Goal: Task Accomplishment & Management: Complete application form

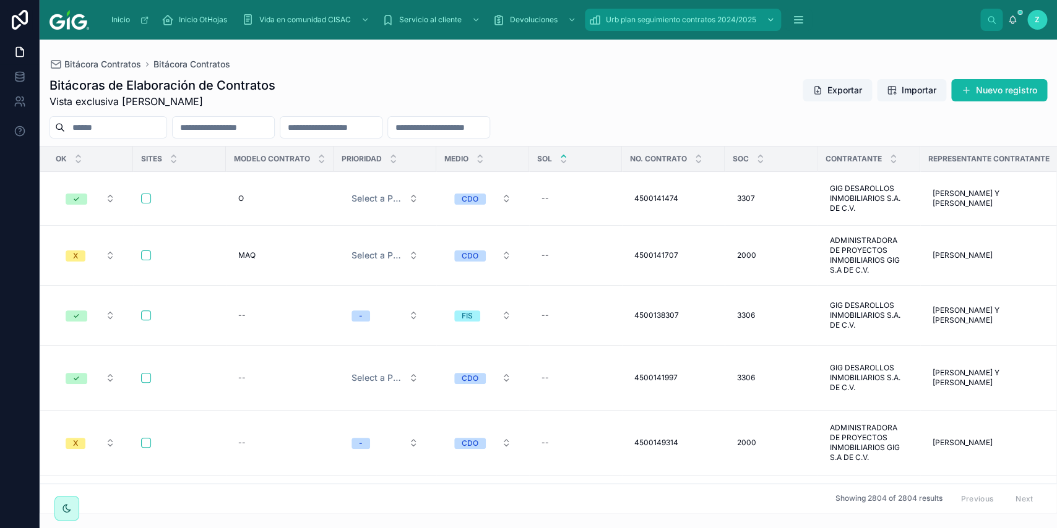
click at [794, 12] on button "scrollable content" at bounding box center [797, 20] width 27 height 22
click at [798, 16] on icon "scrollable content" at bounding box center [798, 20] width 12 height 12
click at [745, 59] on div "Bitácora Contratos Bitácora Contratos Bitácoras de Elaboración de Contratos Vis…" at bounding box center [548, 277] width 1017 height 474
click at [684, 19] on span "Urb plan seguimiento contratos 2024/2025" at bounding box center [681, 20] width 150 height 10
click at [813, 16] on div "Inicio Inicio OtHojas Vida en comunidad CISAC Servicio al cliente Devoluciones …" at bounding box center [539, 19] width 881 height 27
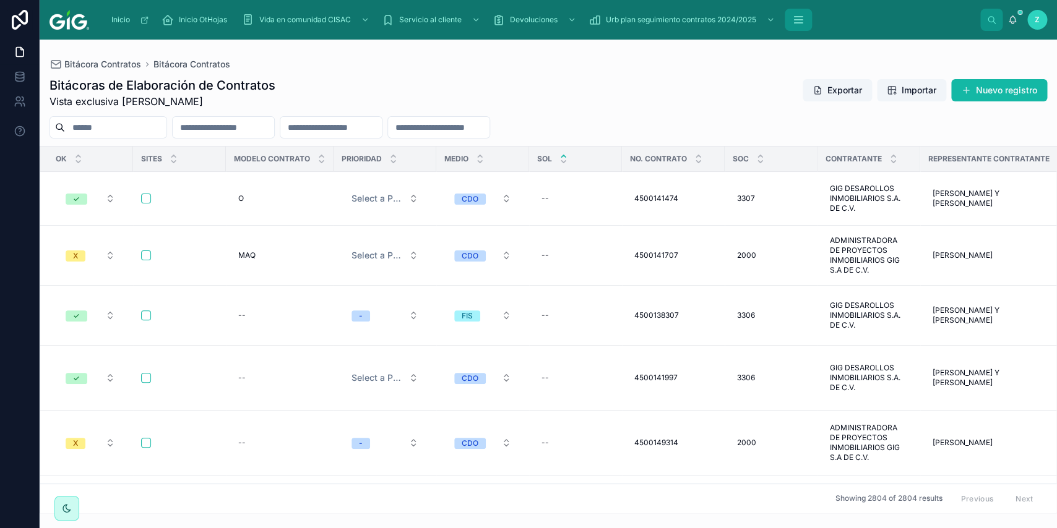
click at [801, 16] on icon "scrollable content" at bounding box center [798, 20] width 12 height 12
click at [809, 11] on button "scrollable content" at bounding box center [797, 20] width 27 height 22
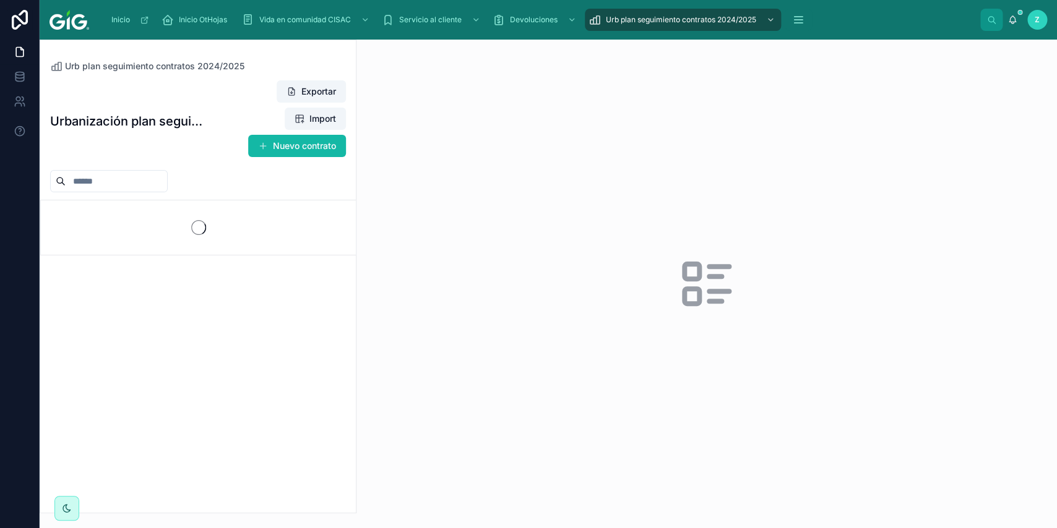
click at [677, 75] on div at bounding box center [706, 284] width 700 height 489
click at [683, 72] on div at bounding box center [706, 284] width 700 height 489
click at [798, 17] on icon "scrollable content" at bounding box center [798, 20] width 12 height 12
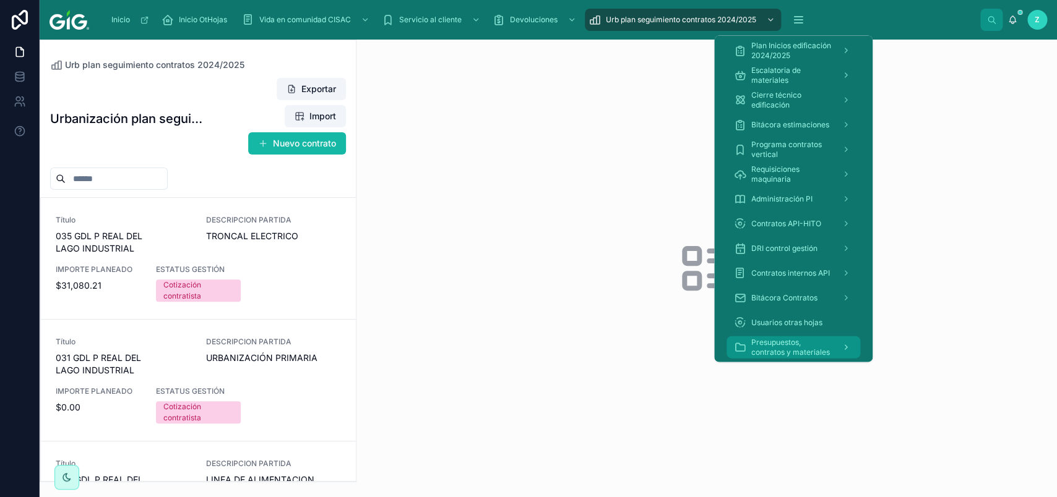
click at [791, 340] on span "Presupuestos, contratos y materiales" at bounding box center [791, 348] width 80 height 20
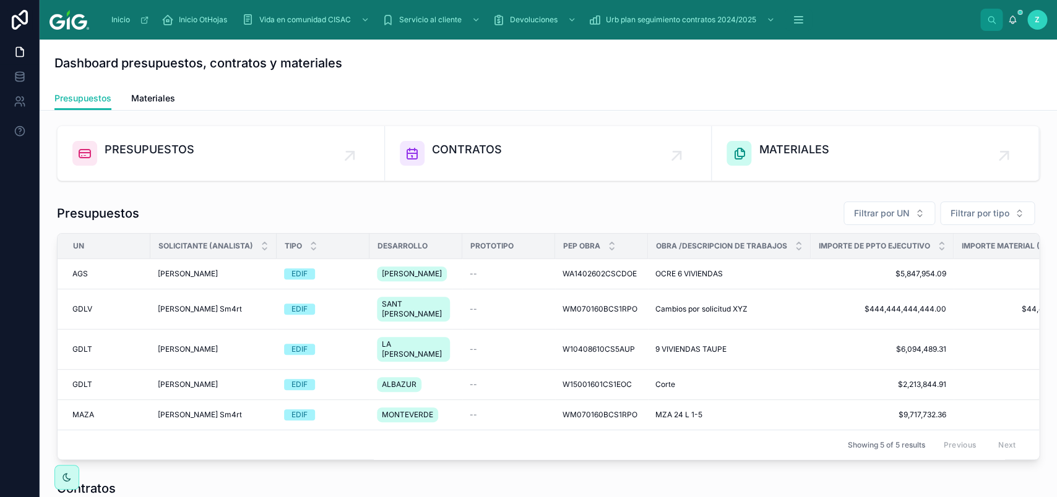
click at [622, 84] on div "Dashboard presupuestos, contratos y materiales" at bounding box center [547, 63] width 987 height 47
click at [96, 212] on h1 "Presupuestos" at bounding box center [98, 213] width 82 height 17
click at [111, 155] on span "PRESUPUESTOS" at bounding box center [150, 149] width 90 height 17
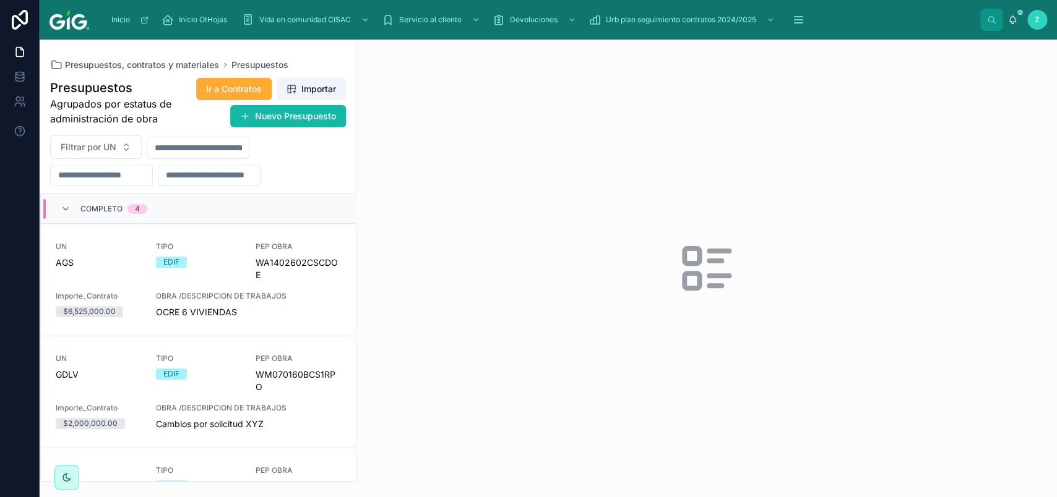
click at [480, 154] on div at bounding box center [706, 269] width 700 height 458
click at [67, 209] on icon at bounding box center [66, 209] width 10 height 10
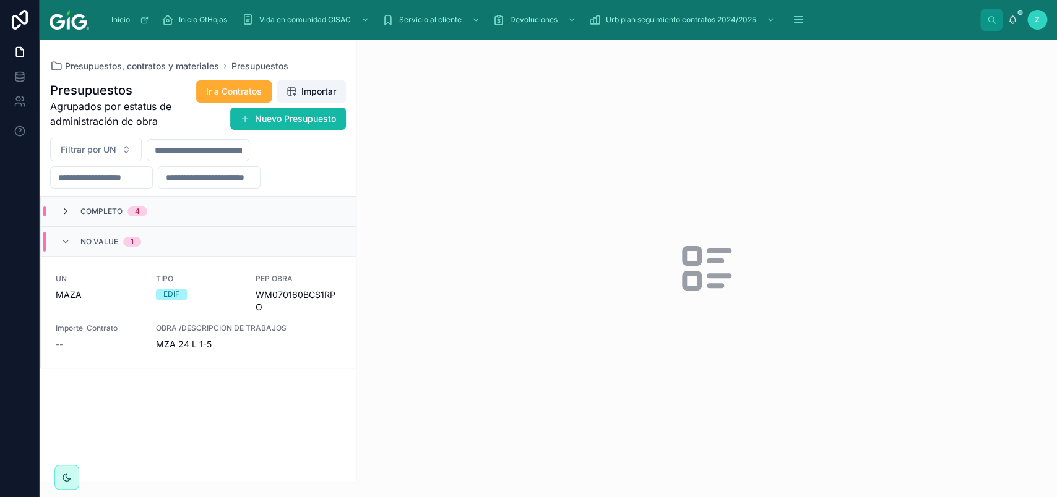
click at [64, 217] on icon at bounding box center [66, 212] width 10 height 10
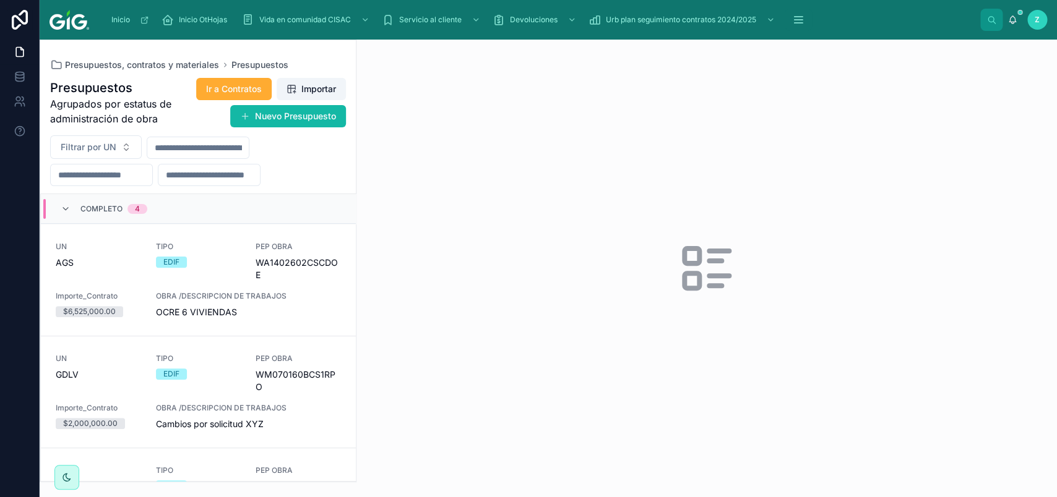
click at [427, 234] on div at bounding box center [706, 269] width 700 height 458
click at [176, 288] on div "UN AGS TIPO EDIF PEP OBRA WA1402602CSCDOE Importe_Contrato $6,525,000.00 OBRA /…" at bounding box center [198, 280] width 285 height 77
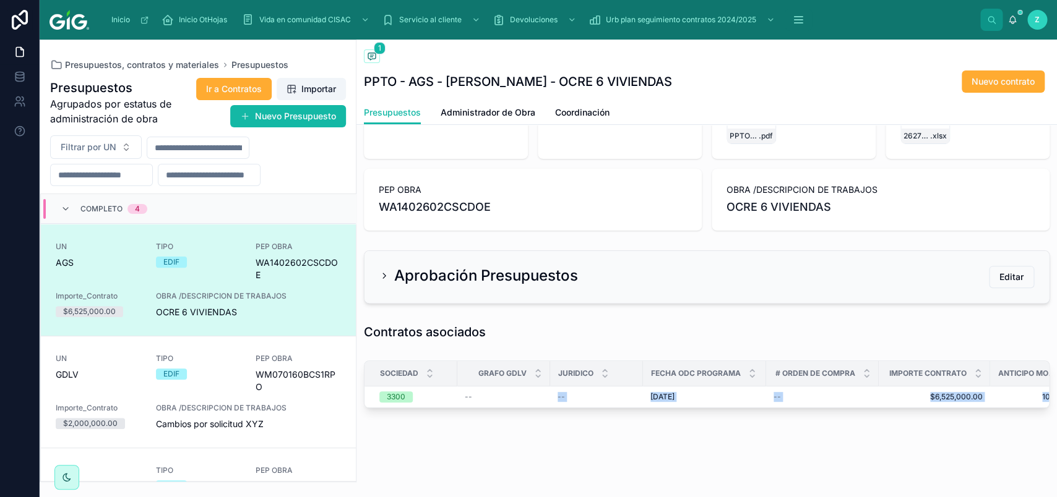
drag, startPoint x: 530, startPoint y: 393, endPoint x: 641, endPoint y: 407, distance: 112.2
click at [641, 407] on div "Sociedad Grafo GDLV Juridico Fecha ODC Programa # Orden de Compra Importe Contr…" at bounding box center [706, 384] width 684 height 46
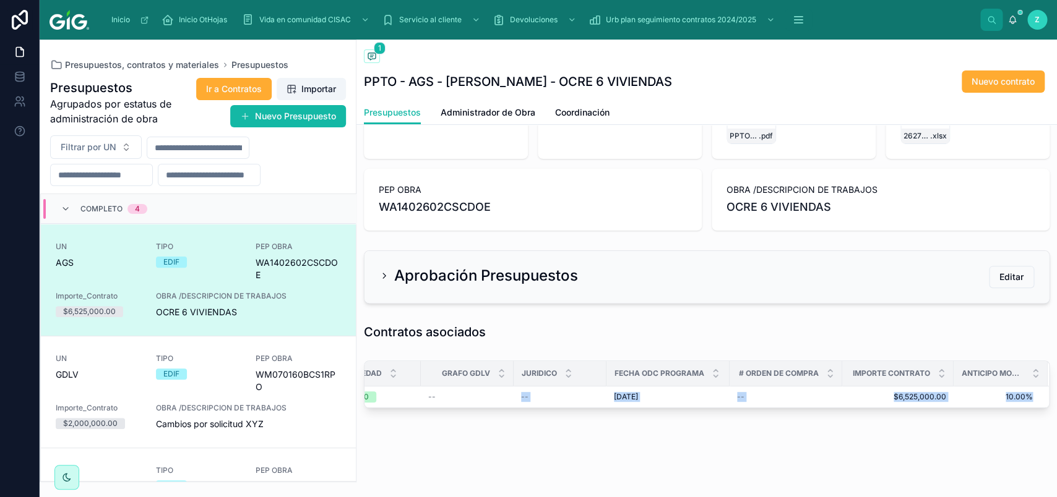
click at [715, 448] on div "Presupuestos 1 PPTO - AGS - [PERSON_NAME] - OCRE 6 VIVIENDAS Nuevo contrato Pre…" at bounding box center [706, 229] width 700 height 538
click at [315, 127] on button "Nuevo Presupuesto" at bounding box center [288, 116] width 116 height 22
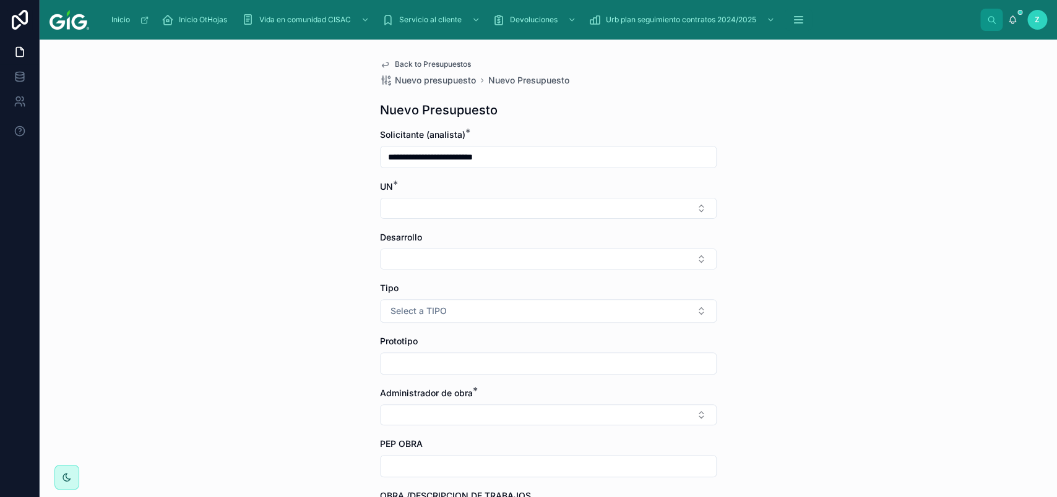
click at [492, 161] on input "**********" at bounding box center [547, 156] width 335 height 17
drag, startPoint x: 542, startPoint y: 154, endPoint x: 293, endPoint y: 170, distance: 249.2
click at [380, 166] on input "**********" at bounding box center [547, 156] width 335 height 17
type input "*"
type input "**********"
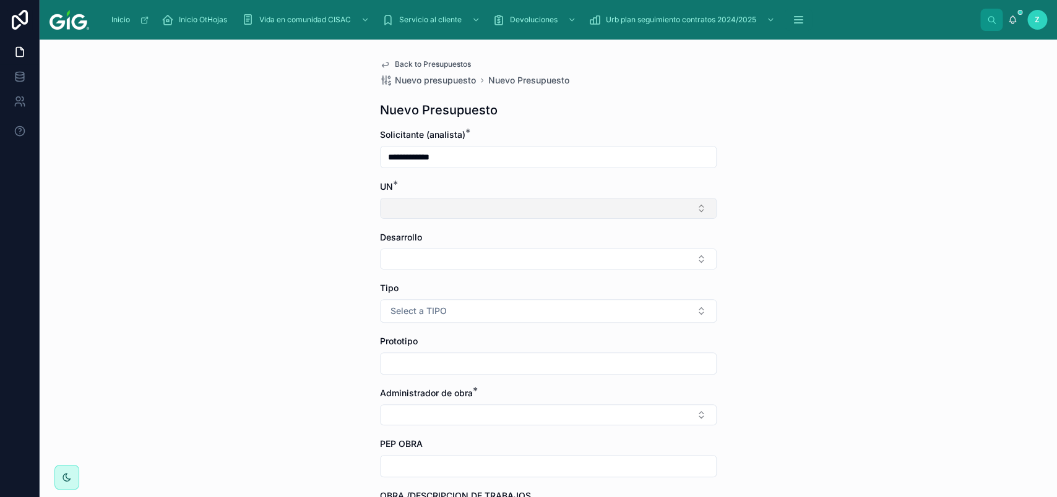
click at [396, 217] on button "Select Button" at bounding box center [548, 208] width 337 height 21
click at [399, 213] on button "Select Button" at bounding box center [548, 208] width 337 height 21
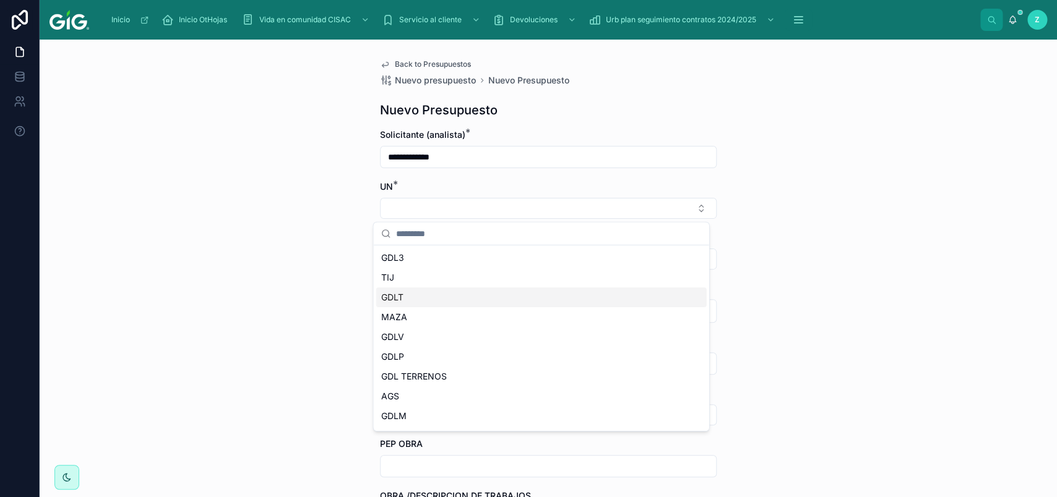
drag, startPoint x: 397, startPoint y: 304, endPoint x: 401, endPoint y: 294, distance: 10.8
click at [398, 304] on div "GDLT" at bounding box center [541, 298] width 330 height 20
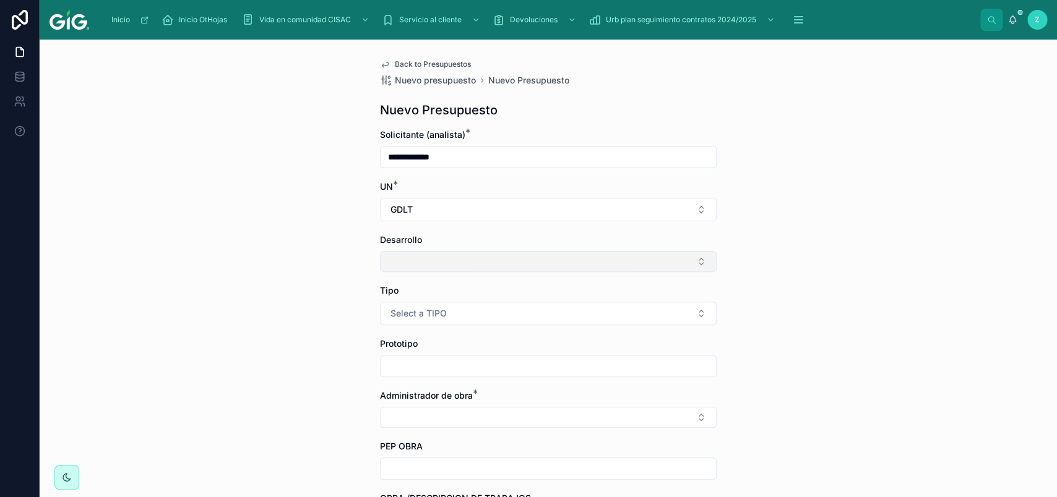
click at [410, 262] on button "Select Button" at bounding box center [548, 261] width 337 height 21
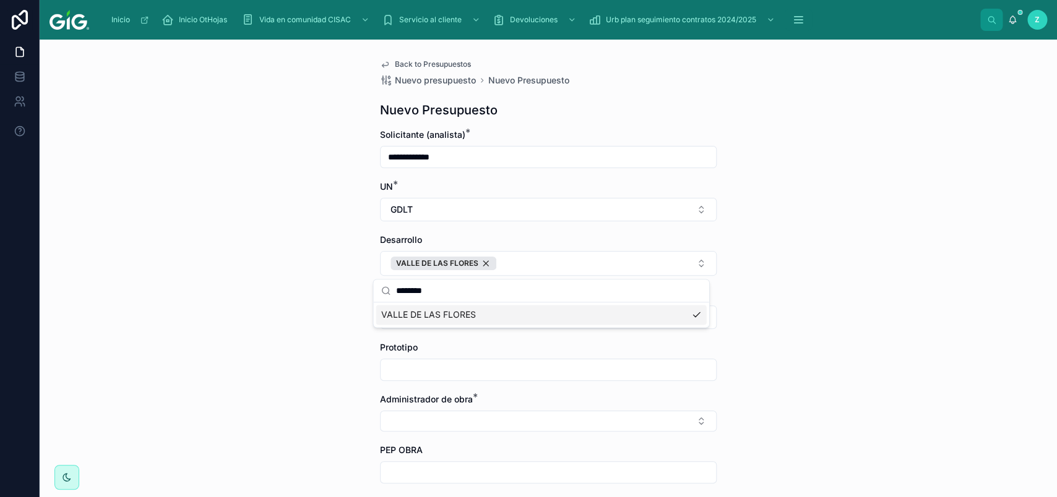
type input "********"
click at [776, 288] on div "**********" at bounding box center [548, 269] width 1017 height 458
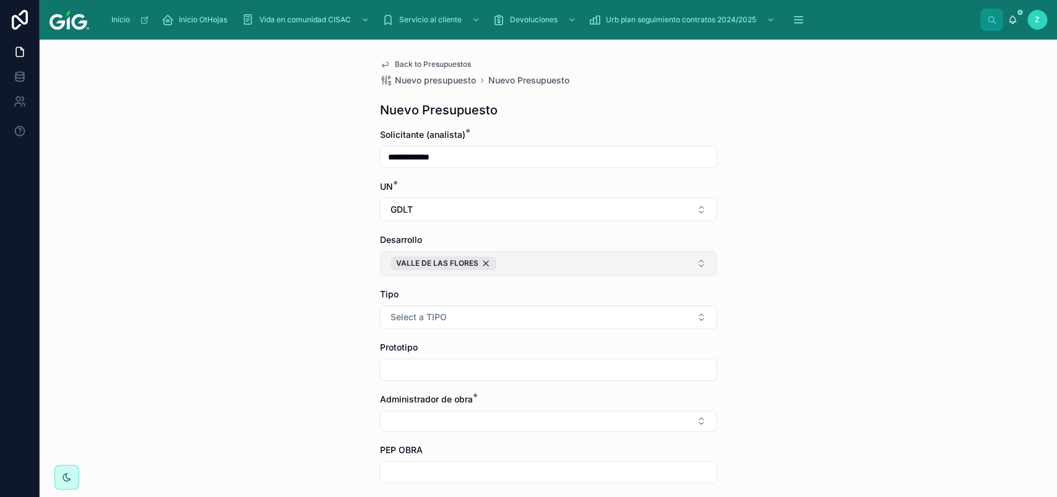
click at [630, 267] on button "VALLE DE LAS FLORES" at bounding box center [548, 263] width 337 height 25
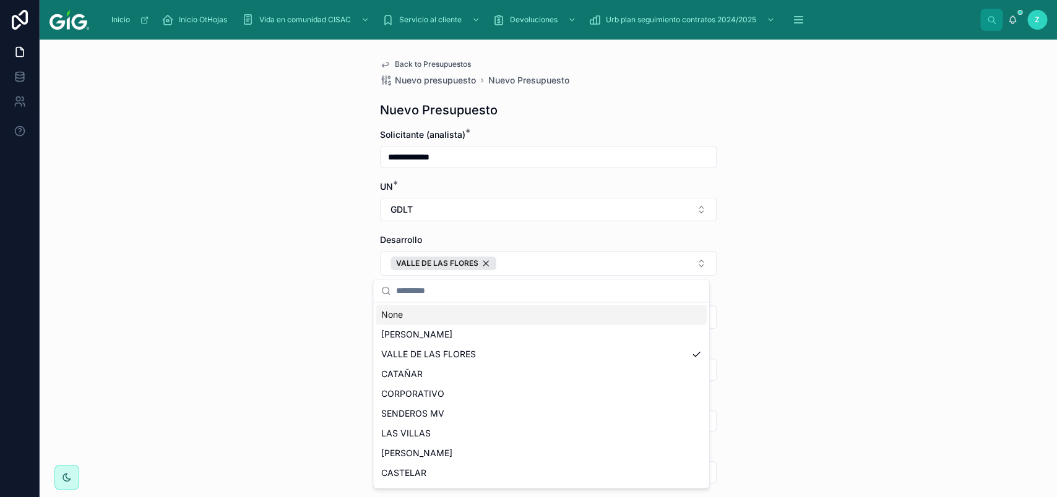
click at [792, 299] on div "**********" at bounding box center [548, 269] width 1017 height 458
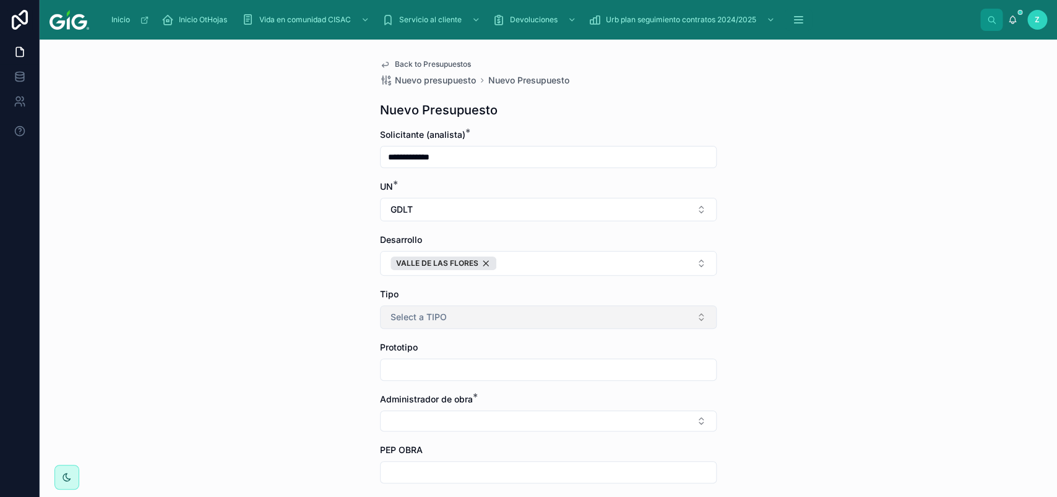
click at [553, 319] on button "Select a TIPO" at bounding box center [548, 318] width 337 height 24
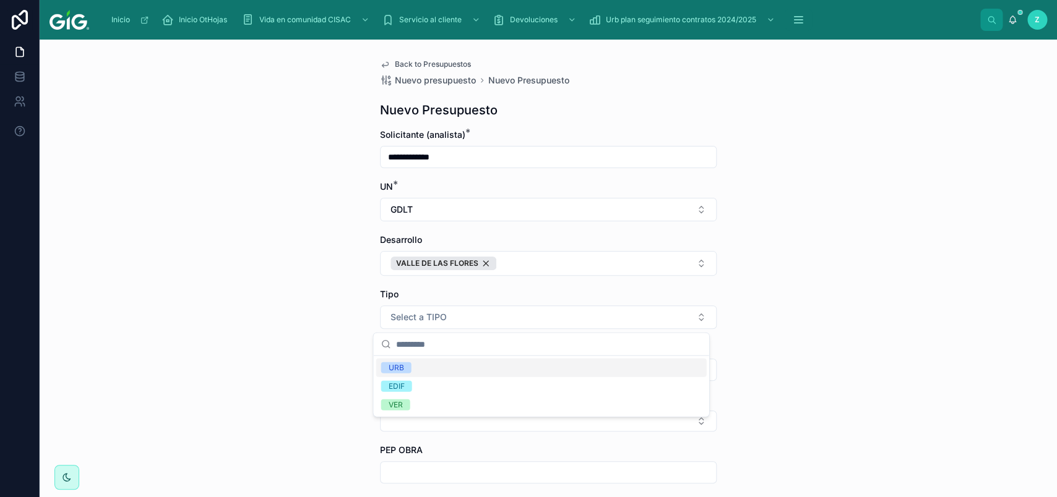
click at [448, 373] on div "URB" at bounding box center [541, 368] width 330 height 19
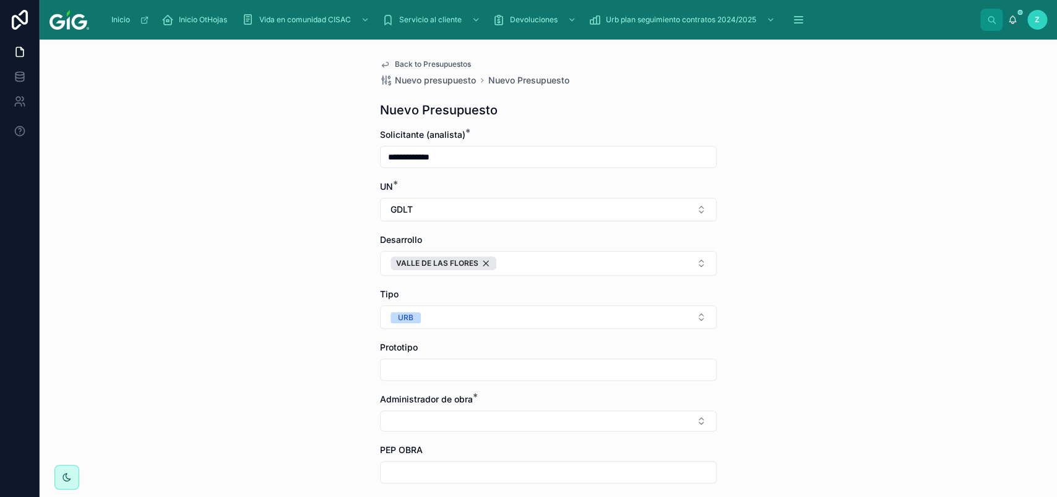
click at [443, 370] on input "text" at bounding box center [547, 369] width 335 height 17
click at [448, 319] on button "URB" at bounding box center [548, 318] width 337 height 24
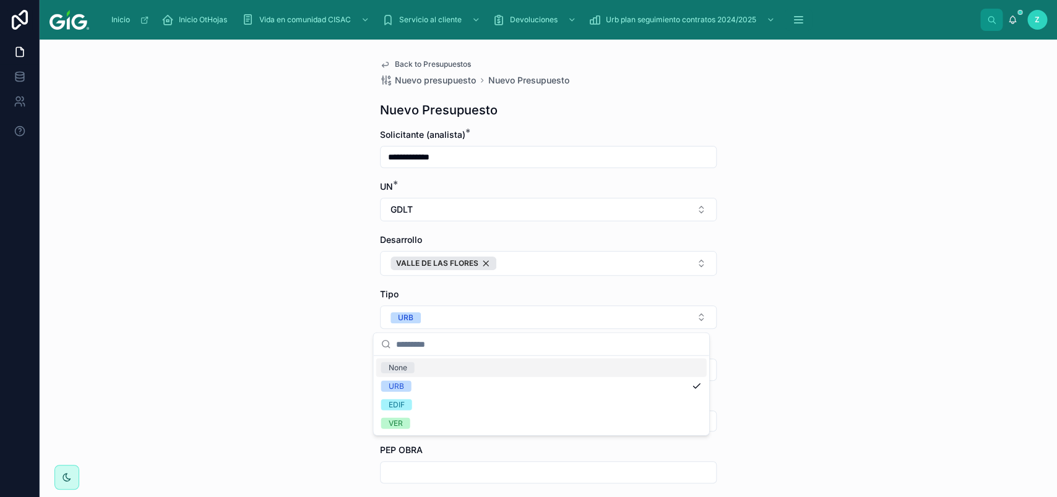
click at [432, 369] on div "None" at bounding box center [541, 368] width 330 height 19
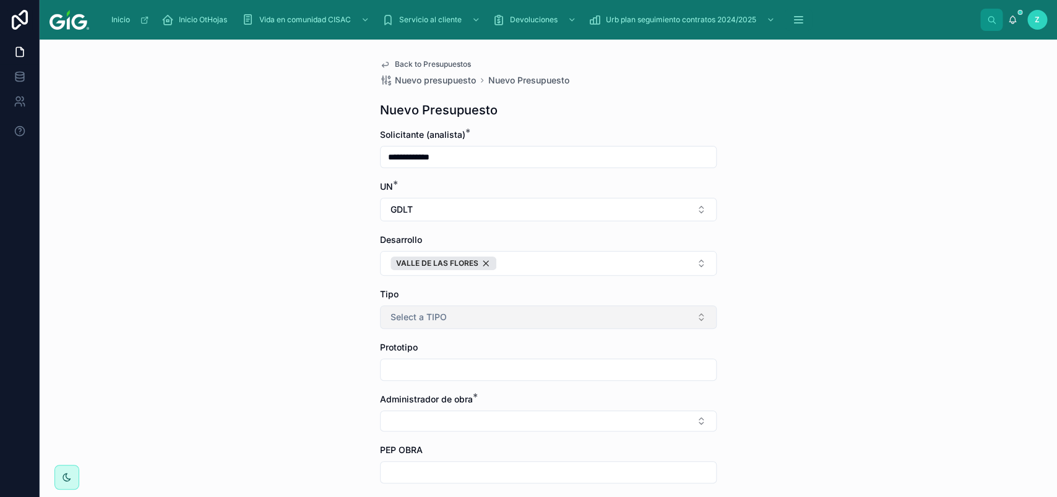
click at [430, 318] on span "Select a TIPO" at bounding box center [418, 317] width 56 height 12
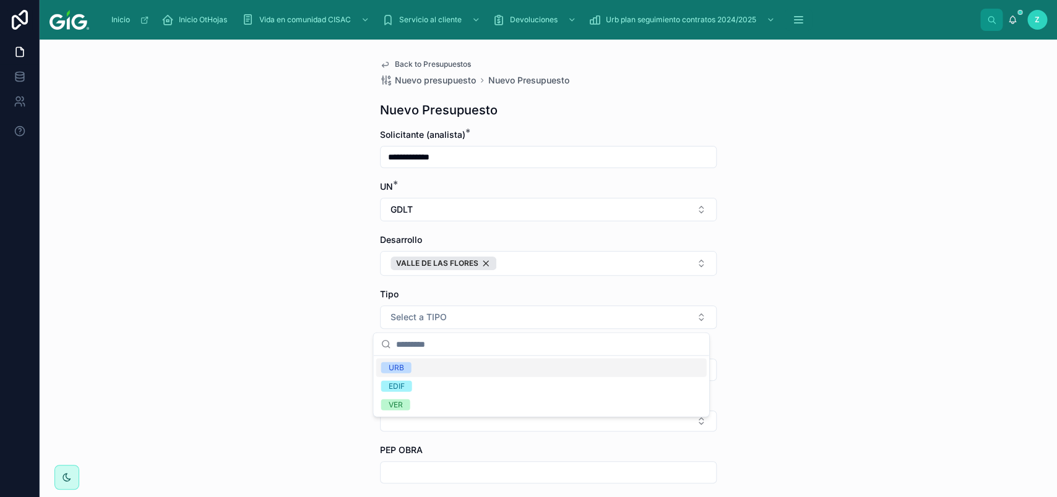
click at [439, 367] on div "URB" at bounding box center [541, 368] width 330 height 19
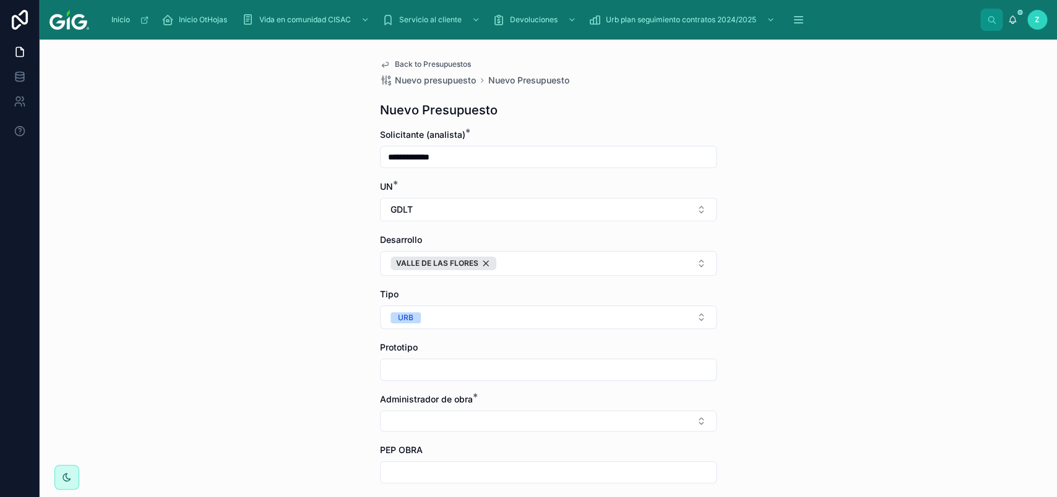
click at [431, 371] on input "text" at bounding box center [547, 369] width 335 height 17
type input "*"
click at [237, 389] on div "**********" at bounding box center [548, 269] width 1017 height 458
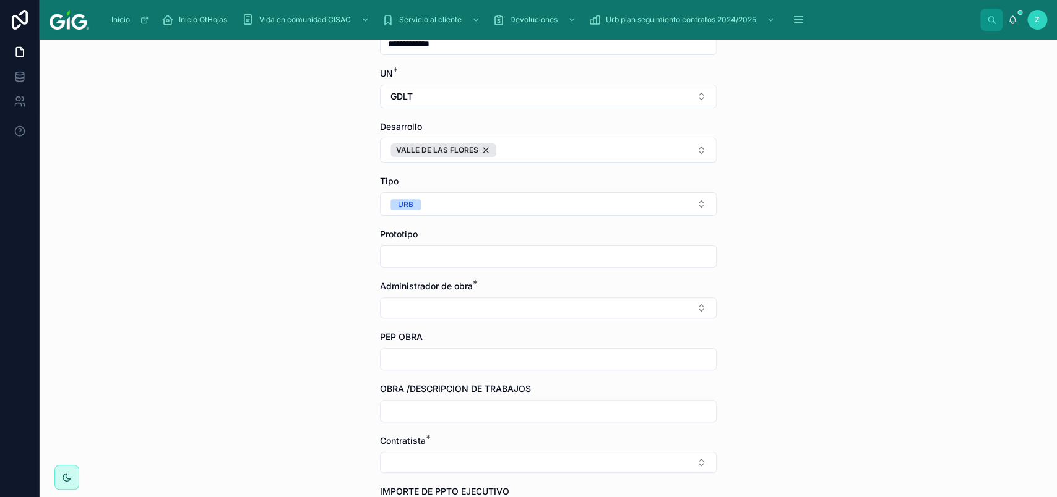
scroll to position [139, 0]
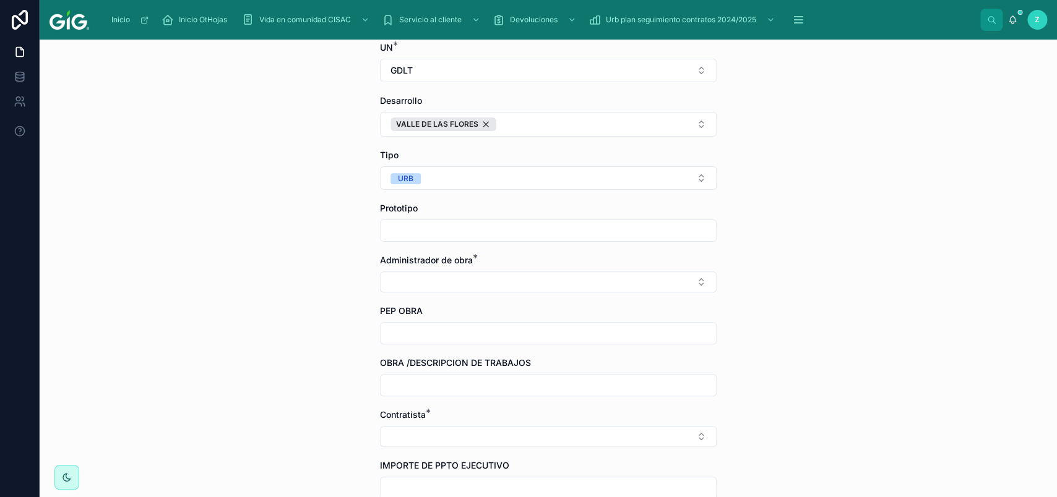
click at [384, 234] on input "text" at bounding box center [547, 230] width 335 height 17
type input "*"
click at [476, 291] on button "Select Button" at bounding box center [548, 282] width 337 height 21
type input "**"
click at [452, 333] on span "[PERSON_NAME]" at bounding box center [416, 333] width 71 height 12
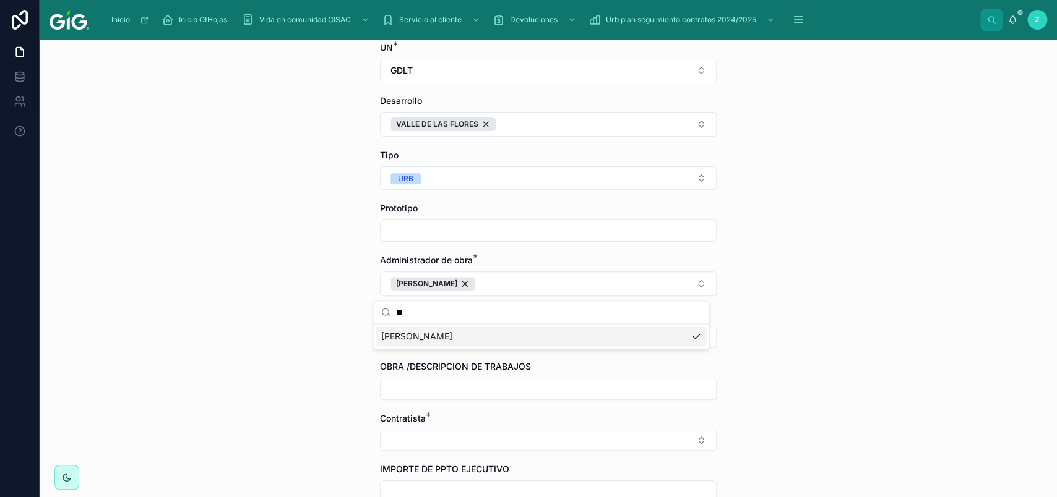
click at [333, 362] on div "**********" at bounding box center [548, 269] width 1017 height 458
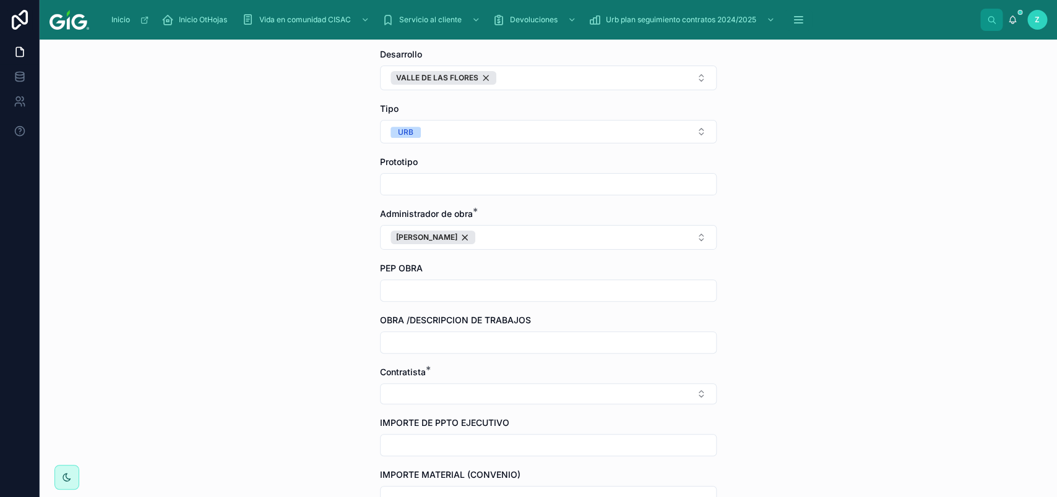
scroll to position [208, 0]
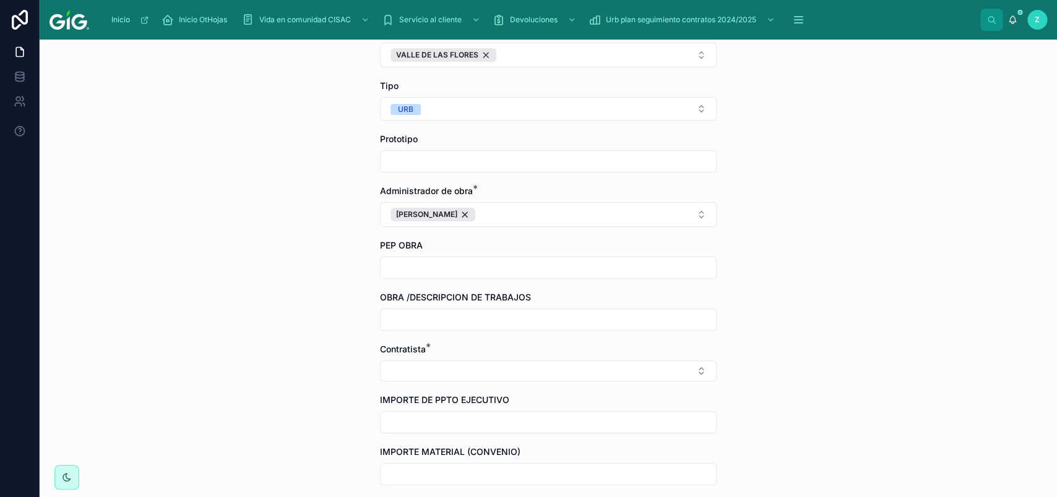
click at [415, 269] on input "text" at bounding box center [547, 267] width 335 height 17
type input "**********"
click at [300, 309] on div "**********" at bounding box center [548, 269] width 1017 height 458
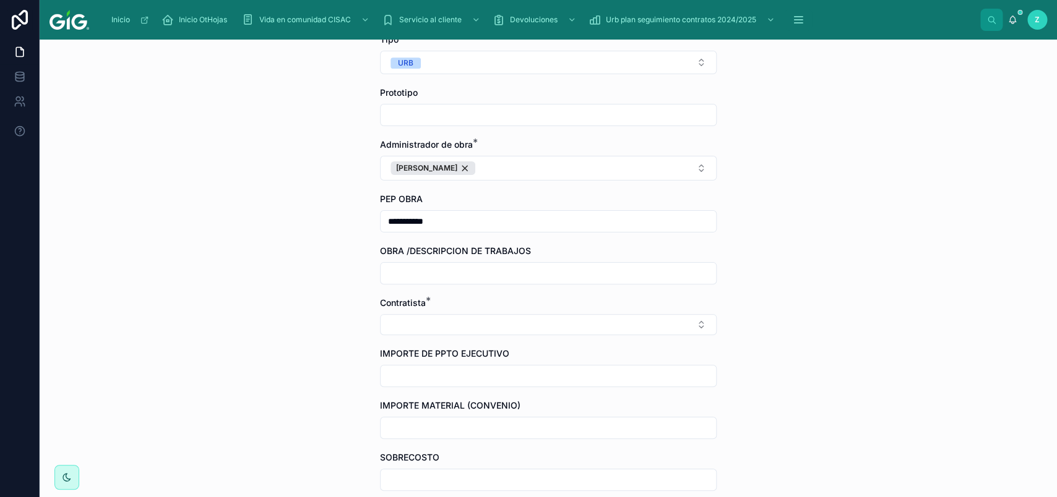
scroll to position [278, 0]
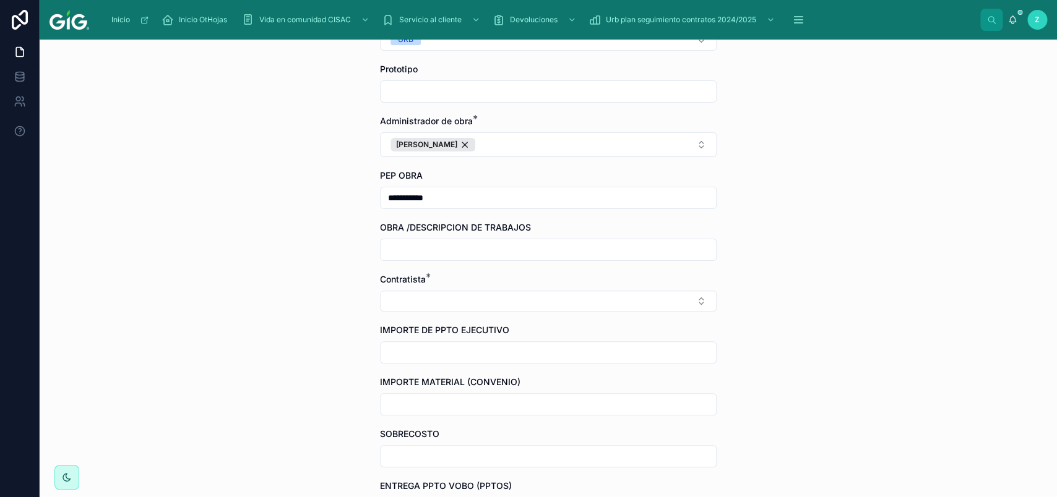
click at [431, 259] on input "text" at bounding box center [547, 249] width 335 height 17
type input "*"
type input "**********"
click at [387, 291] on div "Contratista *" at bounding box center [548, 292] width 337 height 38
click at [390, 294] on button "Select Button" at bounding box center [548, 301] width 337 height 21
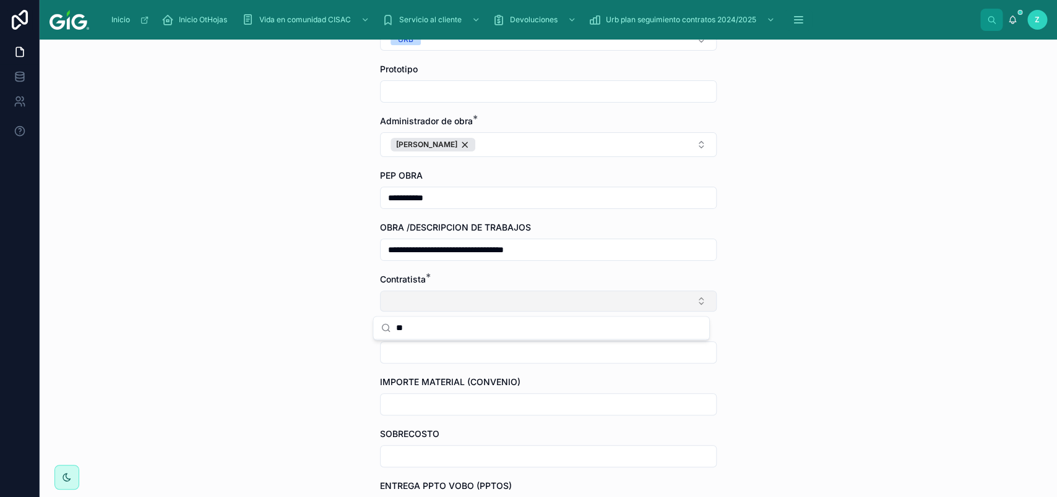
type input "*"
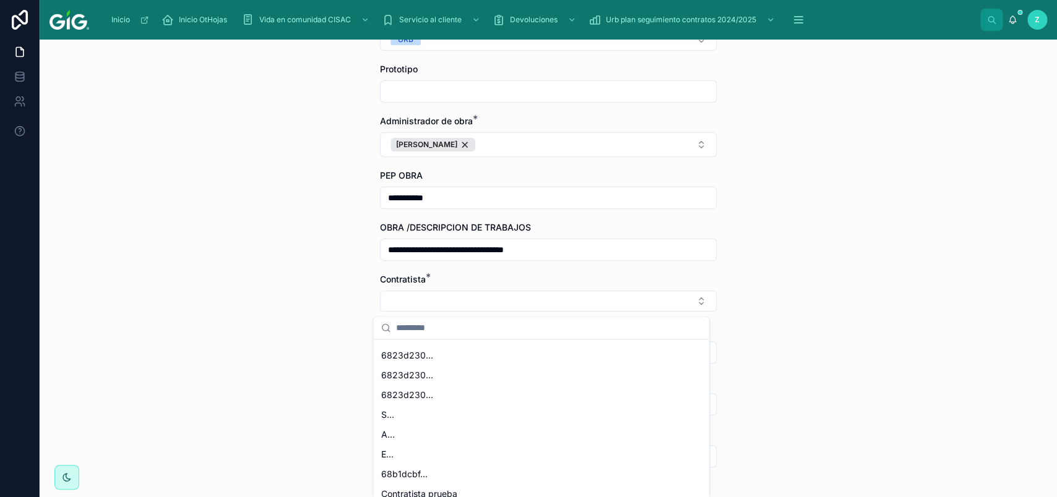
scroll to position [136, 0]
click at [472, 484] on div "Contratista prueba" at bounding box center [541, 493] width 330 height 20
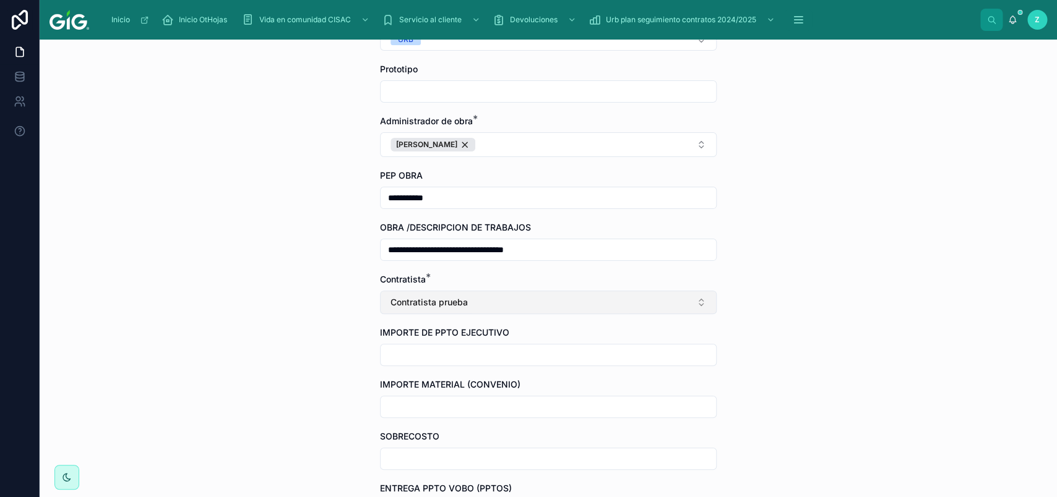
click at [479, 314] on button "Contratista prueba" at bounding box center [548, 303] width 337 height 24
type input "*"
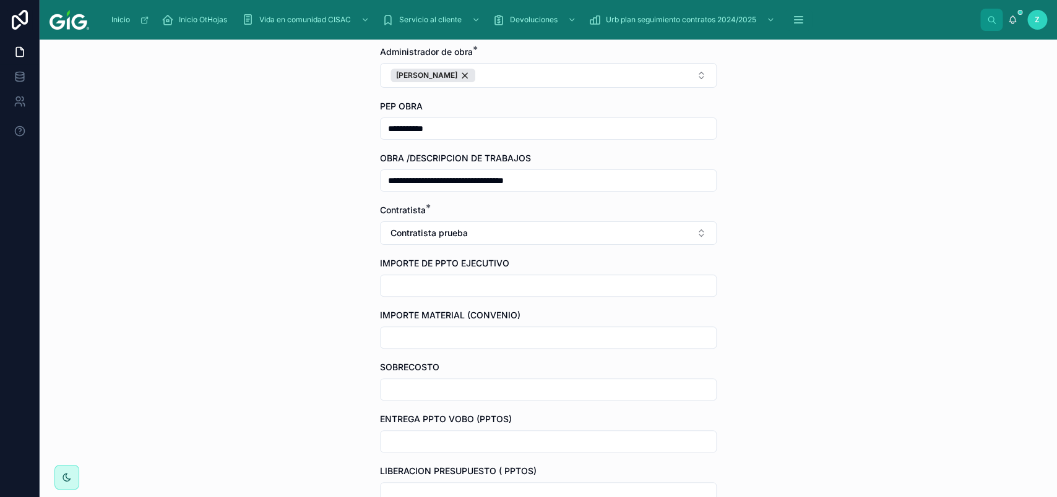
click at [504, 346] on input "text" at bounding box center [547, 337] width 335 height 17
click at [466, 294] on input "text" at bounding box center [547, 285] width 335 height 17
type input "**********"
click at [351, 293] on div "**********" at bounding box center [548, 269] width 1017 height 458
click at [461, 283] on input "**********" at bounding box center [547, 285] width 335 height 17
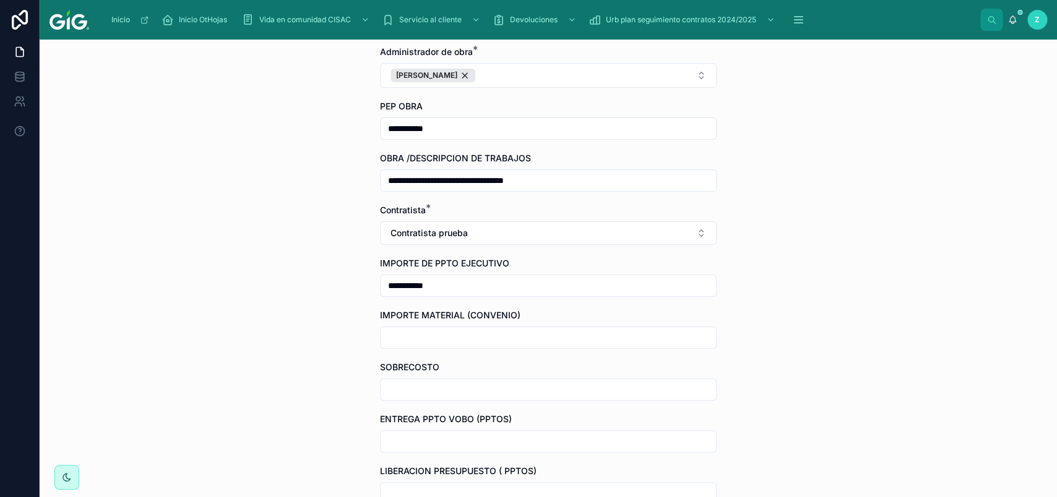
click at [466, 265] on span "IMPORTE DE PPTO EJECUTIVO" at bounding box center [444, 263] width 129 height 11
click at [881, 131] on div "**********" at bounding box center [548, 269] width 1017 height 458
click at [522, 346] on input "text" at bounding box center [547, 337] width 335 height 17
type input "*****"
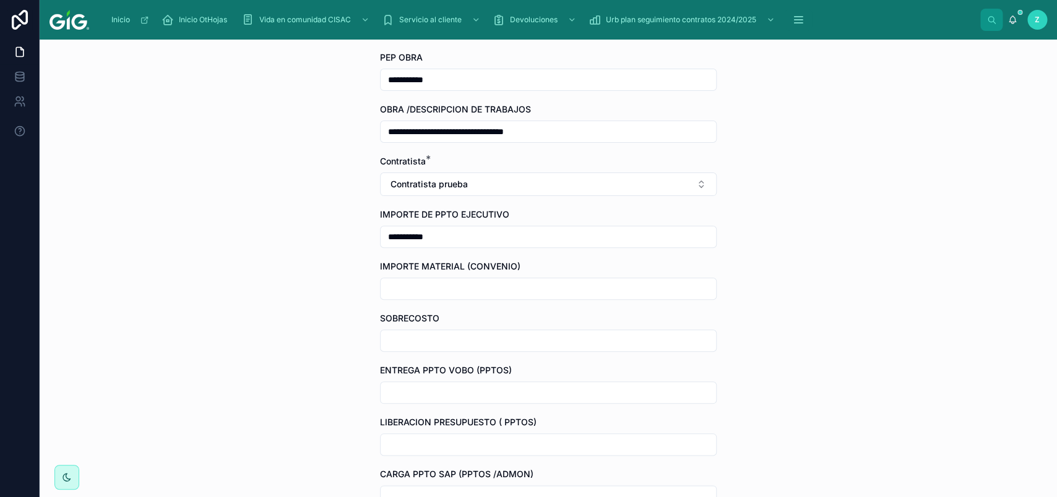
scroll to position [418, 0]
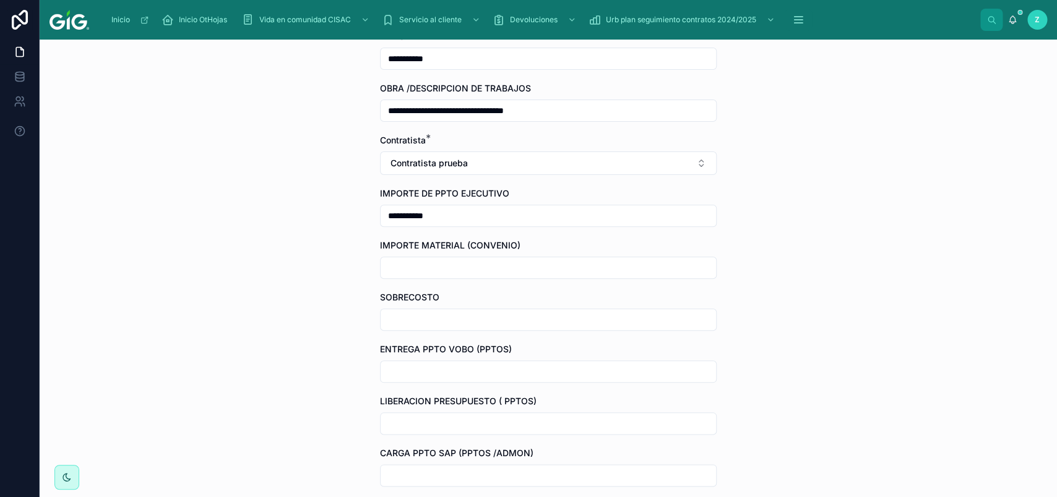
click at [328, 359] on div "**********" at bounding box center [548, 269] width 1017 height 458
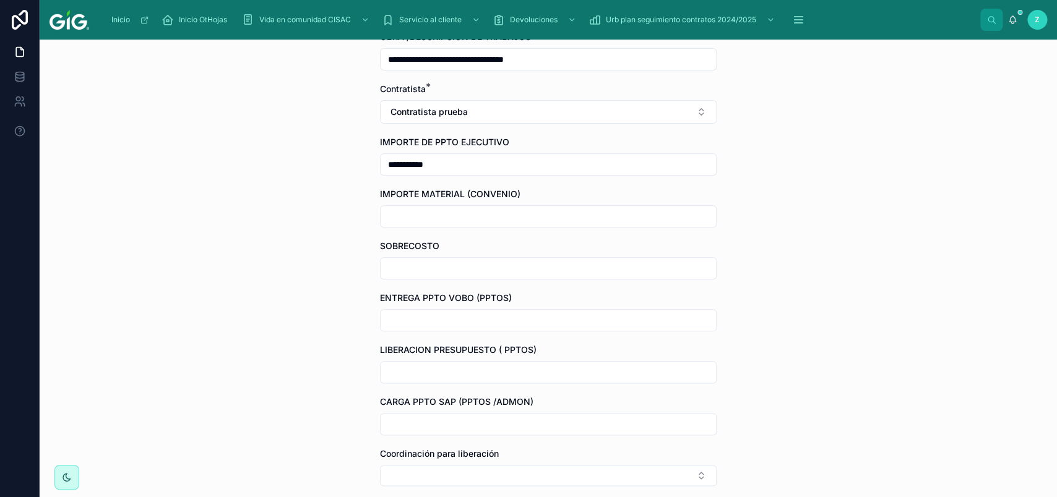
scroll to position [487, 0]
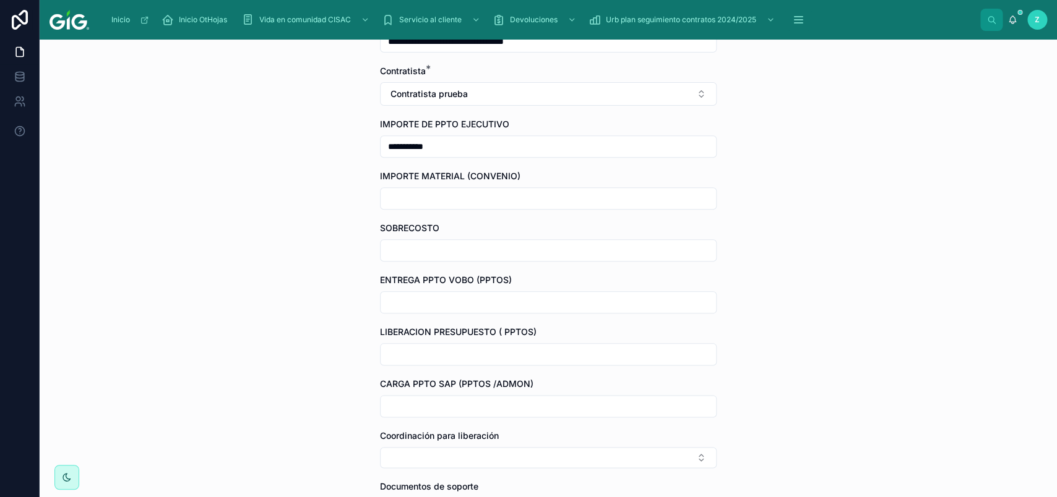
click at [399, 262] on div at bounding box center [548, 250] width 337 height 22
click at [399, 259] on input "text" at bounding box center [547, 250] width 335 height 17
click at [410, 311] on input "text" at bounding box center [547, 302] width 335 height 17
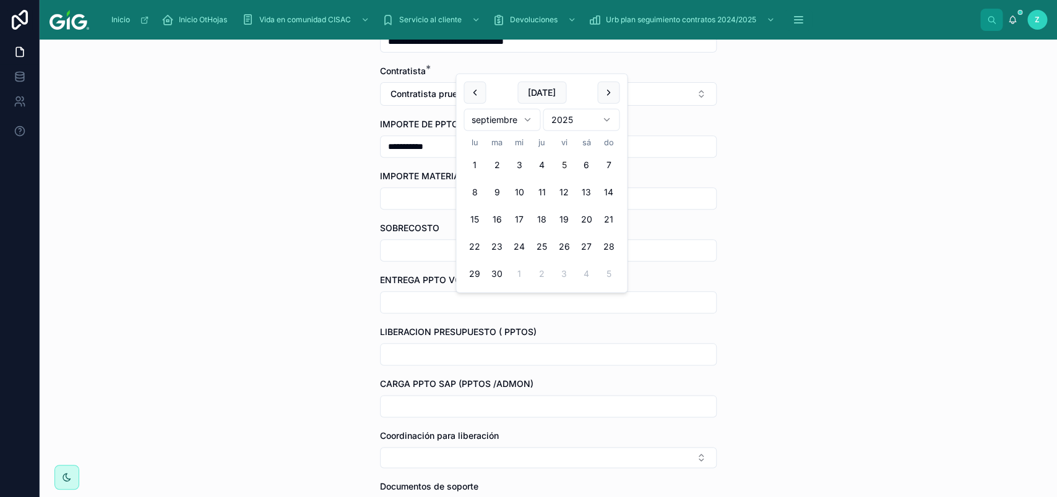
click at [327, 322] on div "**********" at bounding box center [548, 269] width 1017 height 458
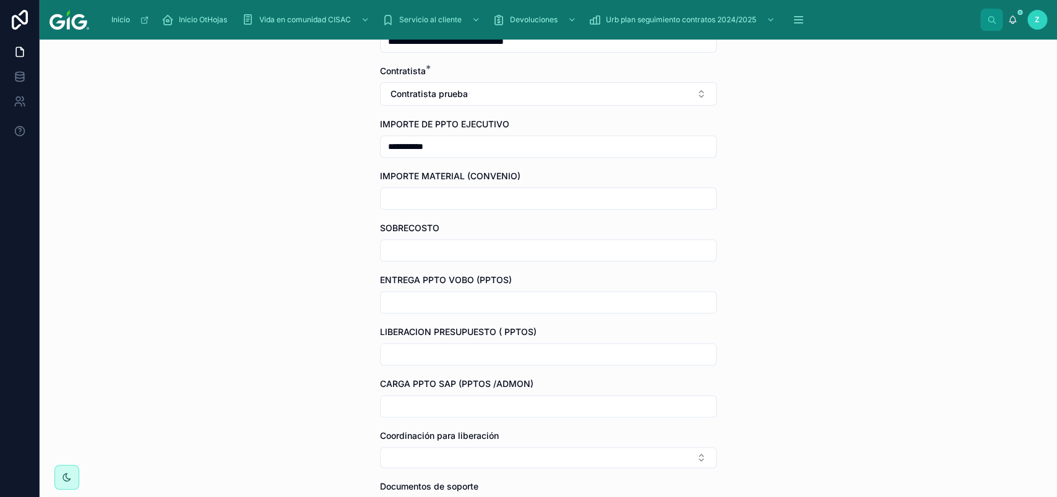
click at [389, 303] on input "text" at bounding box center [547, 302] width 335 height 17
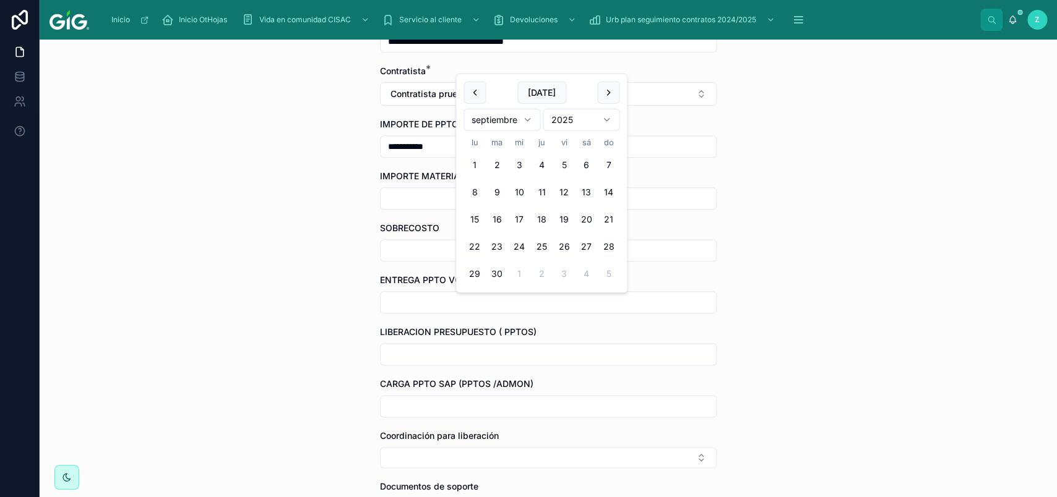
click at [327, 268] on div "**********" at bounding box center [548, 269] width 1017 height 458
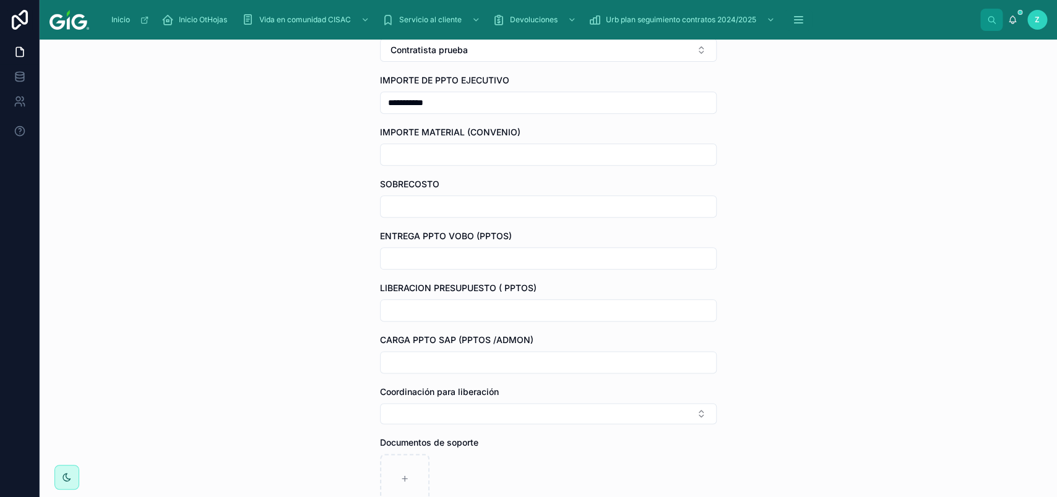
scroll to position [557, 0]
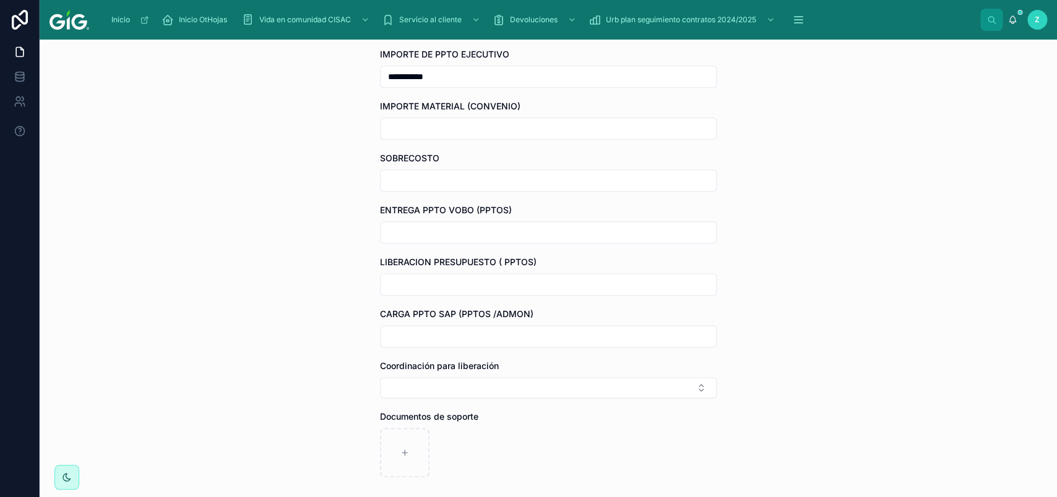
click at [410, 290] on input "text" at bounding box center [547, 284] width 335 height 17
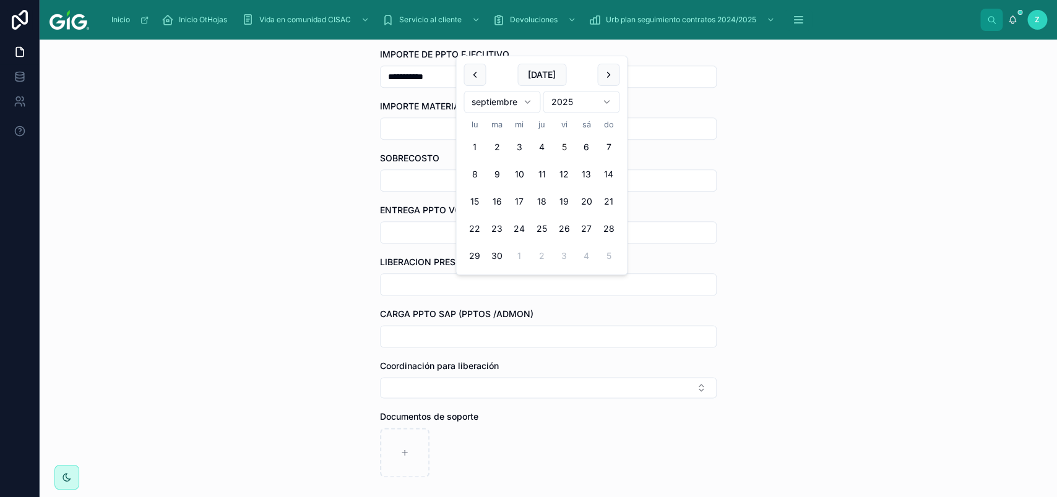
click at [311, 312] on div "**********" at bounding box center [548, 269] width 1017 height 458
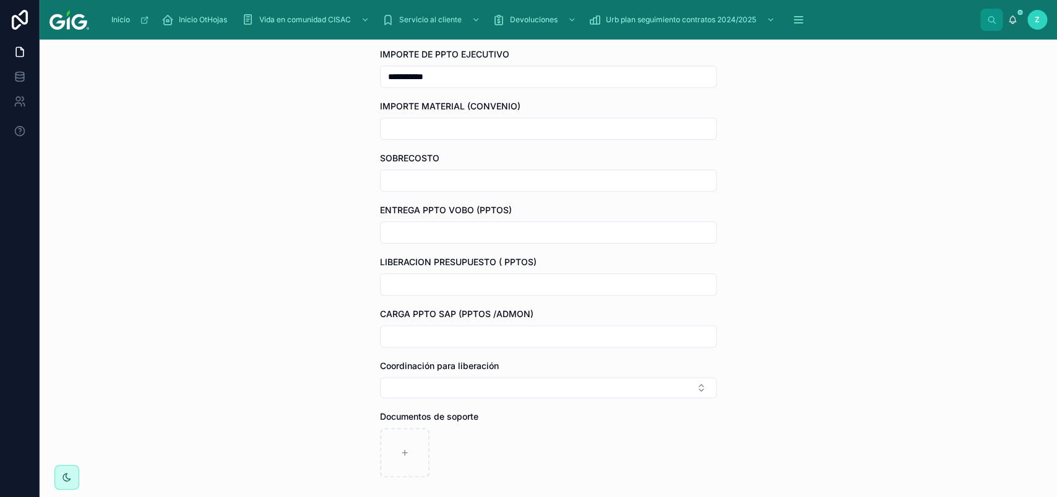
click at [430, 340] on input "text" at bounding box center [547, 336] width 335 height 17
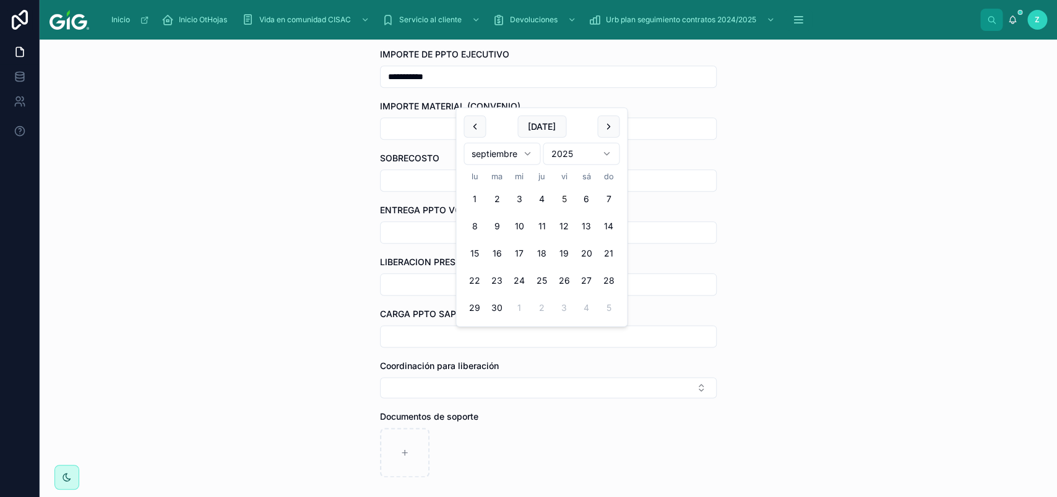
click at [563, 199] on button "5" at bounding box center [563, 199] width 22 height 22
type input "********"
click at [340, 369] on div "**********" at bounding box center [548, 269] width 1017 height 458
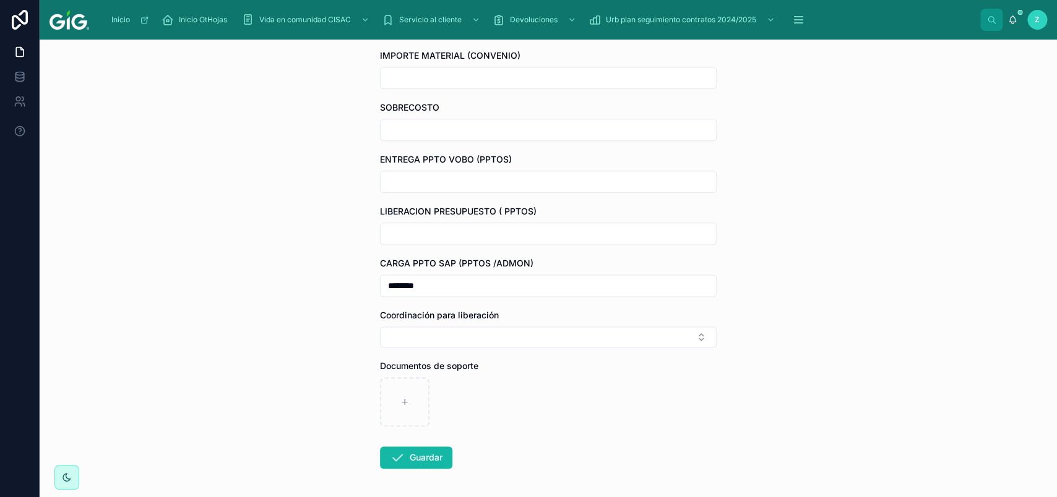
scroll to position [626, 0]
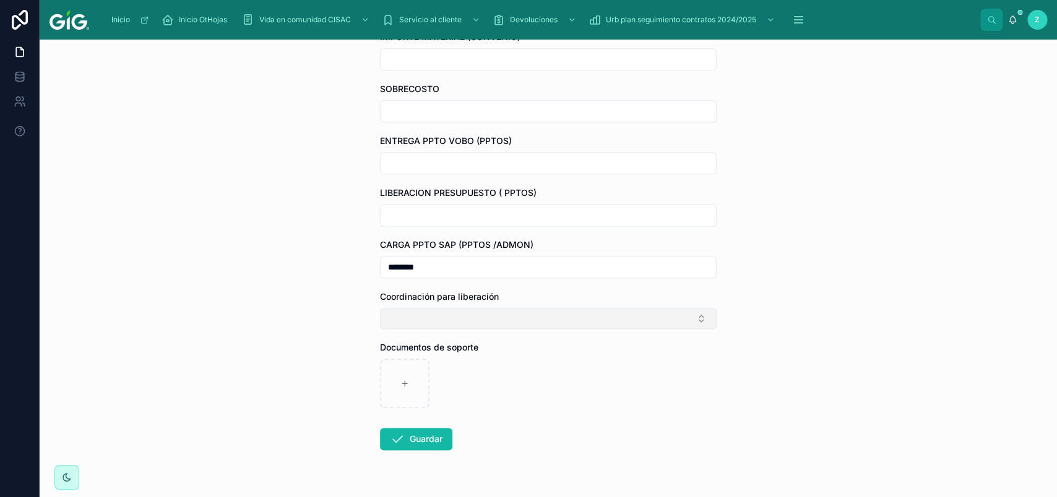
click at [452, 324] on button "Select Button" at bounding box center [548, 318] width 337 height 21
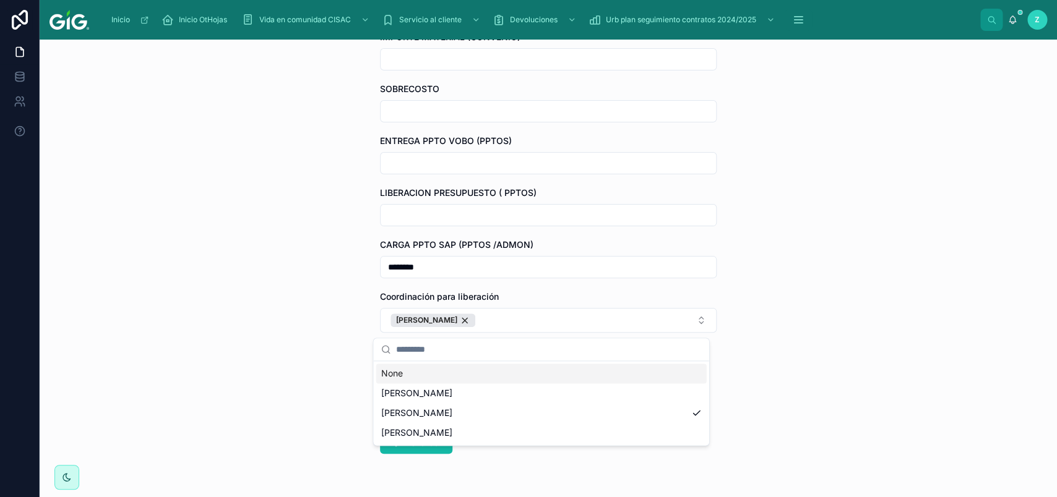
click at [340, 387] on div "**********" at bounding box center [548, 269] width 1017 height 458
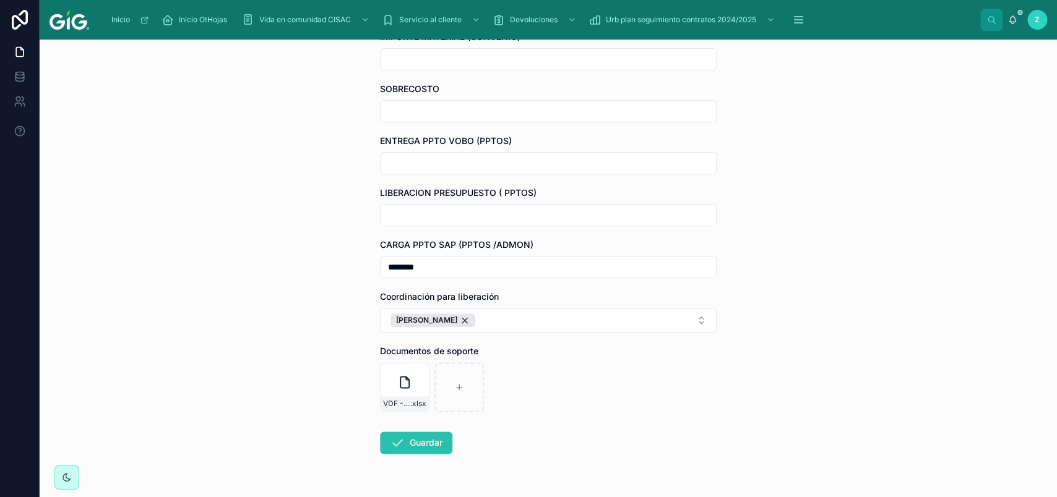
click at [418, 439] on button "Guardar" at bounding box center [416, 443] width 72 height 22
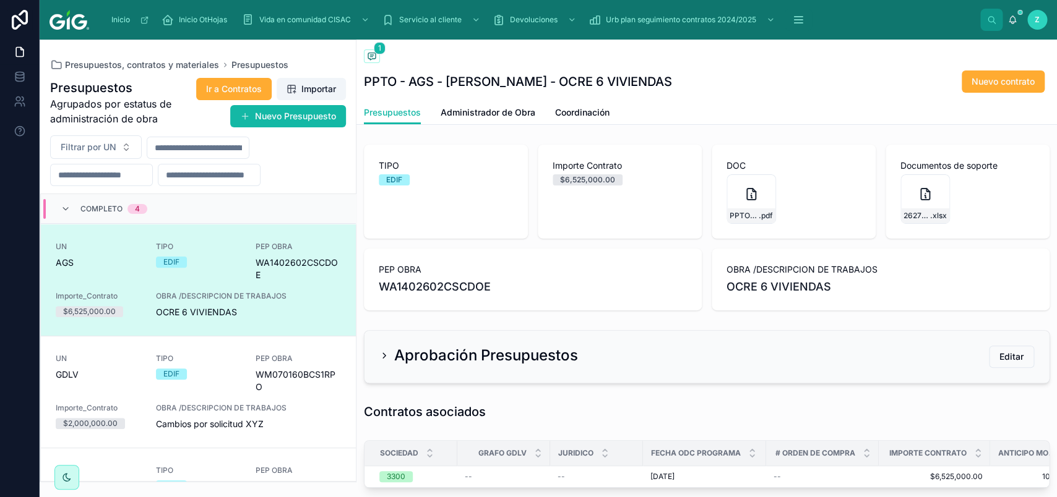
scroll to position [29, 0]
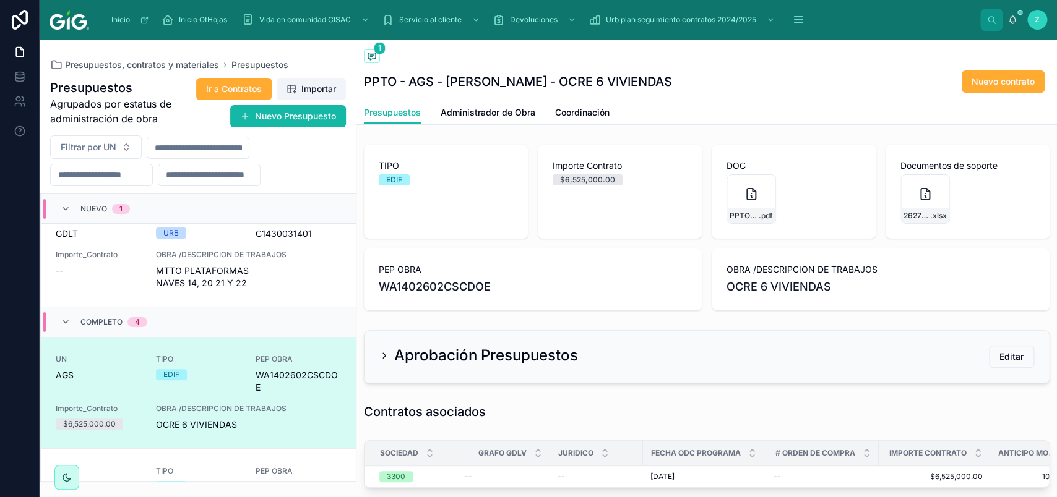
click at [71, 211] on div "Nuevo 1" at bounding box center [95, 209] width 69 height 20
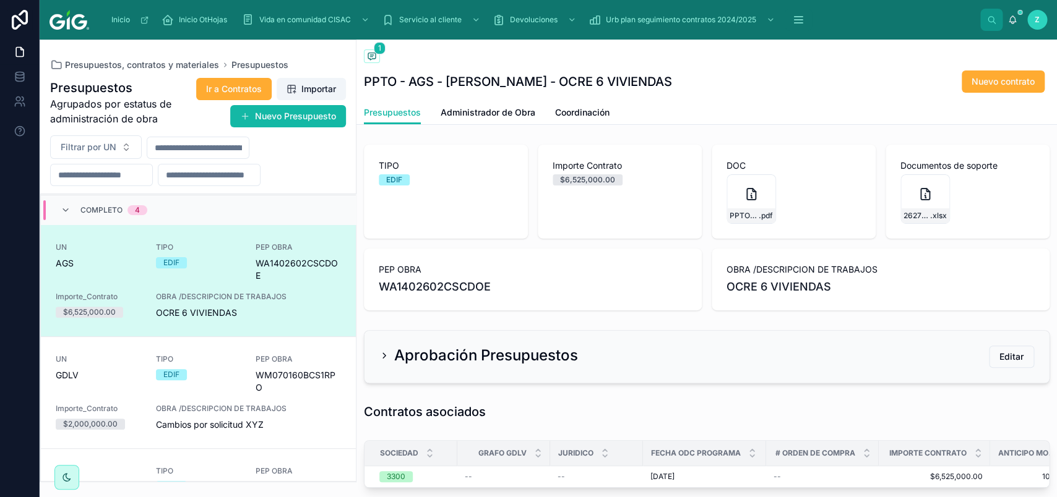
click at [73, 214] on div "Completo 4" at bounding box center [104, 210] width 87 height 20
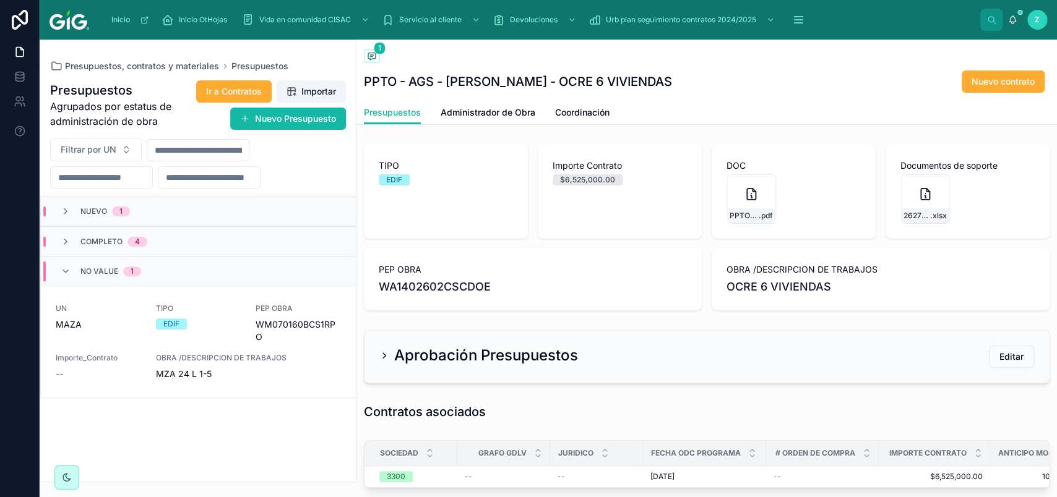
scroll to position [0, 0]
click at [70, 272] on icon at bounding box center [66, 272] width 10 height 10
click at [64, 216] on icon at bounding box center [66, 212] width 10 height 10
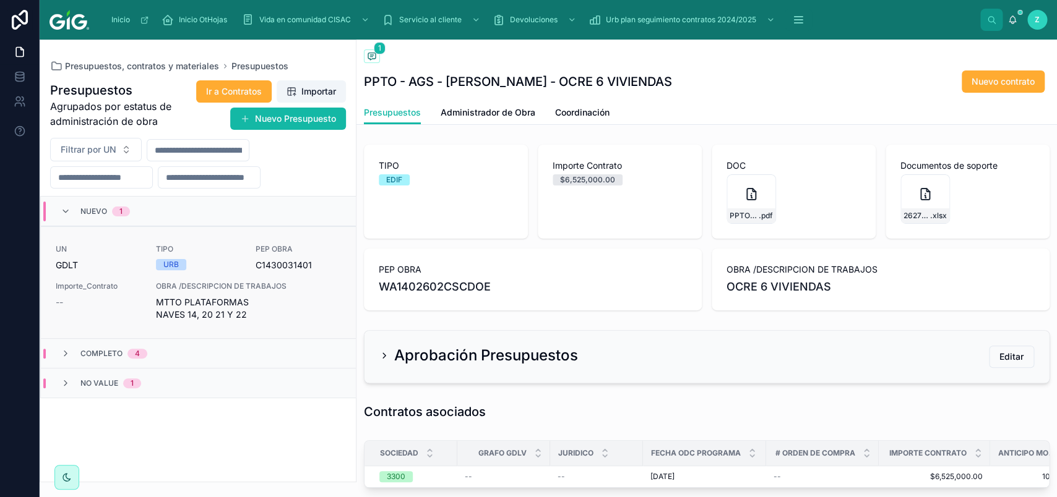
click at [185, 288] on span "OBRA /DESCRIPCION DE TRABAJOS" at bounding box center [248, 286] width 185 height 10
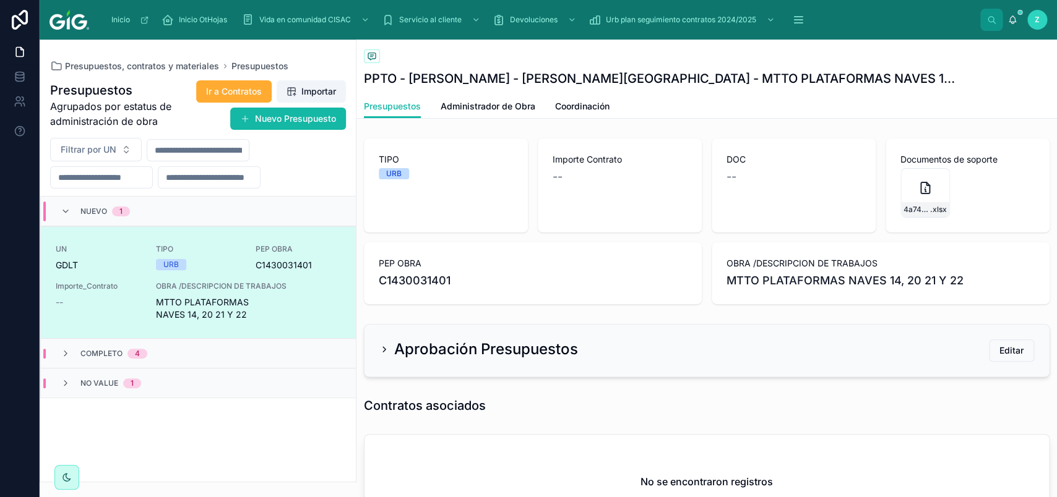
click at [390, 346] on div "Aprobación Presupuestos" at bounding box center [478, 350] width 199 height 20
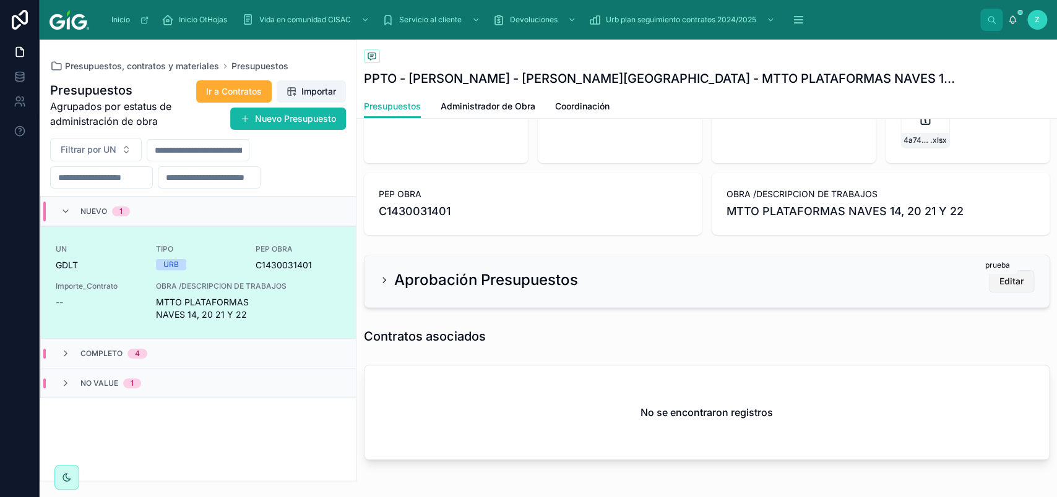
click at [999, 283] on span "Editar" at bounding box center [1011, 281] width 24 height 12
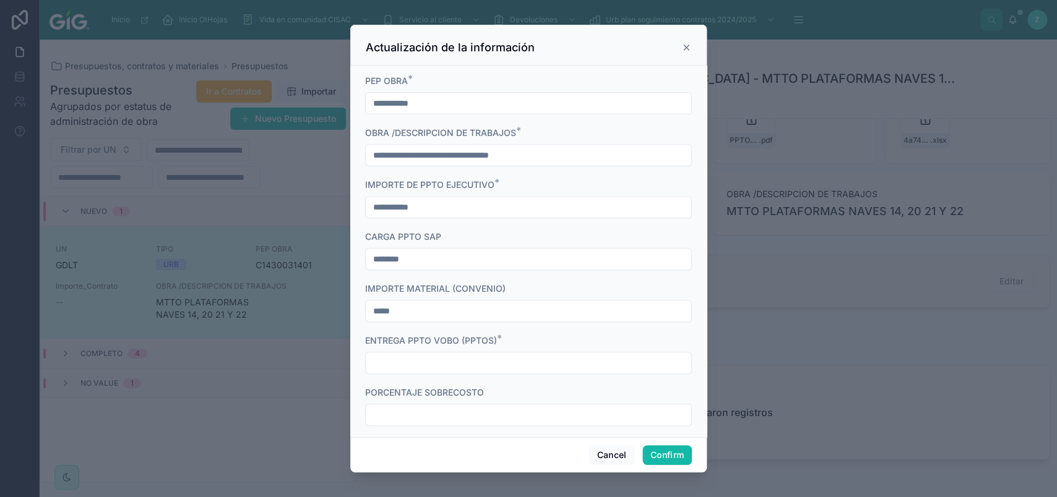
scroll to position [473, 0]
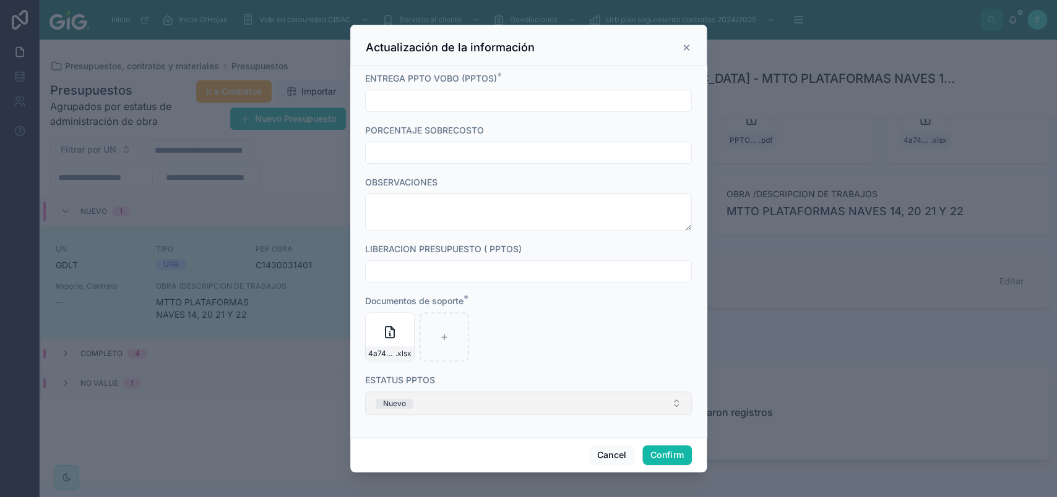
click at [437, 406] on button "Nuevo" at bounding box center [528, 404] width 327 height 24
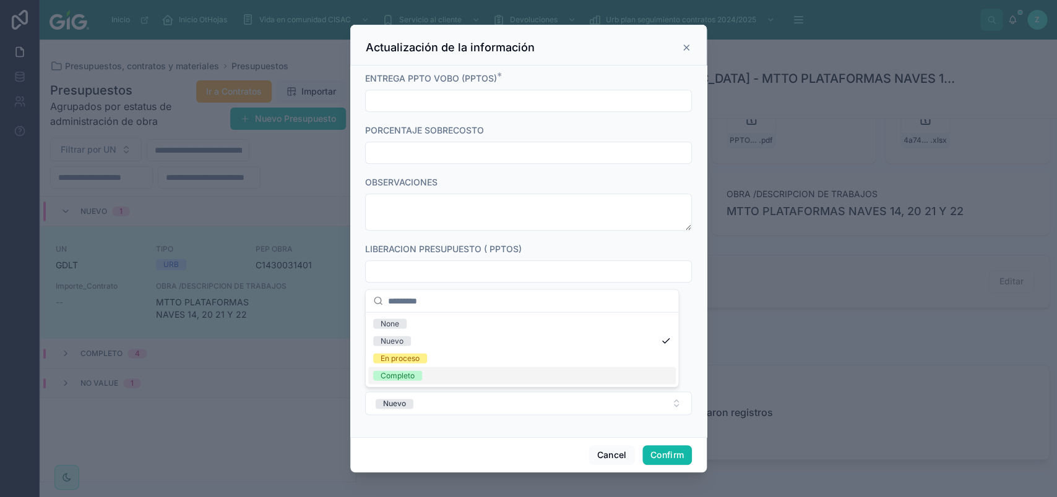
click at [434, 374] on div "Completo" at bounding box center [521, 375] width 307 height 17
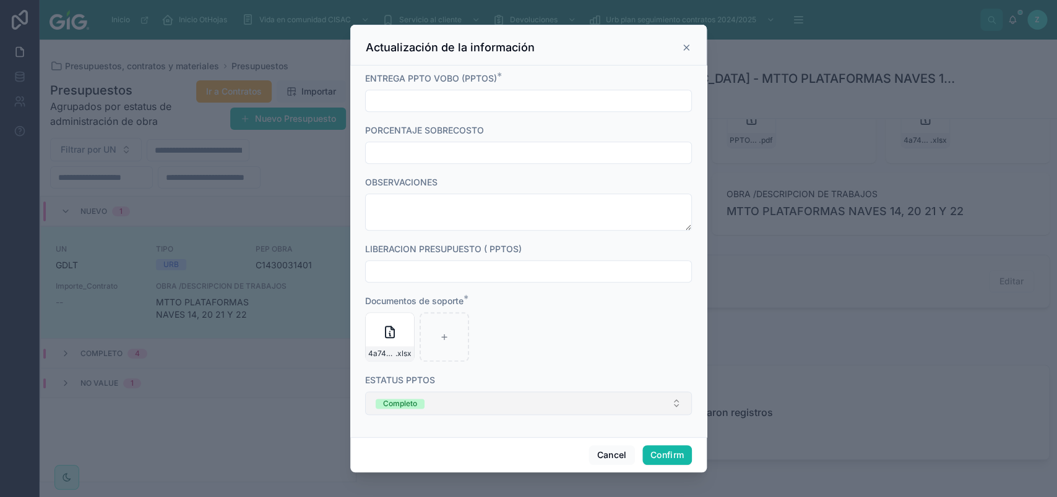
click at [591, 409] on button "Completo" at bounding box center [528, 404] width 327 height 24
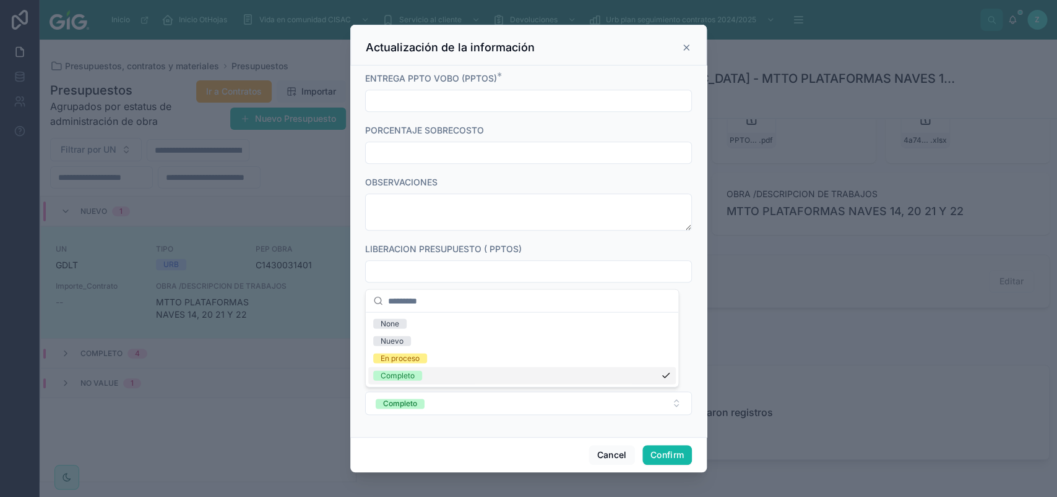
click at [458, 449] on div "Cancel Confirm" at bounding box center [528, 454] width 356 height 35
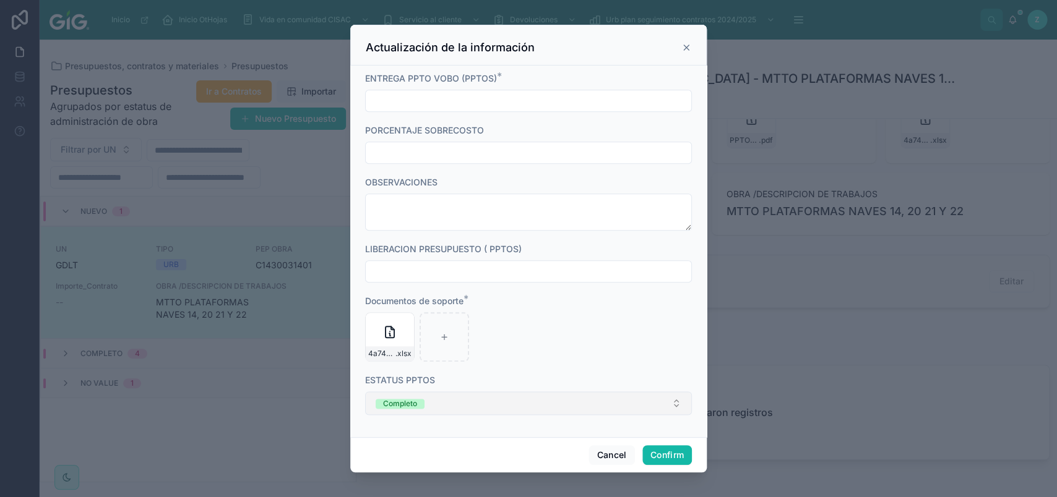
click at [460, 404] on button "Completo" at bounding box center [528, 404] width 327 height 24
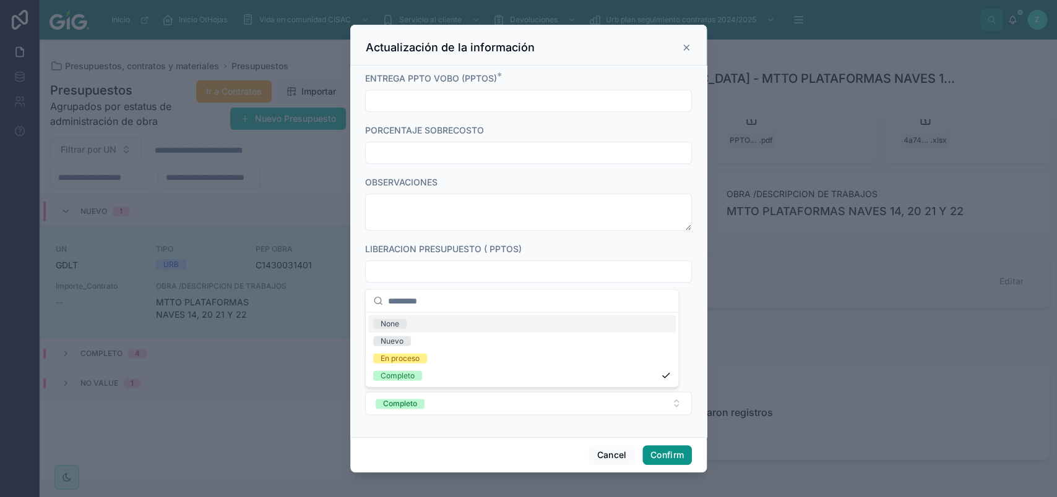
click at [650, 445] on button "Confirm" at bounding box center [666, 455] width 49 height 20
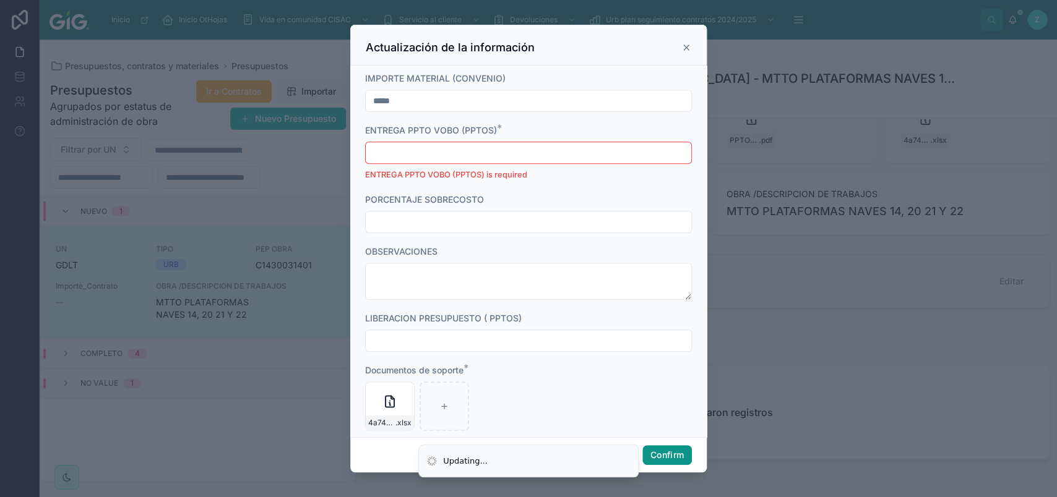
scroll to position [528, 0]
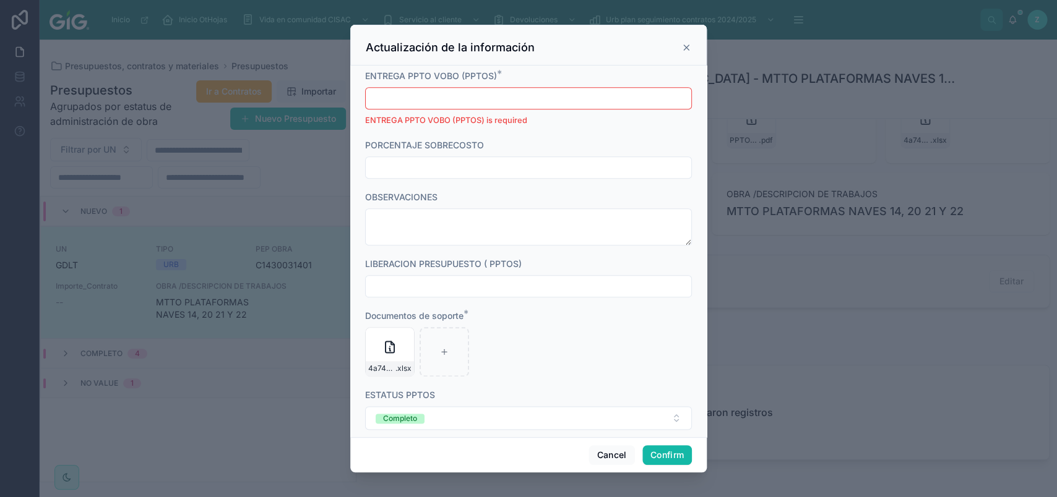
click at [450, 109] on div at bounding box center [528, 98] width 327 height 22
click at [445, 102] on input "text" at bounding box center [528, 98] width 325 height 17
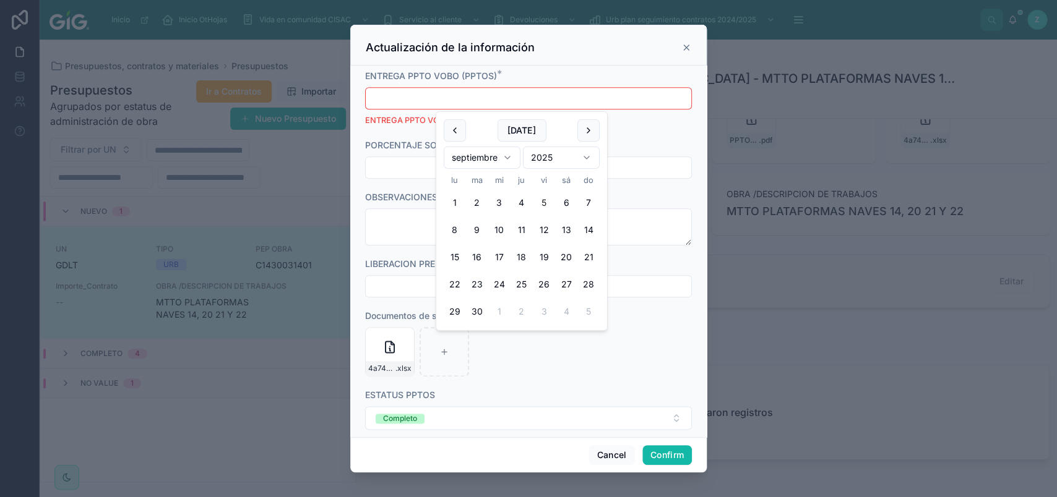
click at [540, 205] on button "5" at bounding box center [544, 203] width 22 height 22
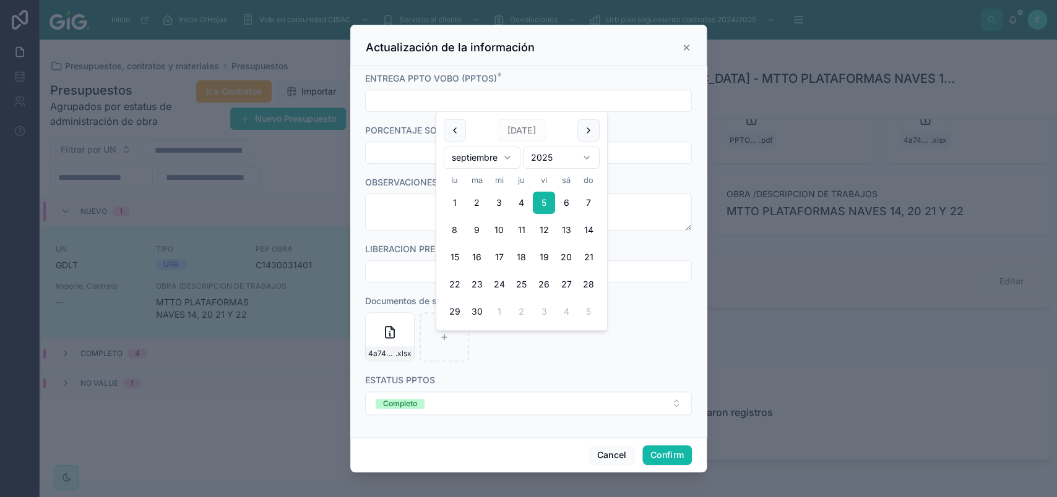
type input "********"
click at [658, 449] on button "Confirm" at bounding box center [666, 455] width 49 height 20
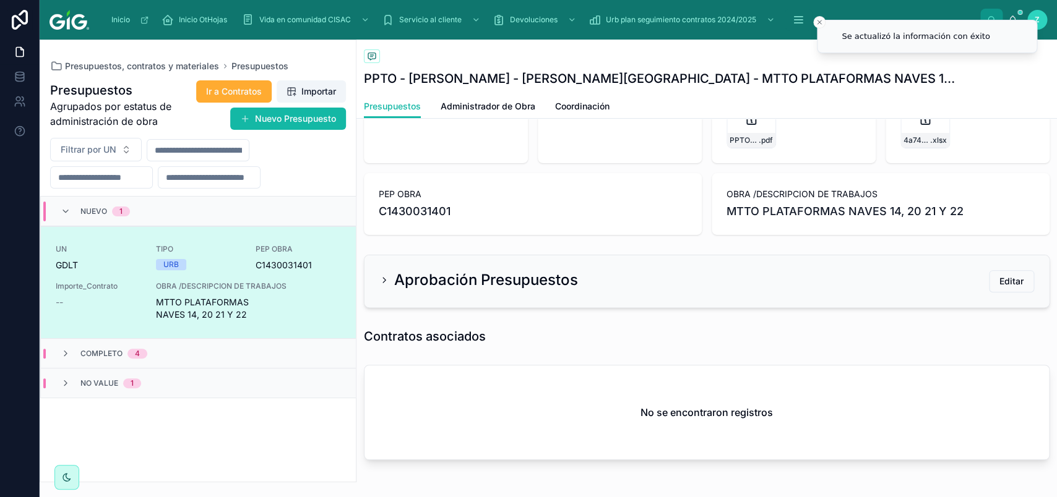
scroll to position [0, 0]
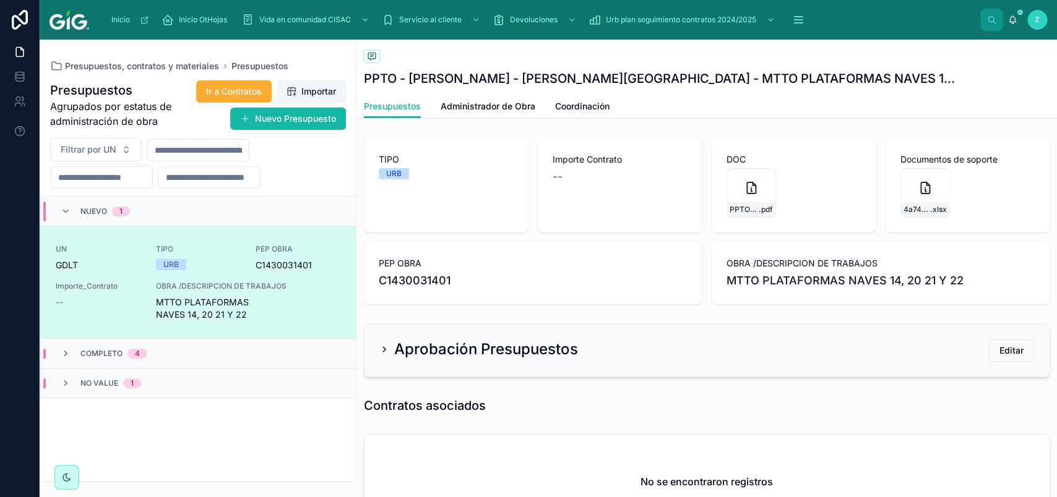
click at [166, 298] on span "MTTO PLATAFORMAS NAVES 14, 20 21 Y 22" at bounding box center [248, 308] width 185 height 25
click at [507, 100] on link "Administrador de Obra" at bounding box center [487, 107] width 95 height 25
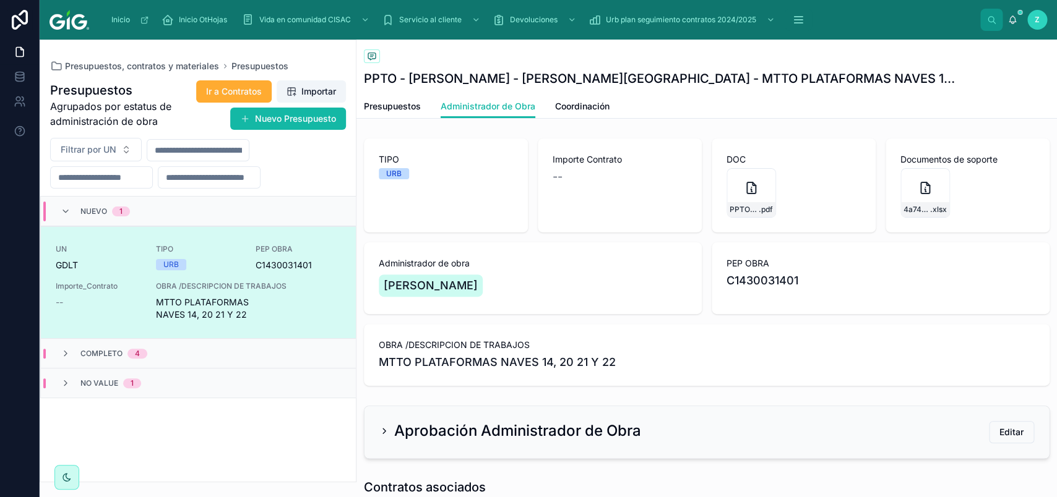
click at [603, 279] on div "[PERSON_NAME]" at bounding box center [533, 285] width 308 height 27
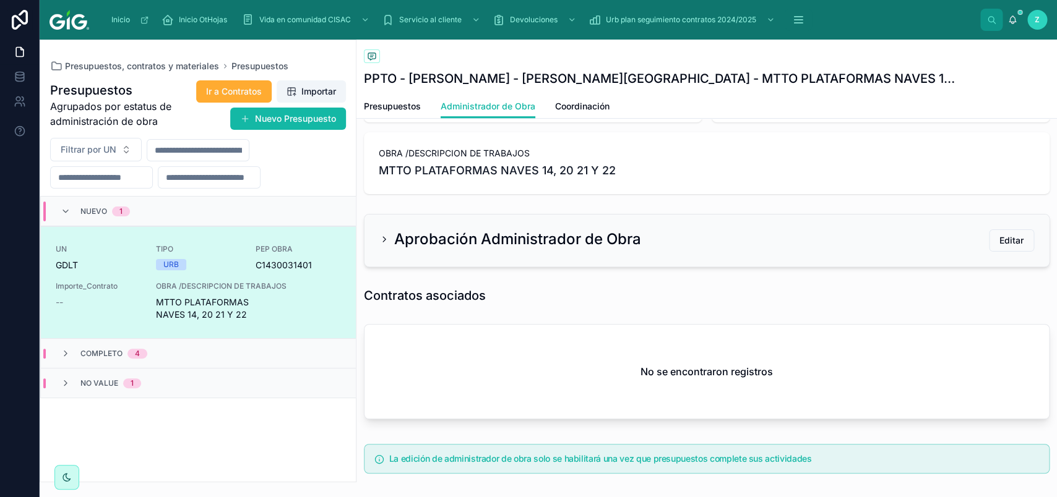
scroll to position [208, 0]
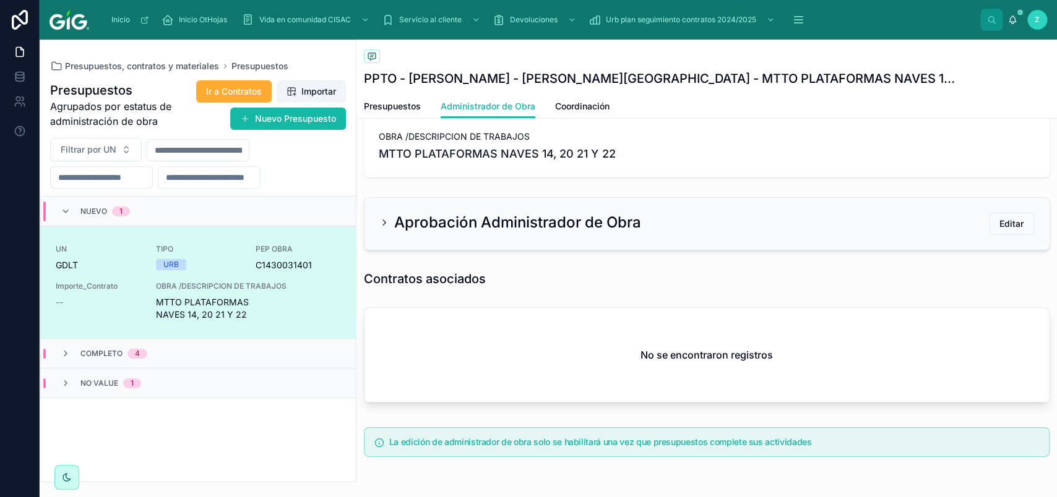
click at [622, 230] on h2 "Aprobación Administrador de Obra" at bounding box center [517, 223] width 247 height 20
click at [395, 220] on div "Aprobación Administrador de Obra" at bounding box center [510, 223] width 262 height 20
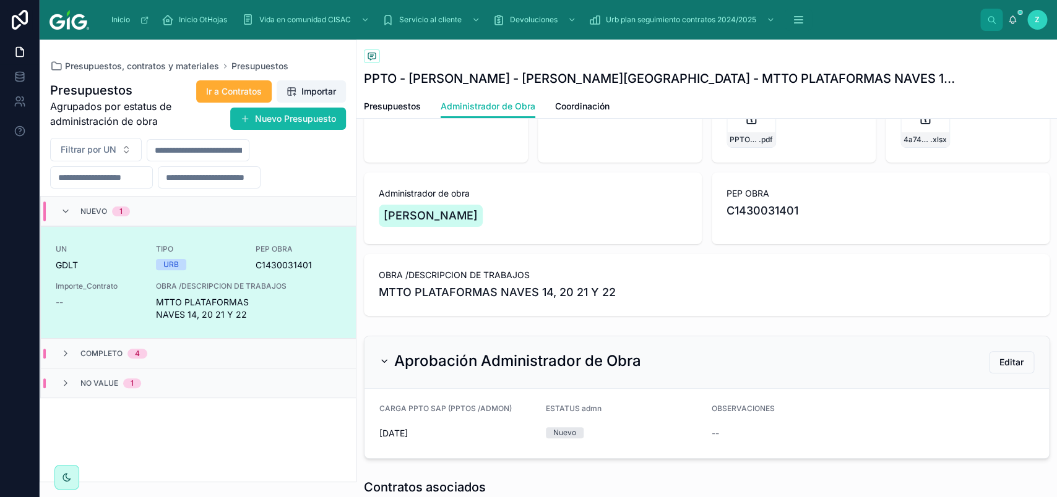
scroll to position [69, 0]
click at [999, 369] on span "Editar" at bounding box center [1011, 363] width 24 height 12
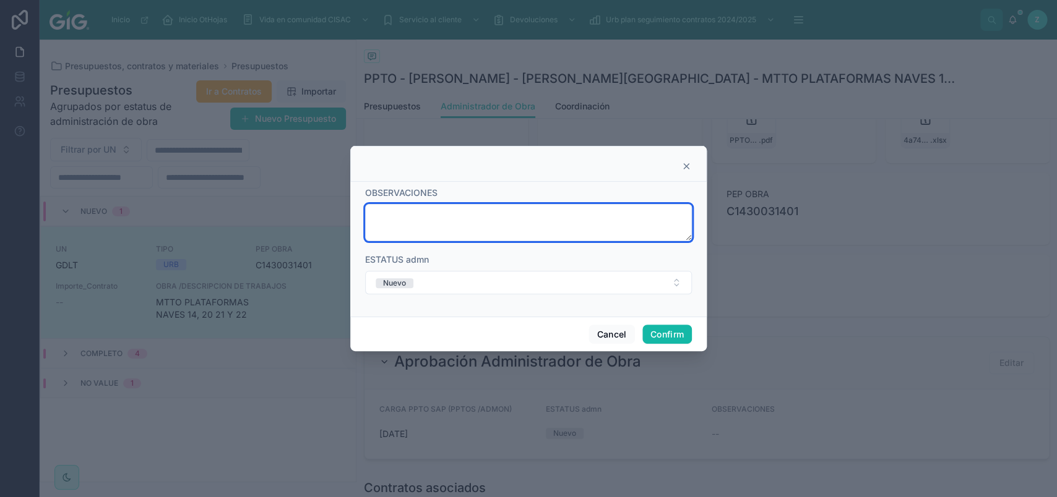
click at [544, 228] on textarea at bounding box center [528, 222] width 327 height 37
type textarea "********"
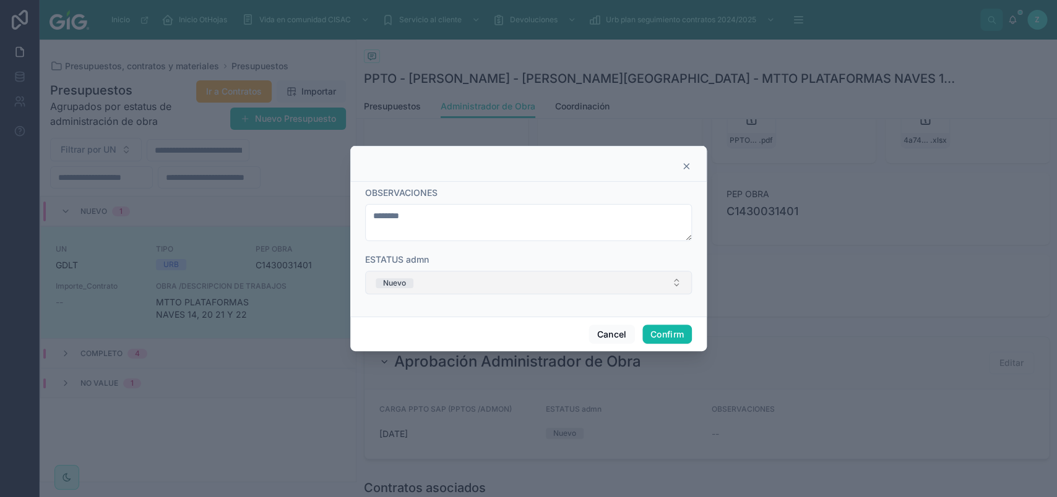
click at [453, 281] on button "Nuevo" at bounding box center [528, 283] width 327 height 24
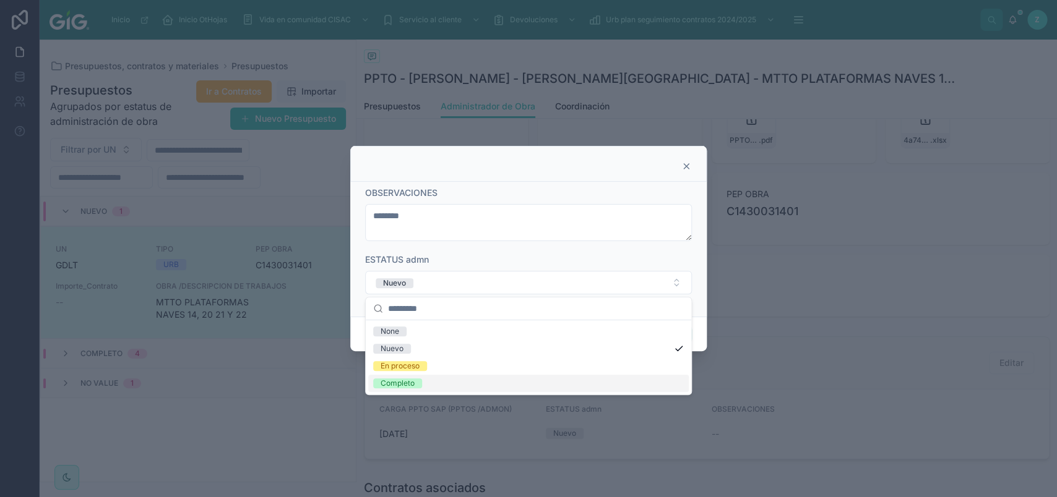
click at [439, 383] on div "Completo" at bounding box center [528, 383] width 320 height 17
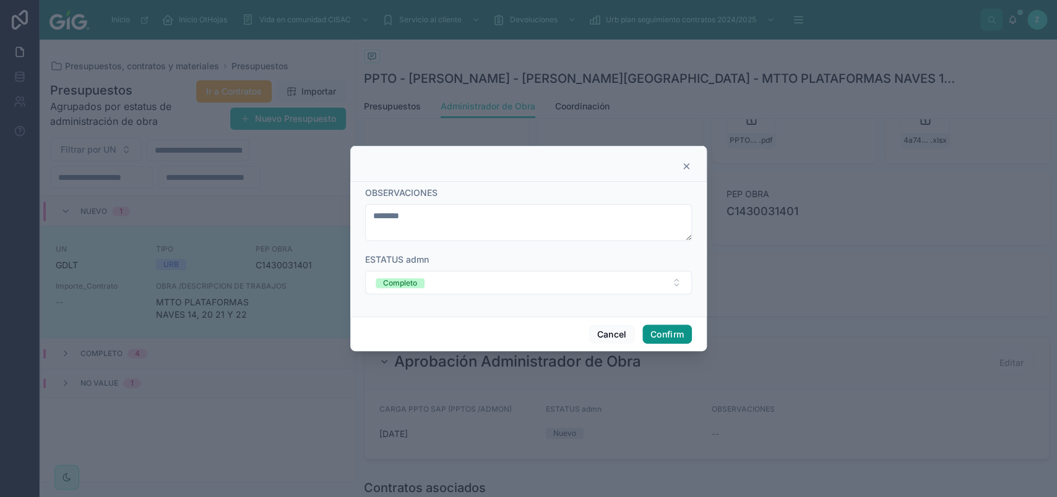
click at [653, 333] on button "Confirm" at bounding box center [666, 335] width 49 height 20
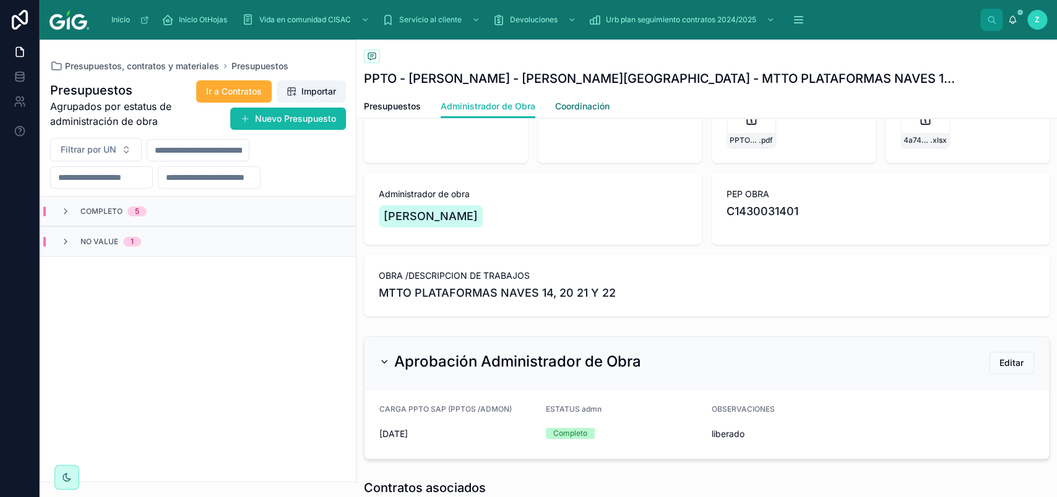
click at [567, 111] on span "Coordinación" at bounding box center [582, 106] width 54 height 12
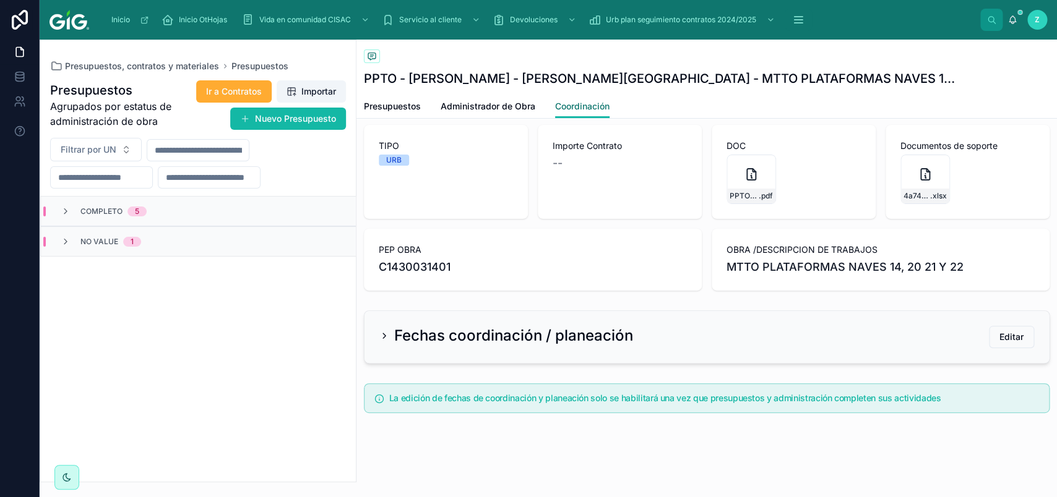
scroll to position [51, 0]
click at [513, 105] on span "Administrador de Obra" at bounding box center [487, 106] width 95 height 12
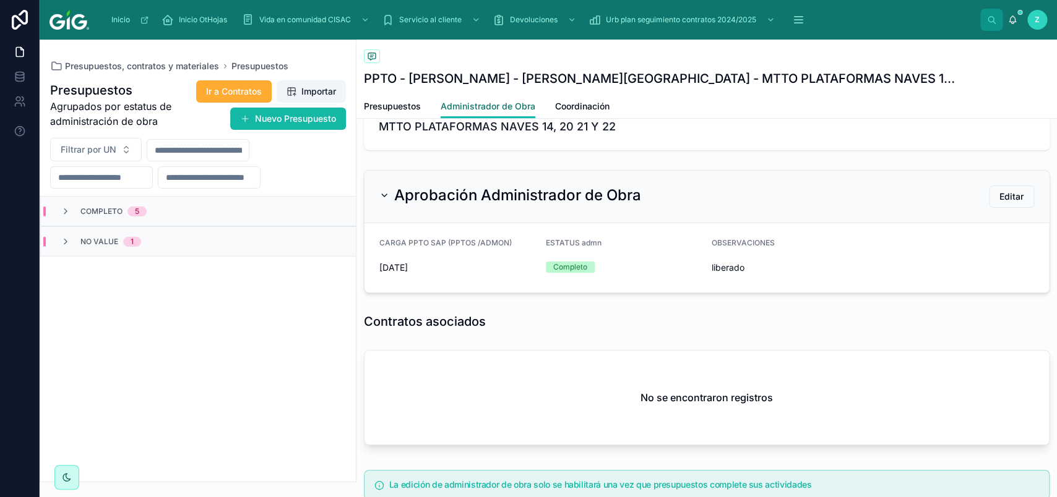
scroll to position [184, 0]
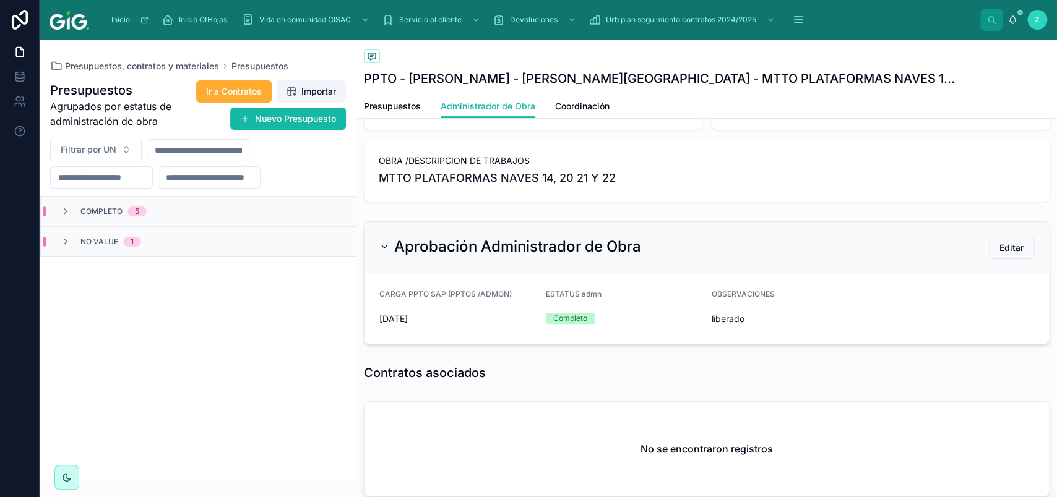
click at [145, 208] on span "5" at bounding box center [136, 212] width 19 height 10
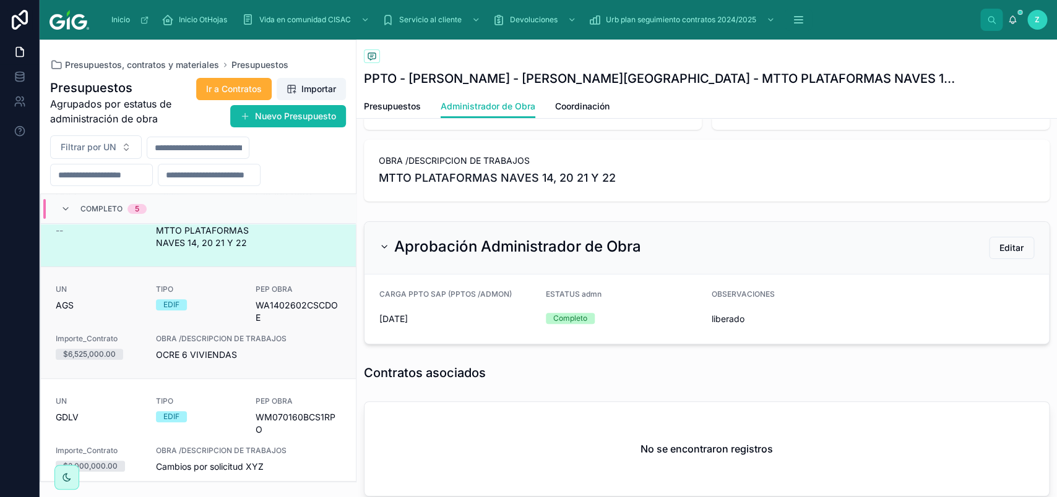
scroll to position [0, 0]
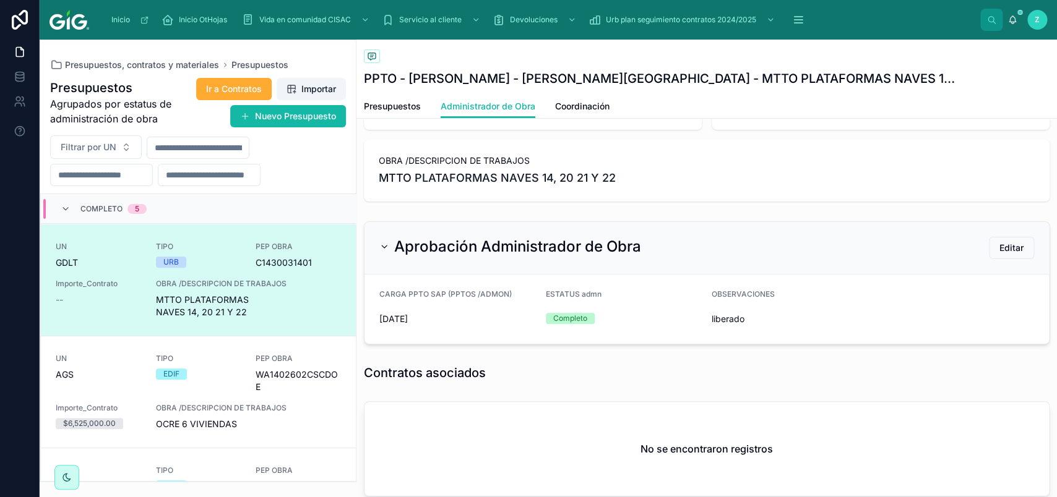
click at [290, 312] on span "MTTO PLATAFORMAS NAVES 14, 20 21 Y 22" at bounding box center [248, 306] width 185 height 25
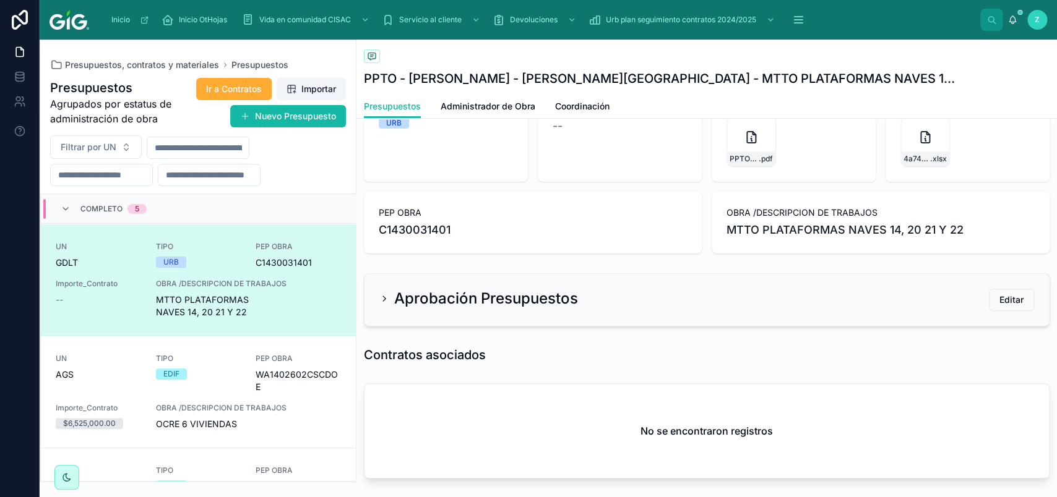
scroll to position [122, 0]
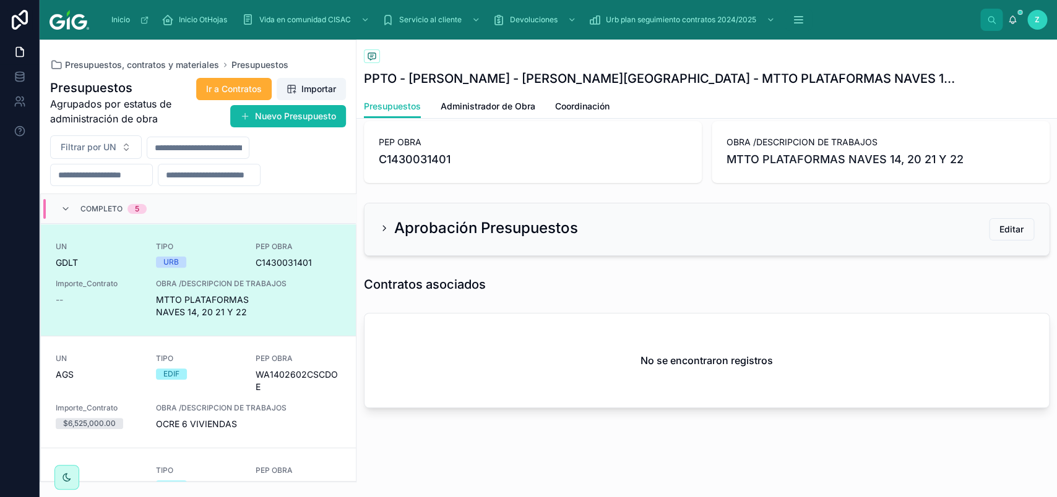
click at [619, 444] on div "Back to Presupuestos Presupuestos PPTO - [PERSON_NAME] - [PERSON_NAME] DE LAS F…" at bounding box center [706, 207] width 700 height 579
click at [479, 238] on h2 "Aprobación Presupuestos" at bounding box center [486, 228] width 184 height 20
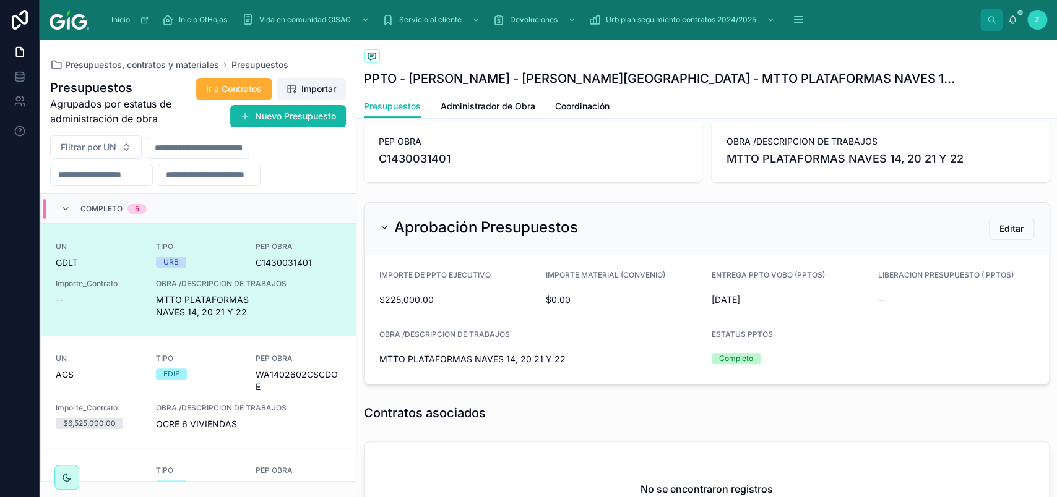
click at [309, 304] on span "MTTO PLATAFORMAS NAVES 14, 20 21 Y 22" at bounding box center [248, 306] width 185 height 25
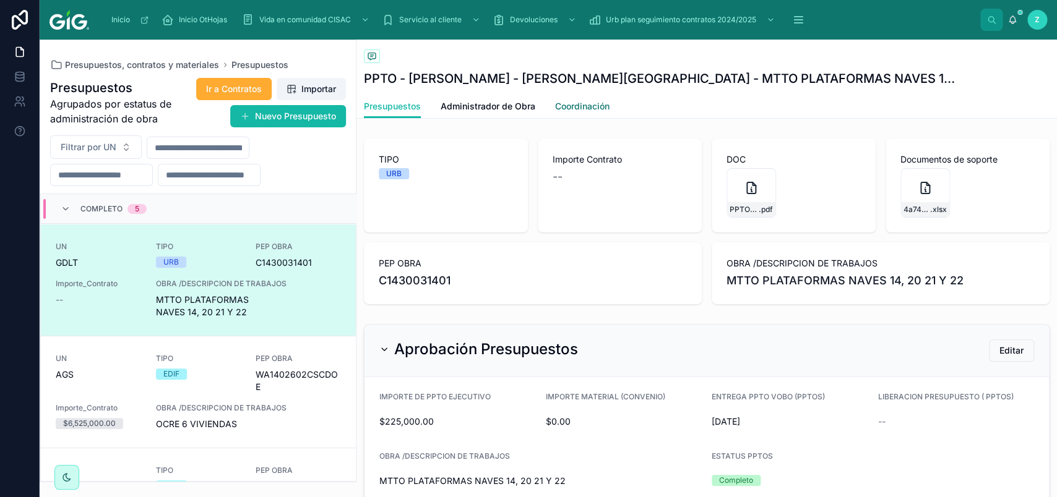
click at [578, 114] on link "Coordinación" at bounding box center [582, 107] width 54 height 25
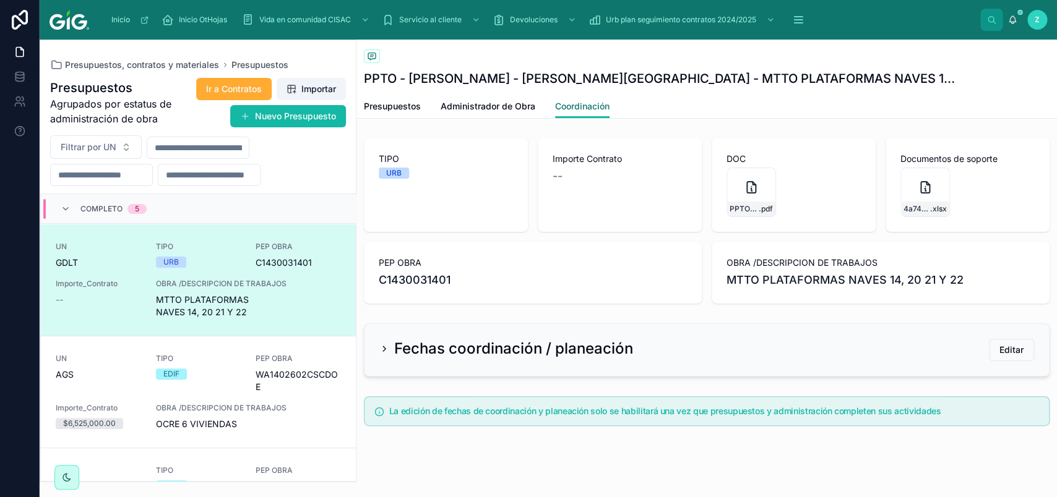
scroll to position [51, 0]
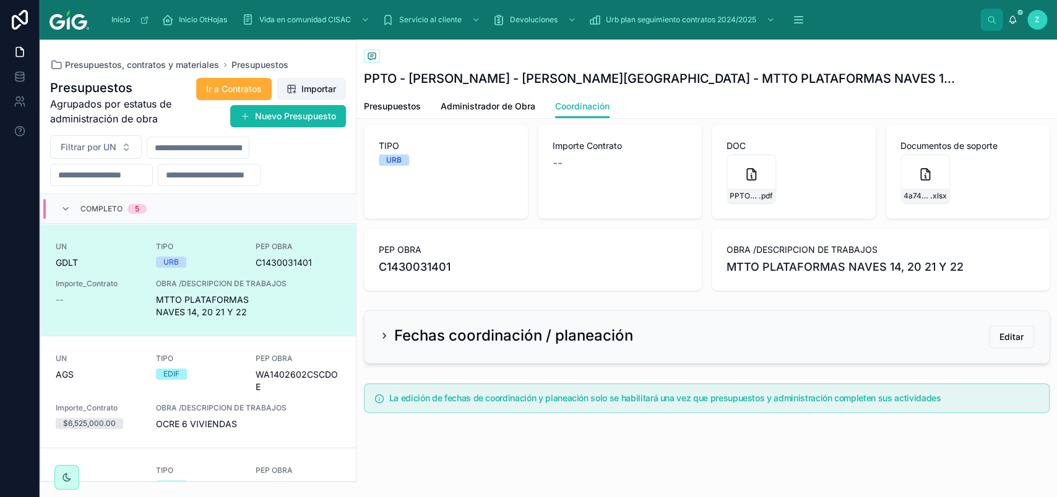
click at [808, 343] on div "Fechas coordinación / planeación Editar" at bounding box center [706, 337] width 654 height 22
click at [565, 169] on div "--" at bounding box center [619, 163] width 134 height 17
click at [491, 105] on span "Administrador de Obra" at bounding box center [487, 106] width 95 height 12
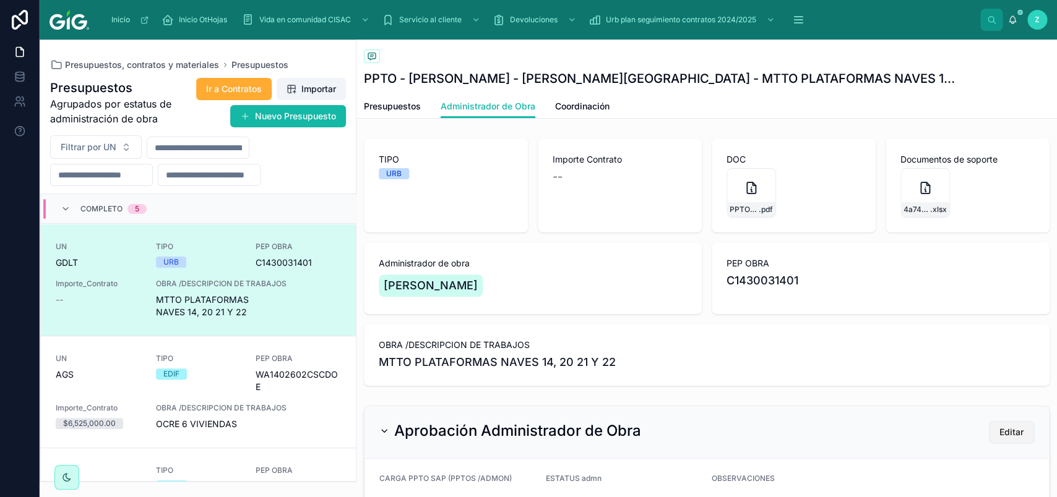
click at [989, 435] on button "Editar" at bounding box center [1011, 432] width 45 height 22
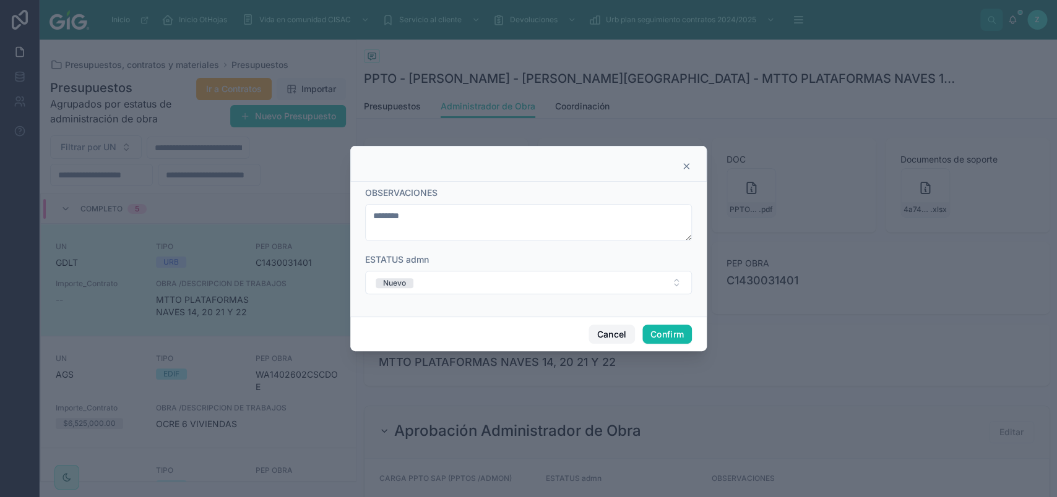
click at [613, 328] on button "Cancel" at bounding box center [611, 335] width 46 height 20
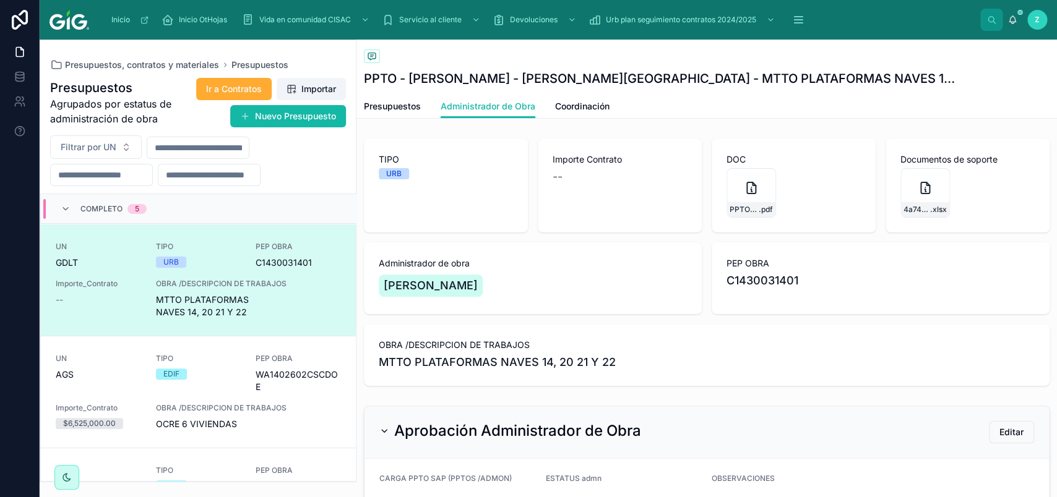
click at [602, 191] on div "Importe Contrato --" at bounding box center [620, 186] width 164 height 94
click at [570, 179] on div "--" at bounding box center [619, 176] width 134 height 17
click at [404, 99] on link "Presupuestos" at bounding box center [392, 107] width 57 height 25
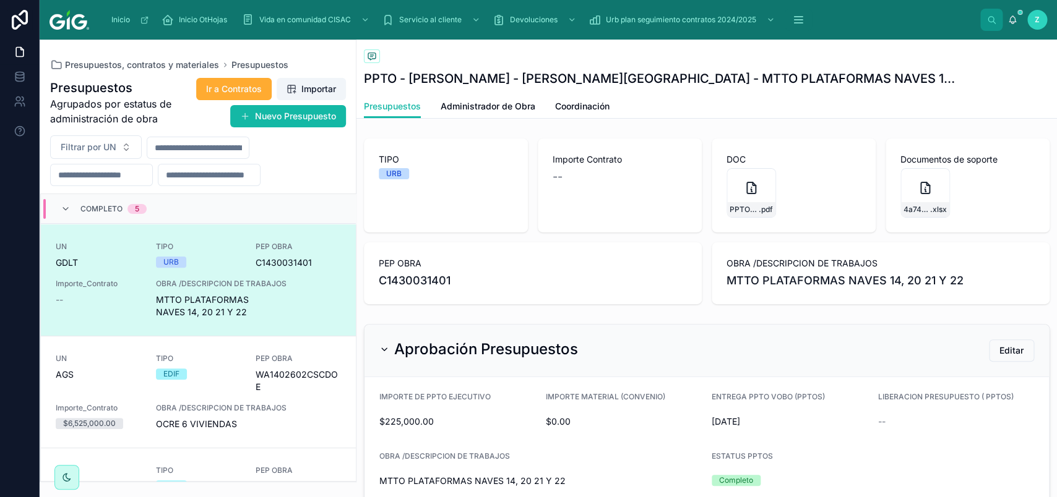
click at [577, 189] on div "Importe Contrato --" at bounding box center [620, 186] width 164 height 94
click at [1002, 358] on button "Editar" at bounding box center [1011, 351] width 45 height 22
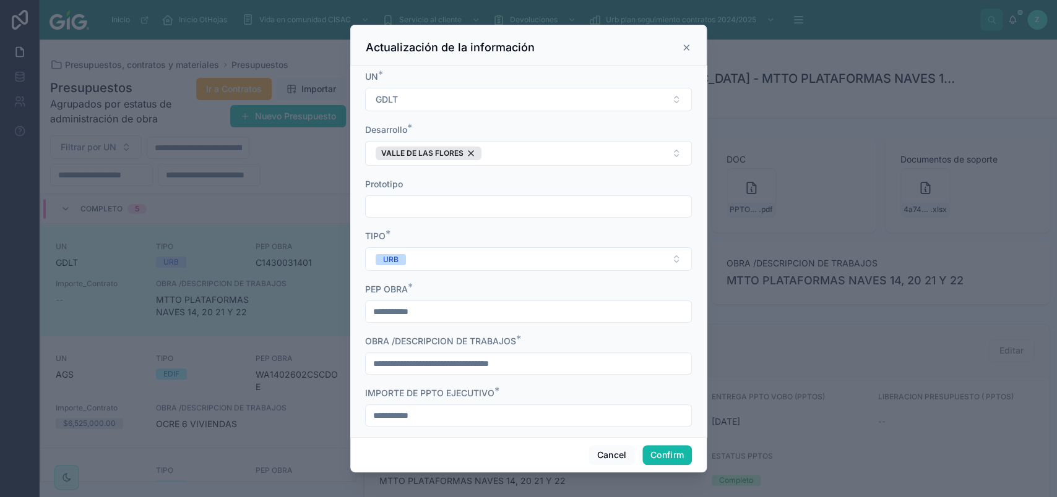
click at [507, 400] on div "IMPORTE DE PPTO EJECUTIVO *" at bounding box center [528, 393] width 327 height 12
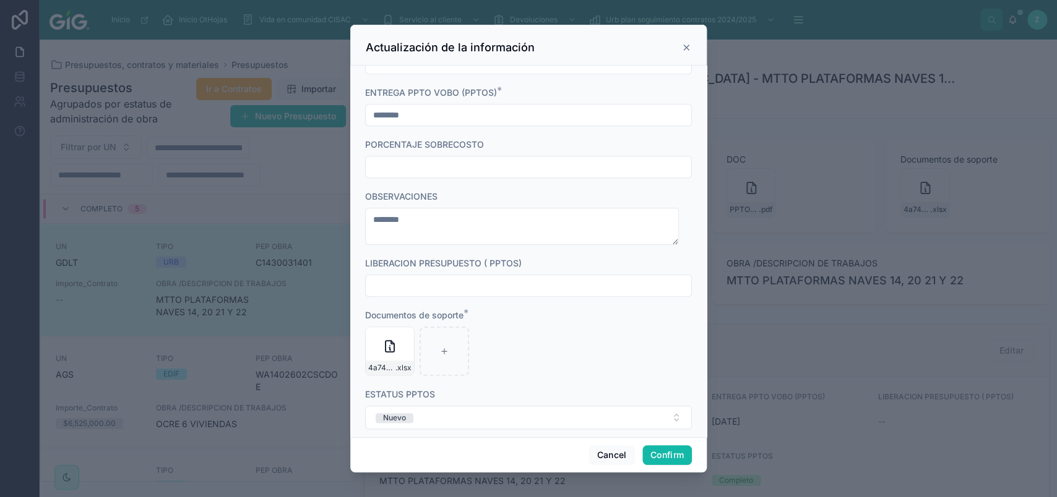
scroll to position [473, 0]
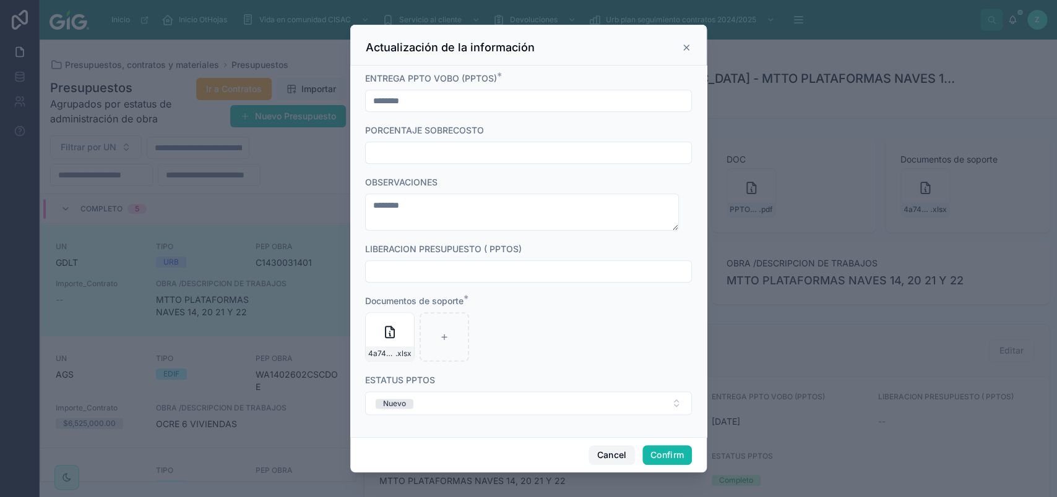
click at [613, 452] on button "Cancel" at bounding box center [611, 455] width 46 height 20
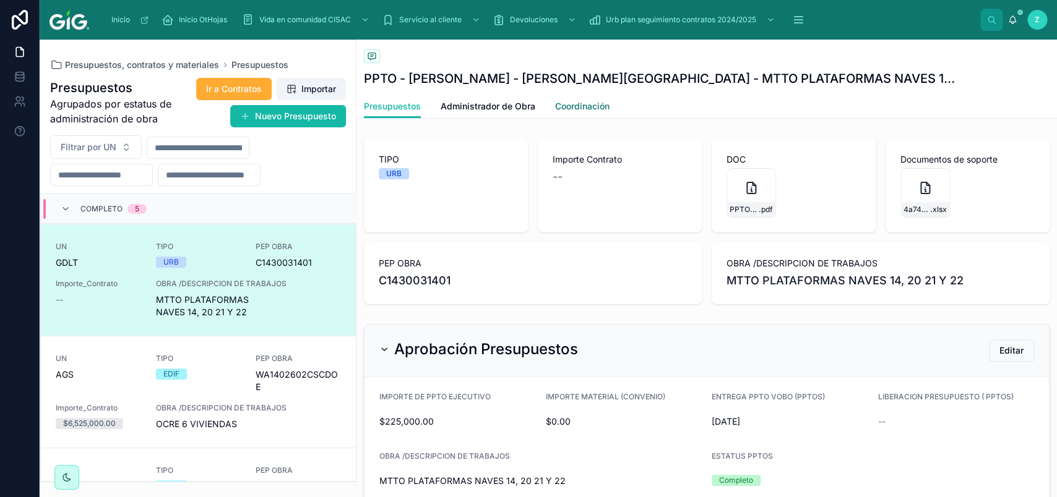
click at [579, 111] on span "Coordinación" at bounding box center [582, 106] width 54 height 12
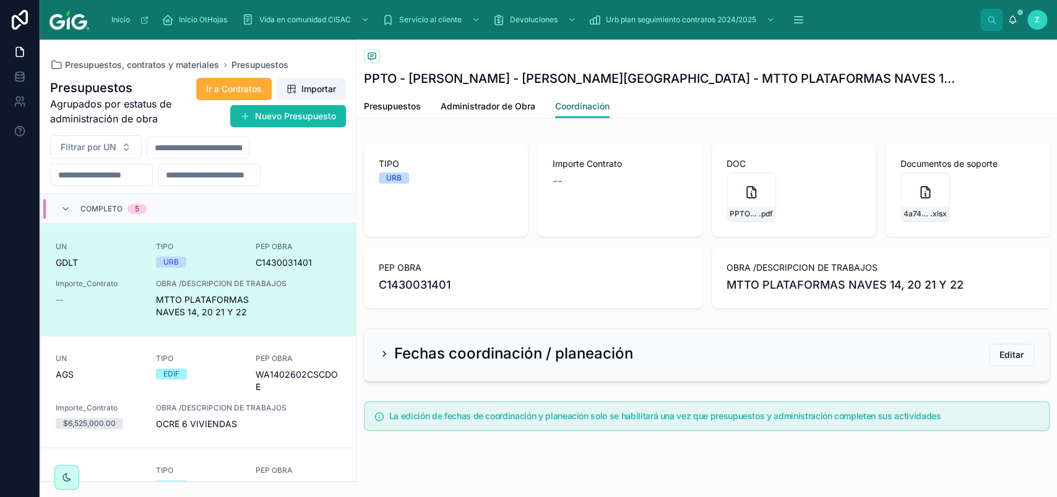
scroll to position [51, 0]
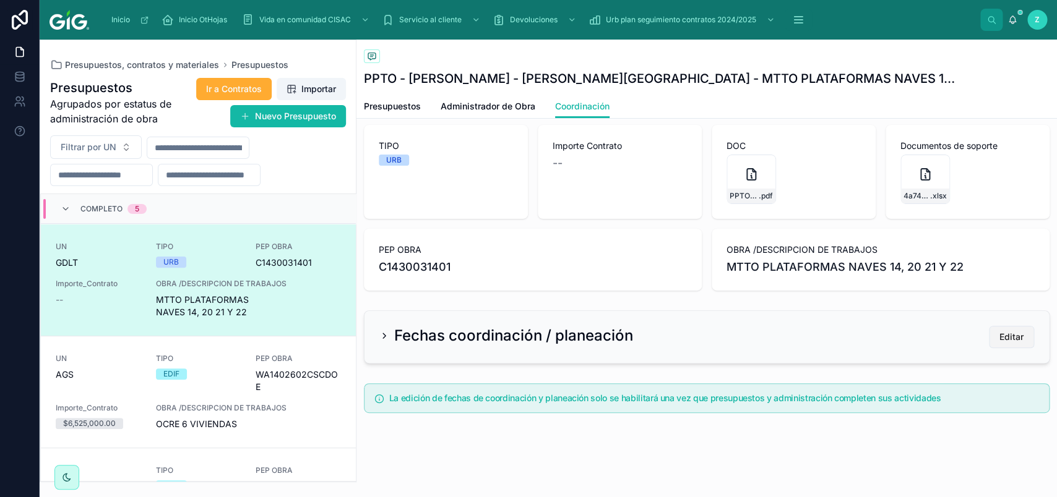
click at [999, 336] on span "Editar" at bounding box center [1011, 337] width 24 height 12
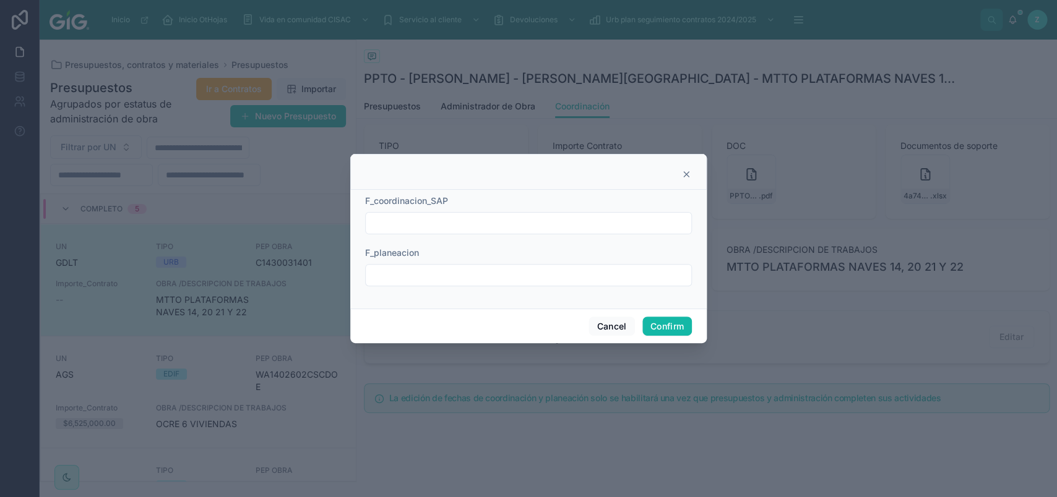
click at [540, 230] on input "text" at bounding box center [528, 223] width 325 height 17
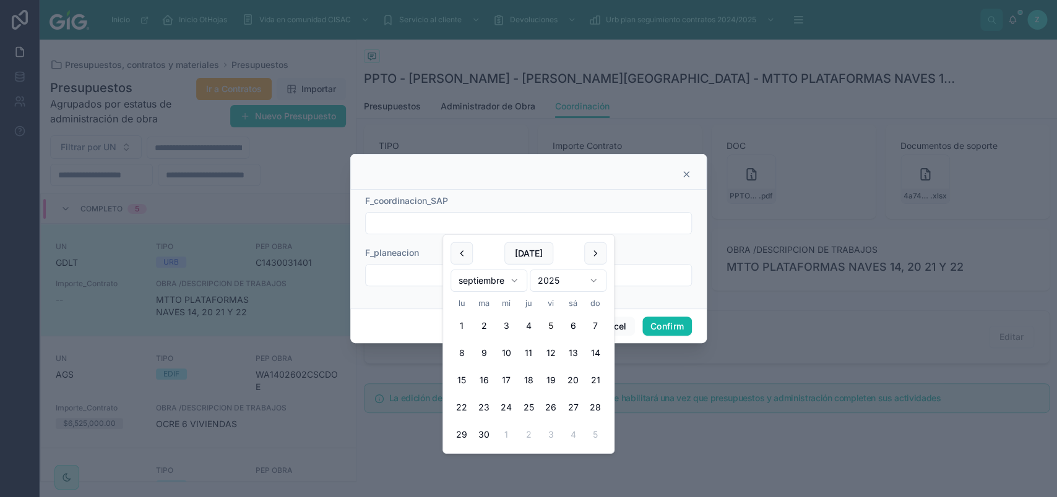
click at [557, 327] on button "5" at bounding box center [550, 326] width 22 height 22
type input "********"
click at [666, 259] on div "F_planeacion" at bounding box center [528, 267] width 327 height 40
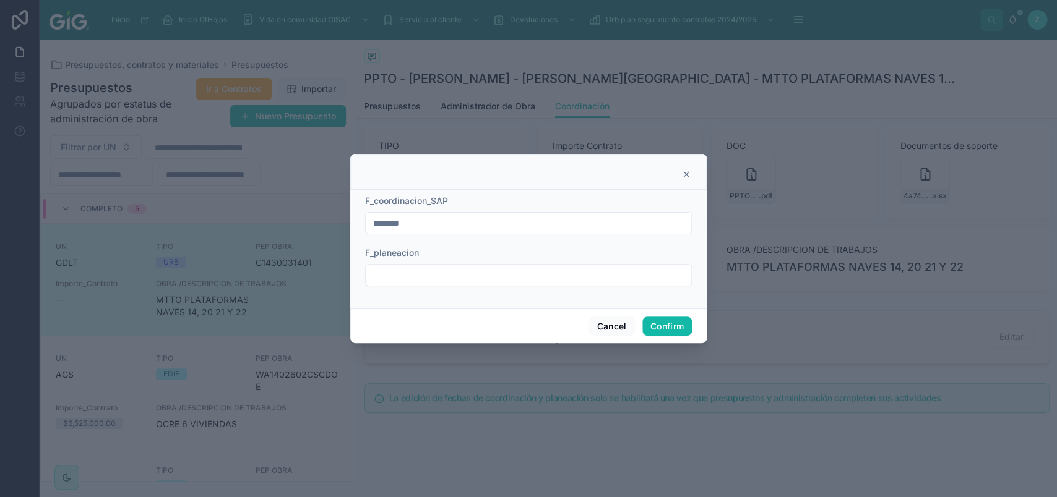
click at [648, 274] on input "text" at bounding box center [528, 275] width 325 height 17
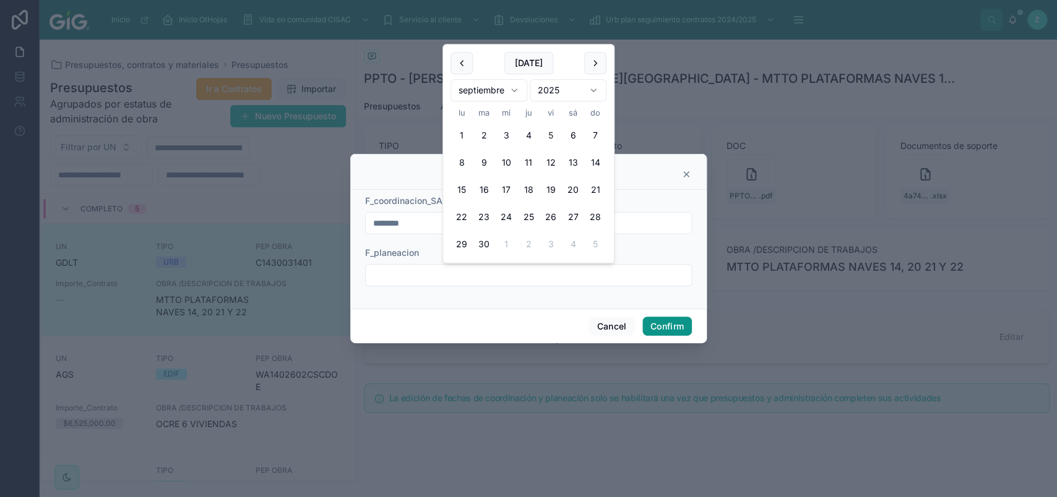
click at [662, 324] on button "Confirm" at bounding box center [666, 327] width 49 height 20
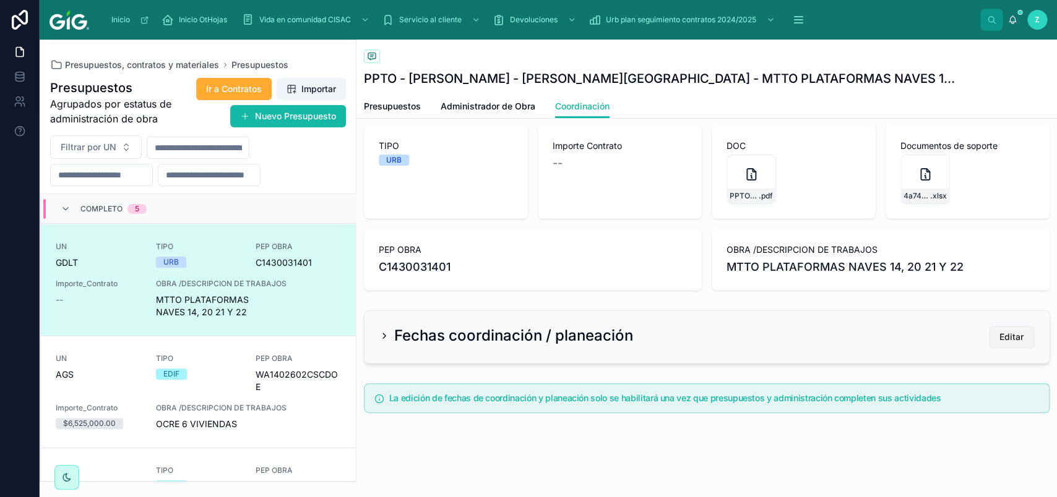
click at [989, 330] on button "Editar" at bounding box center [1011, 337] width 45 height 22
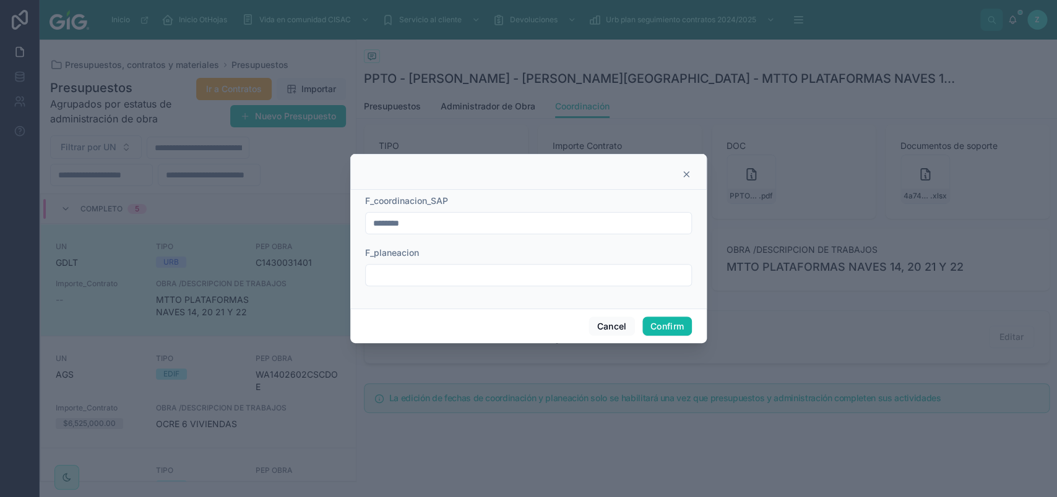
click at [502, 281] on input "text" at bounding box center [528, 275] width 325 height 17
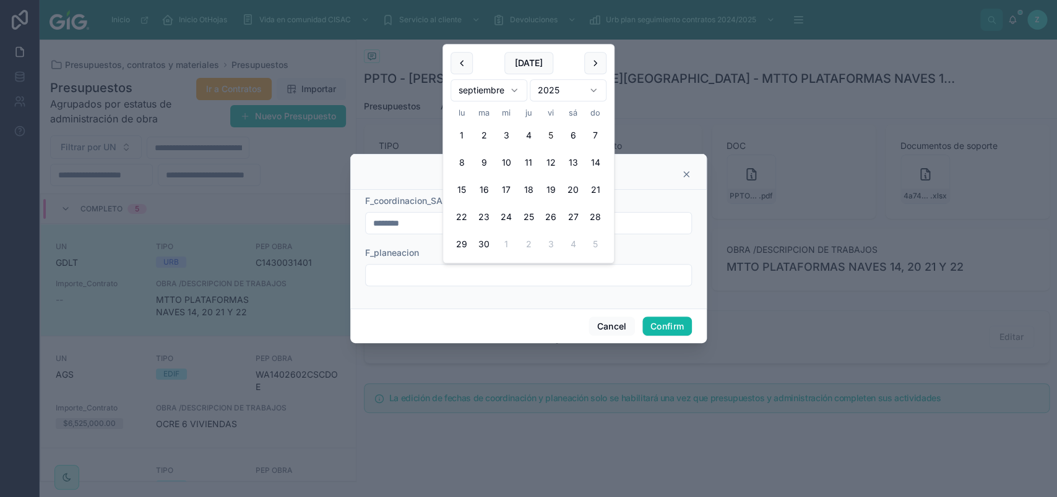
click at [554, 134] on button "5" at bounding box center [550, 135] width 22 height 22
type input "********"
click at [670, 322] on button "Confirm" at bounding box center [666, 327] width 49 height 20
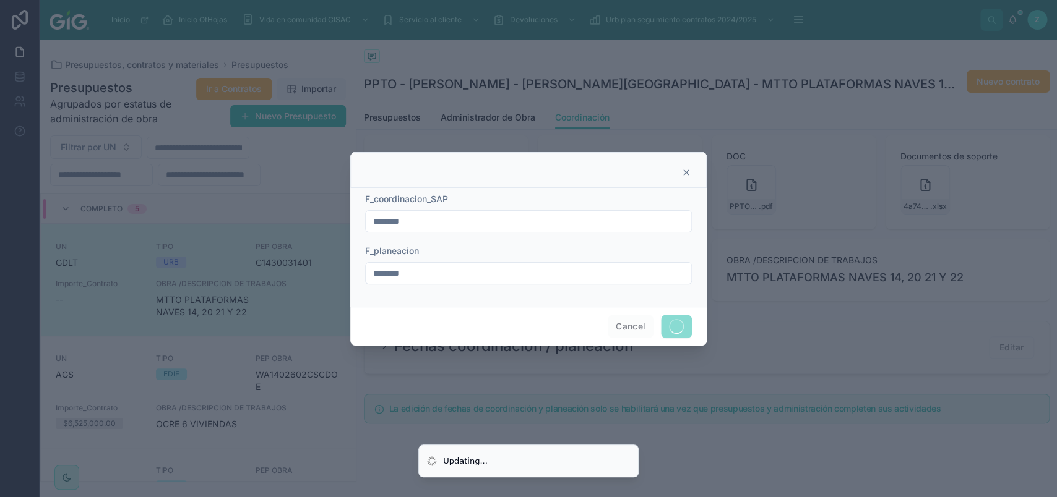
scroll to position [58, 0]
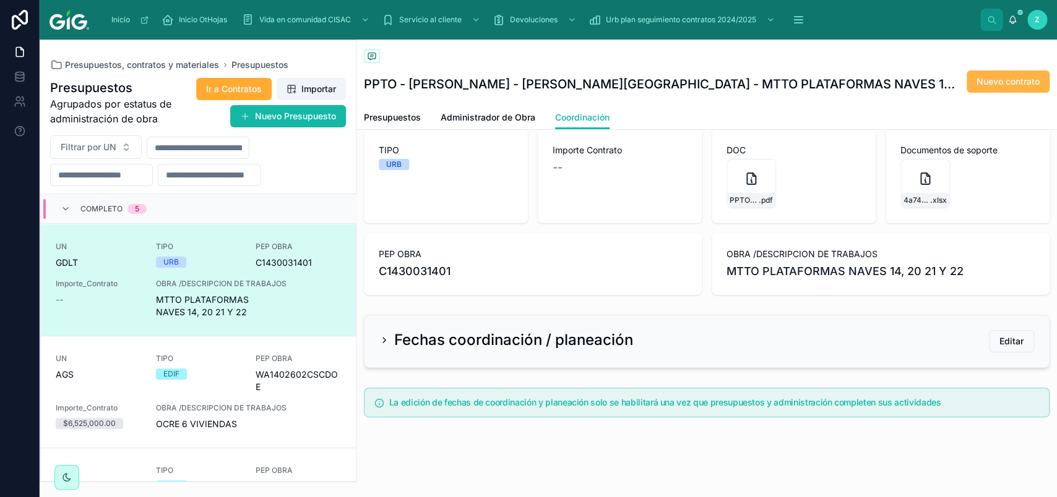
click at [985, 83] on span "Nuevo contrato" at bounding box center [1007, 81] width 63 height 12
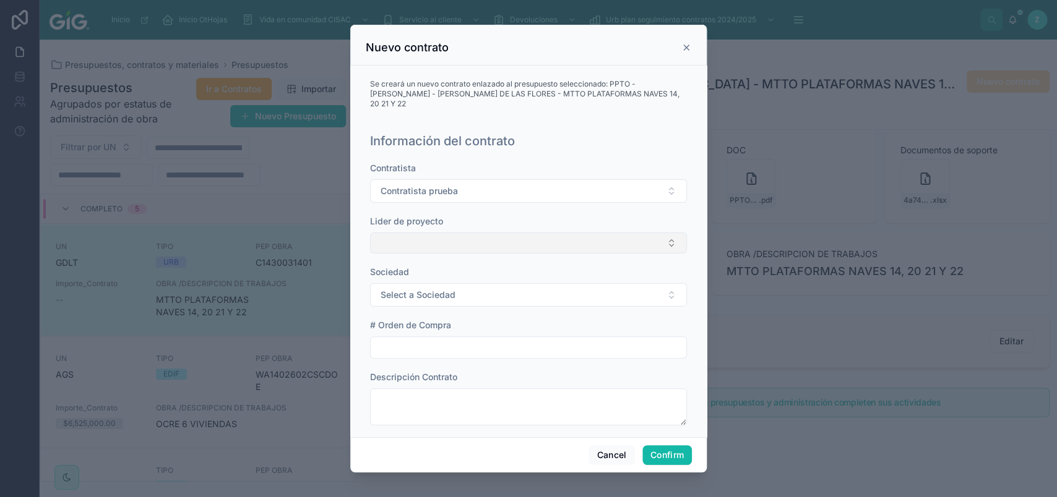
click at [585, 234] on button "Select Button" at bounding box center [528, 243] width 317 height 21
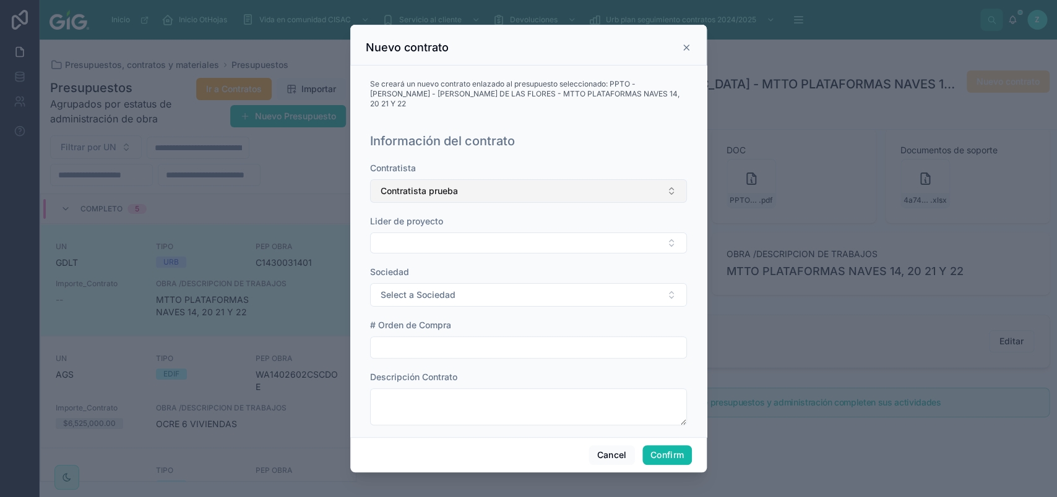
click at [452, 192] on button "Contratista prueba" at bounding box center [528, 191] width 317 height 24
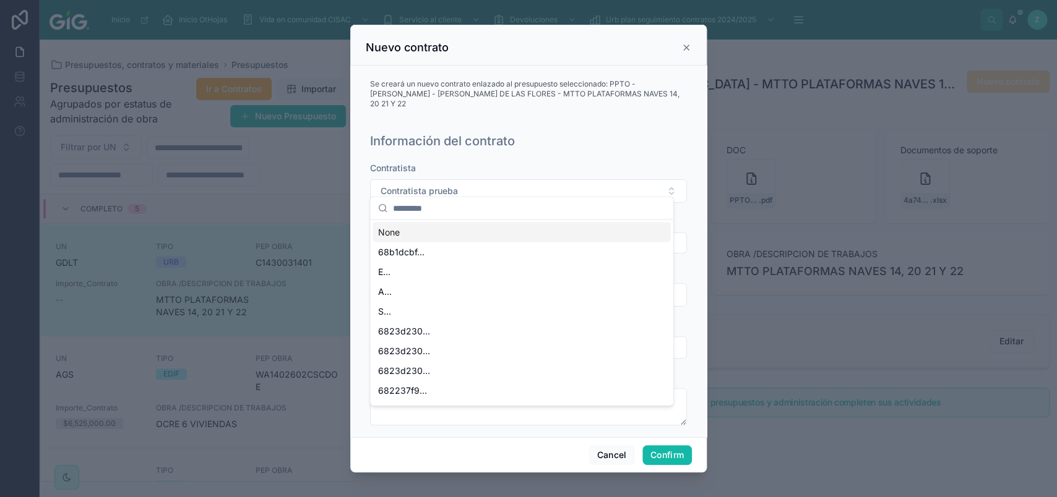
click at [463, 162] on div "Contratista" at bounding box center [528, 168] width 317 height 12
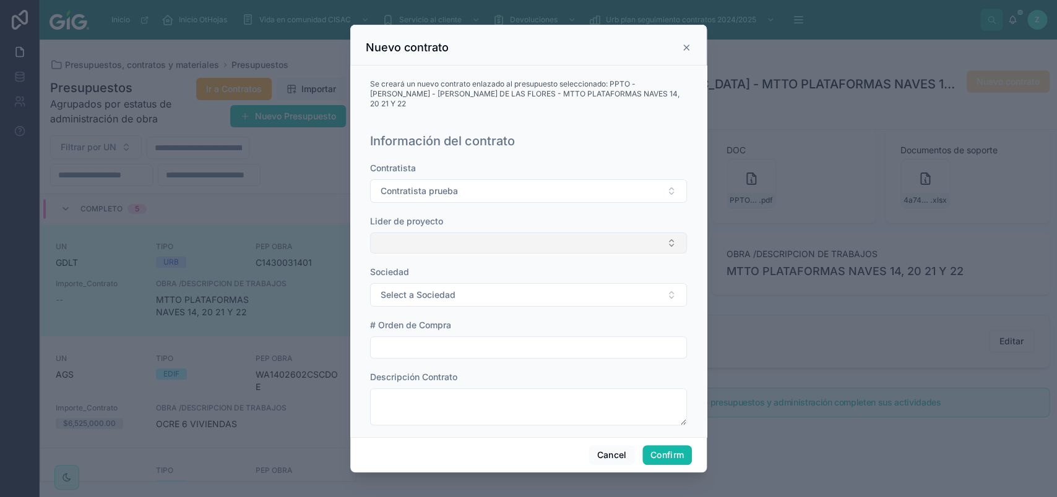
click at [457, 233] on button "Select Button" at bounding box center [528, 243] width 317 height 21
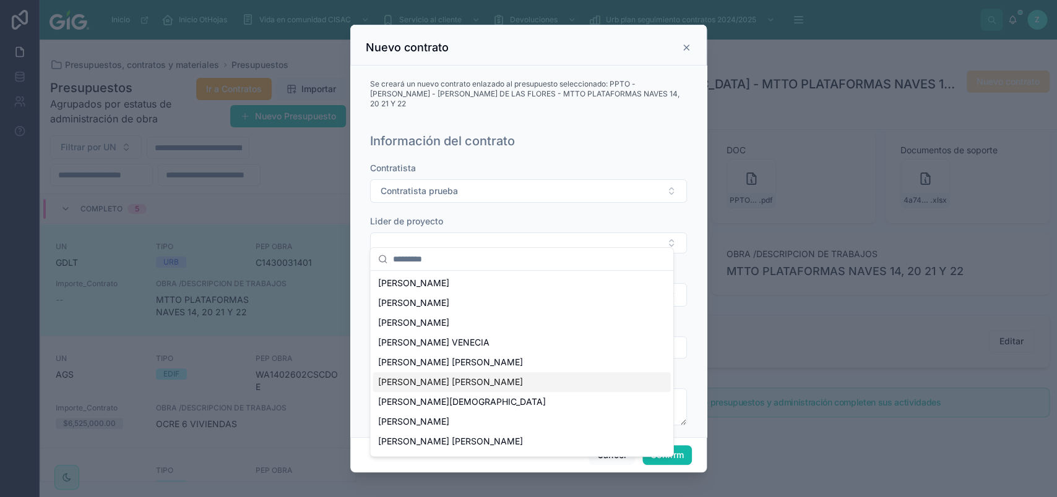
click at [504, 379] on span "[PERSON_NAME] [PERSON_NAME]" at bounding box center [450, 382] width 145 height 12
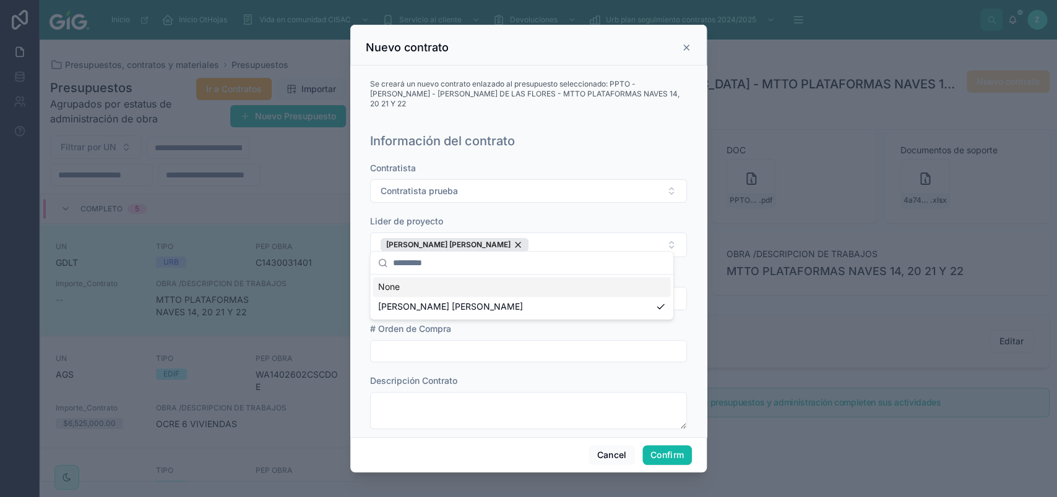
click at [491, 298] on button "Select a Sociedad" at bounding box center [528, 299] width 317 height 24
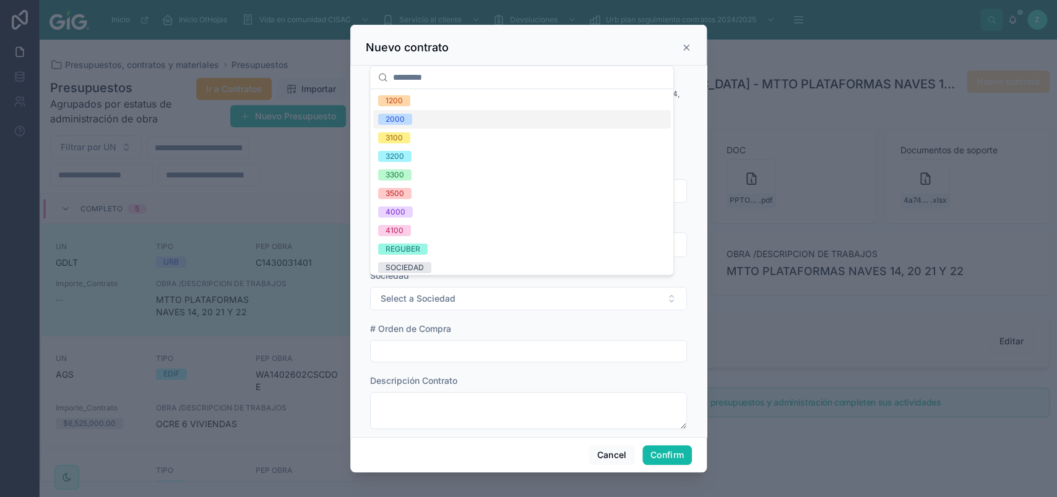
click at [421, 121] on div "2000" at bounding box center [522, 119] width 298 height 19
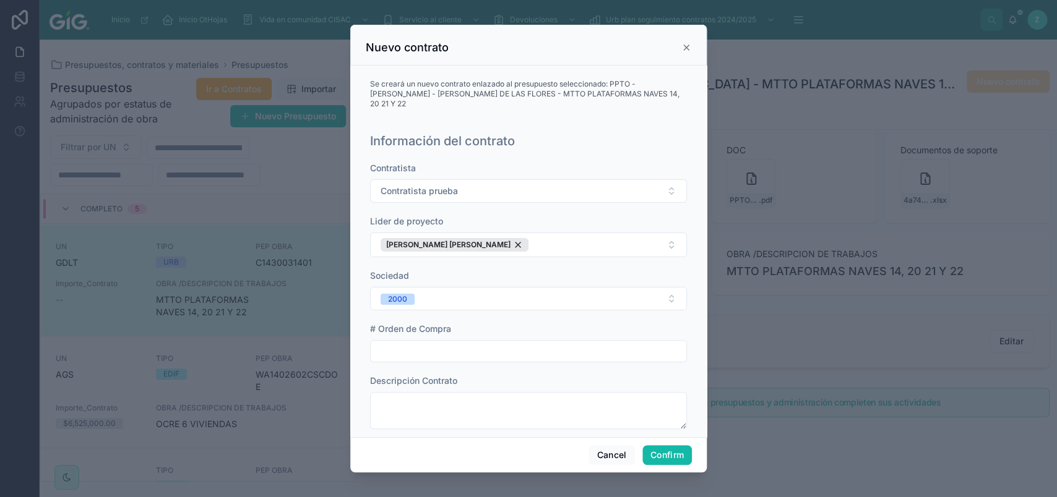
click at [448, 347] on input "text" at bounding box center [528, 351] width 315 height 17
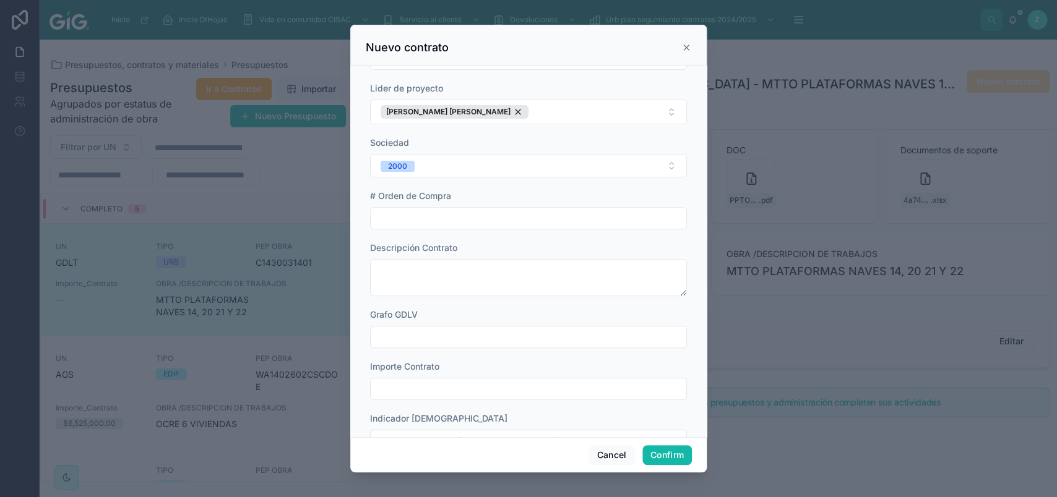
scroll to position [139, 0]
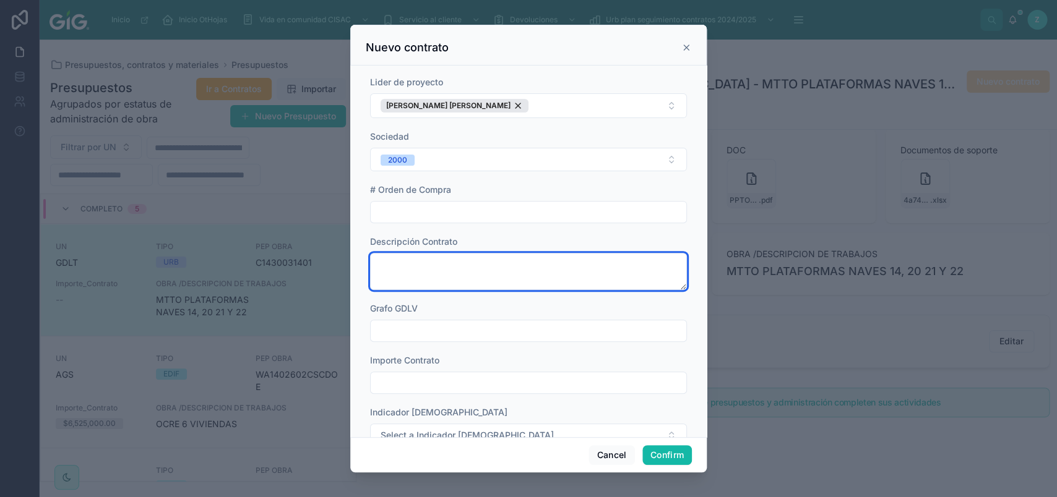
click at [439, 266] on textarea at bounding box center [528, 271] width 317 height 37
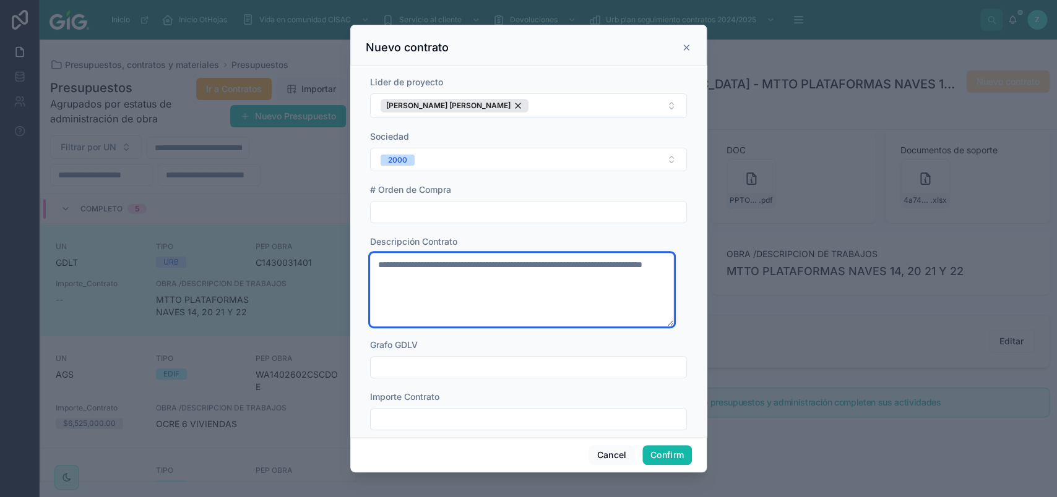
type textarea "**********"
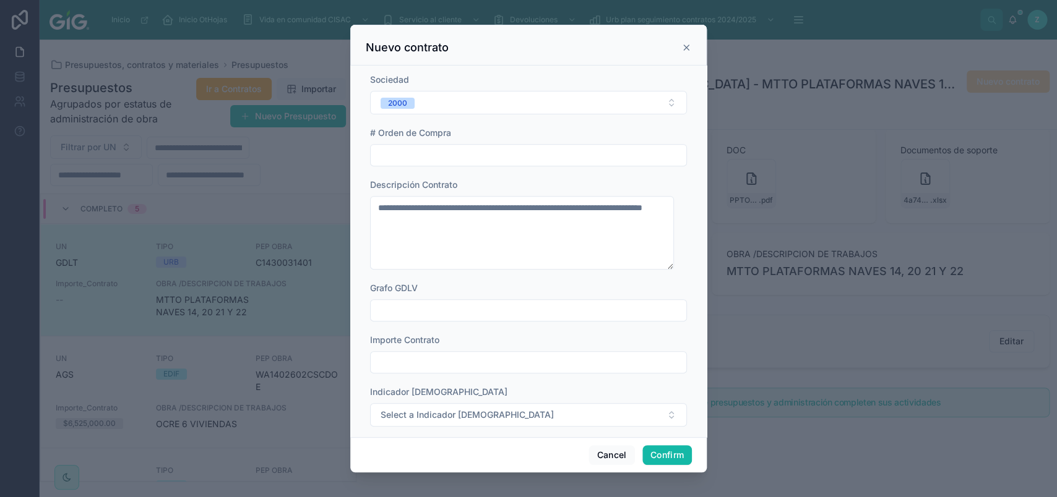
scroll to position [208, 0]
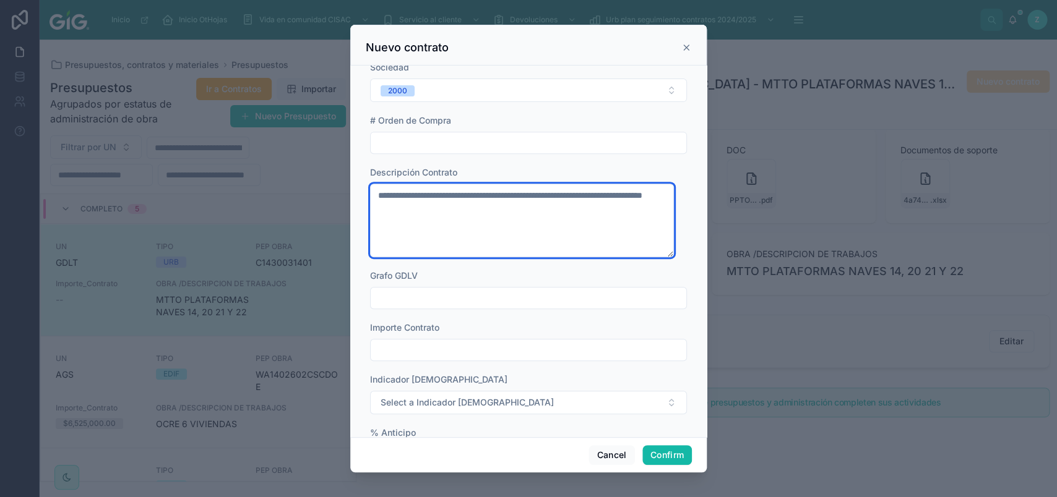
drag, startPoint x: 463, startPoint y: 212, endPoint x: 374, endPoint y: 188, distance: 92.3
click at [374, 188] on textarea "**********" at bounding box center [522, 221] width 304 height 74
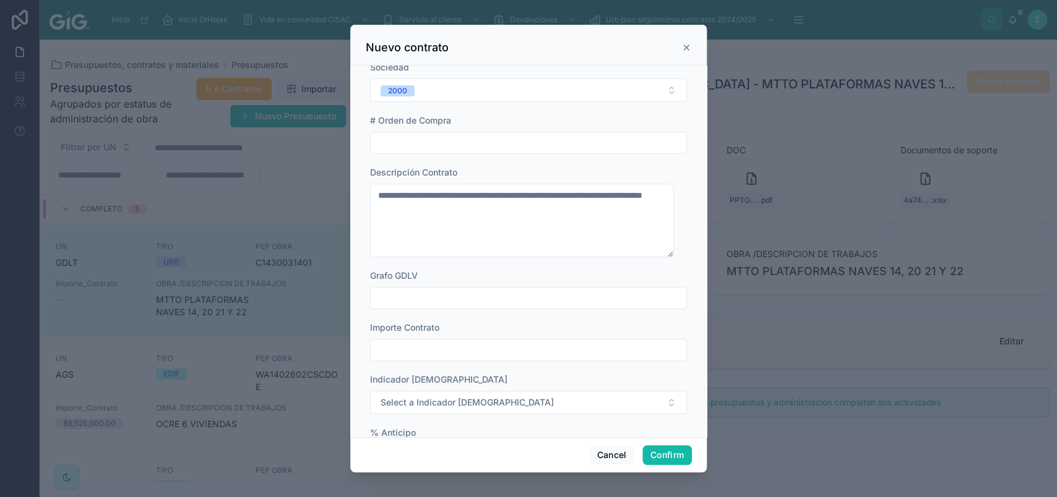
click at [436, 260] on div "**********" at bounding box center [528, 438] width 317 height 969
click at [436, 290] on input "text" at bounding box center [528, 298] width 315 height 17
click at [434, 312] on div "**********" at bounding box center [528, 438] width 317 height 969
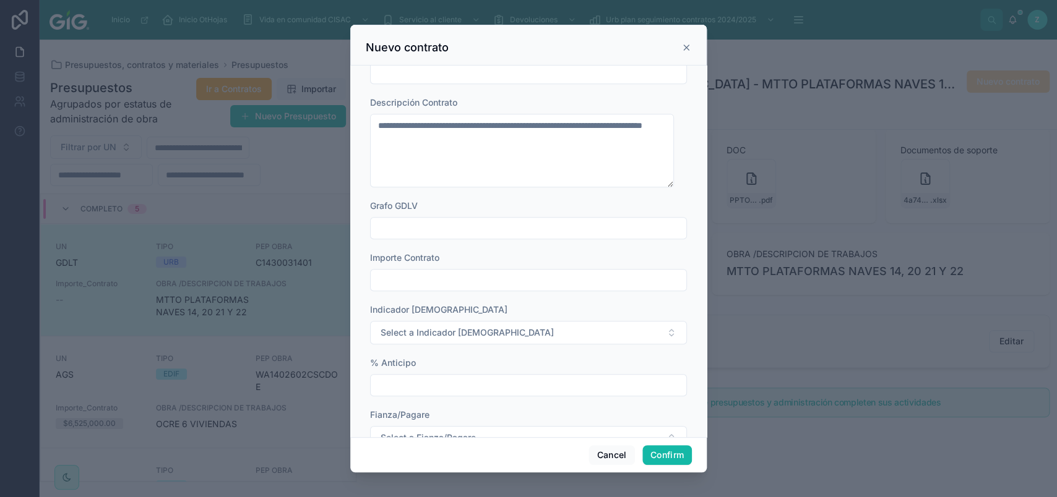
click at [454, 272] on input "text" at bounding box center [528, 280] width 315 height 17
drag, startPoint x: 474, startPoint y: 52, endPoint x: 576, endPoint y: 98, distance: 111.9
click at [576, 98] on div "**********" at bounding box center [528, 249] width 356 height 448
drag, startPoint x: 502, startPoint y: 43, endPoint x: 664, endPoint y: 64, distance: 164.1
click at [706, 40] on div "**********" at bounding box center [528, 249] width 356 height 448
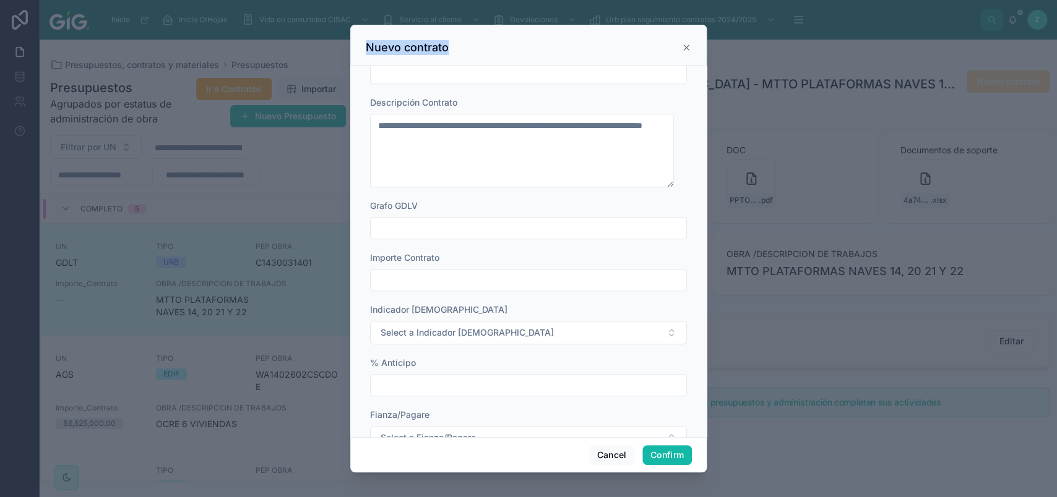
drag, startPoint x: 501, startPoint y: 49, endPoint x: 359, endPoint y: 68, distance: 143.6
click at [359, 68] on div "**********" at bounding box center [528, 249] width 356 height 448
drag, startPoint x: 380, startPoint y: 47, endPoint x: 515, endPoint y: 69, distance: 136.6
click at [525, 62] on div "Nuevo contrato" at bounding box center [528, 45] width 356 height 41
drag, startPoint x: 461, startPoint y: 70, endPoint x: 377, endPoint y: 92, distance: 86.9
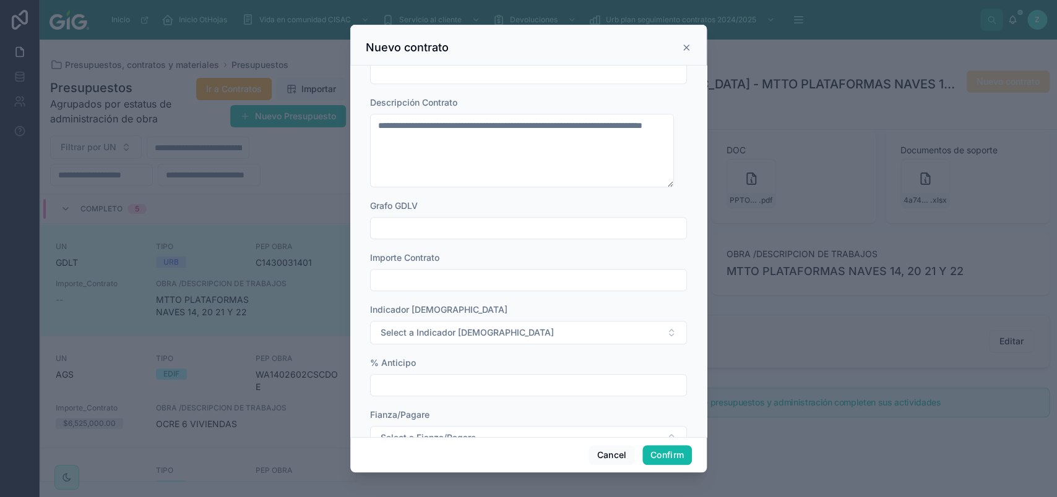
click at [377, 82] on input "text" at bounding box center [528, 72] width 315 height 17
click at [491, 276] on input "text" at bounding box center [528, 280] width 315 height 17
type input "**********"
click at [534, 331] on button "Select a Indicador [DEMOGRAPHIC_DATA]" at bounding box center [528, 333] width 317 height 24
click at [455, 377] on div "0%" at bounding box center [522, 374] width 298 height 19
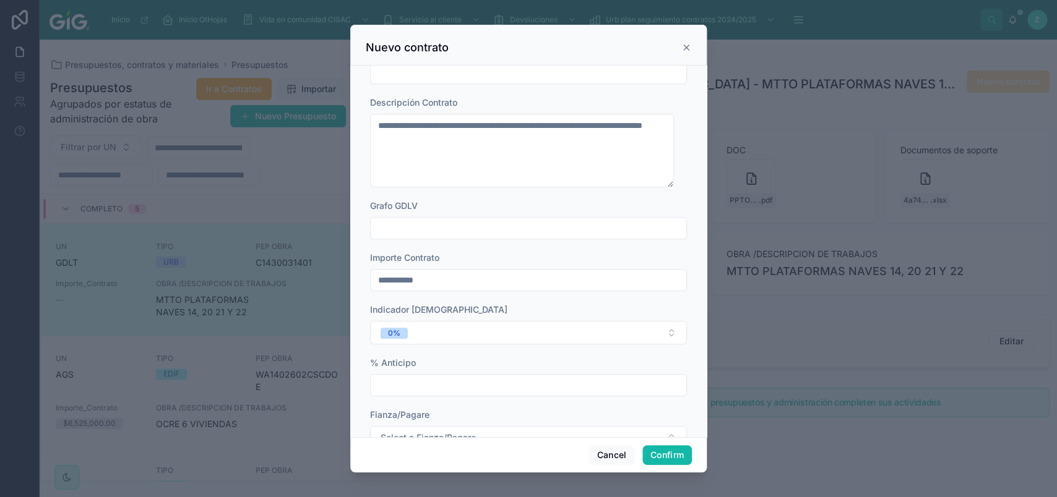
click at [429, 377] on input "text" at bounding box center [528, 385] width 315 height 17
type input "*****"
click at [452, 341] on div "**********" at bounding box center [528, 368] width 317 height 969
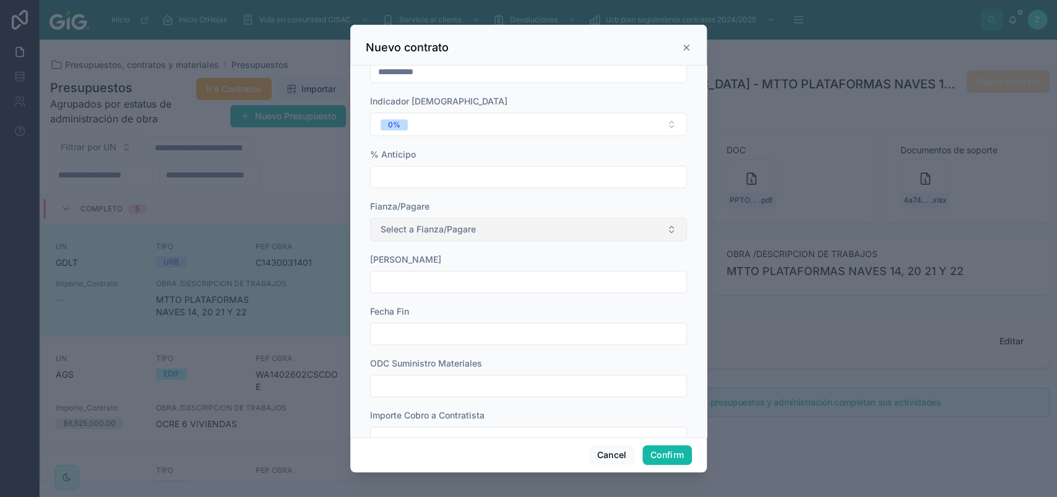
scroll to position [557, 0]
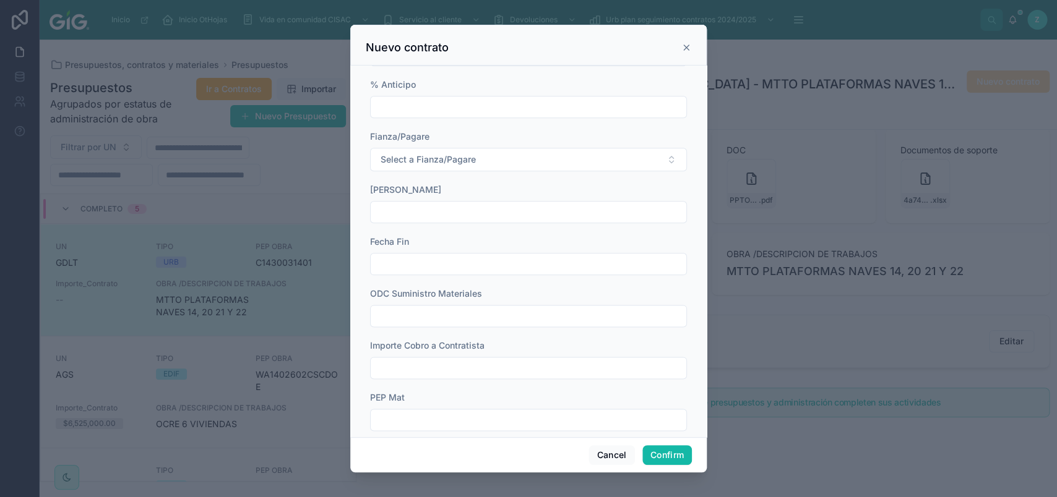
click at [453, 210] on input "text" at bounding box center [528, 212] width 315 height 17
click at [461, 307] on button "1" at bounding box center [455, 307] width 22 height 22
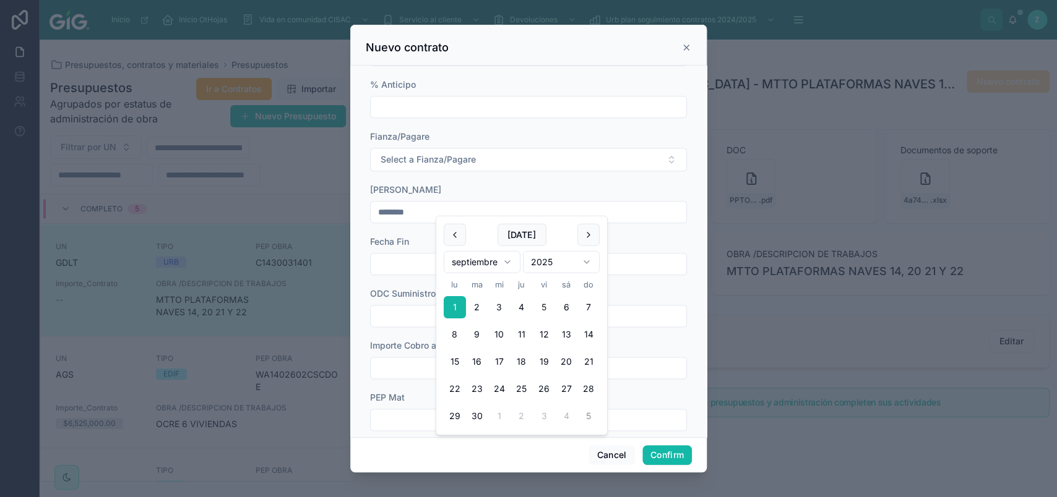
click at [583, 415] on button "5" at bounding box center [588, 416] width 22 height 22
click at [565, 312] on button "4" at bounding box center [566, 307] width 22 height 22
click at [455, 248] on div "[DATE]" at bounding box center [522, 262] width 156 height 32
click at [454, 242] on button at bounding box center [455, 235] width 22 height 22
click at [457, 309] on button "1" at bounding box center [455, 307] width 22 height 22
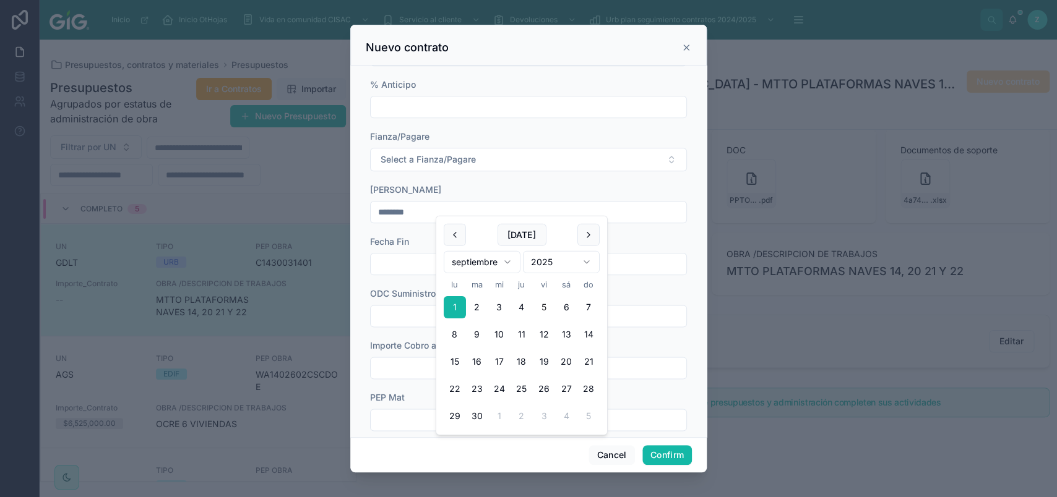
click at [418, 236] on div "Fecha Fin" at bounding box center [528, 242] width 317 height 12
drag, startPoint x: 461, startPoint y: 209, endPoint x: 265, endPoint y: 226, distance: 197.5
click at [371, 221] on input "********" at bounding box center [528, 212] width 315 height 17
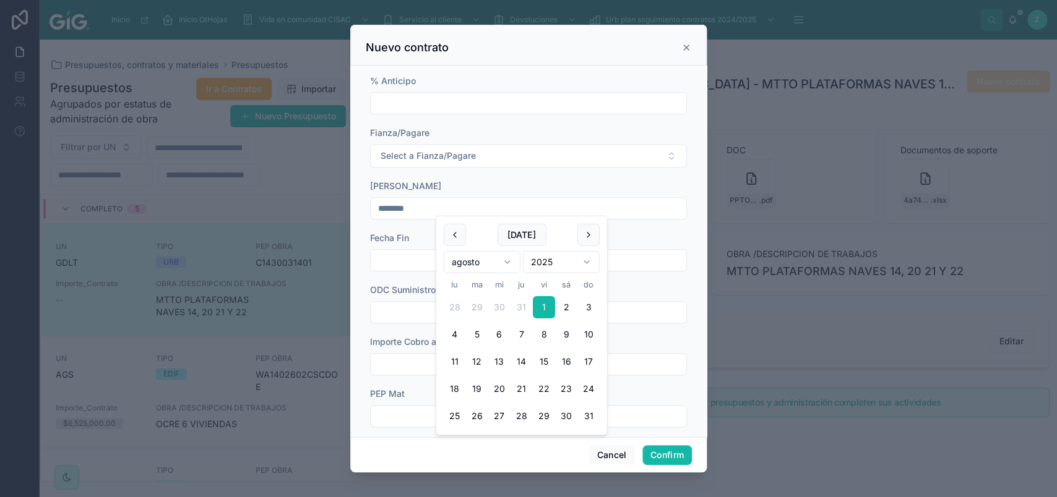
scroll to position [552, 0]
click at [583, 244] on button at bounding box center [588, 235] width 22 height 22
click at [458, 309] on button "1" at bounding box center [455, 307] width 22 height 22
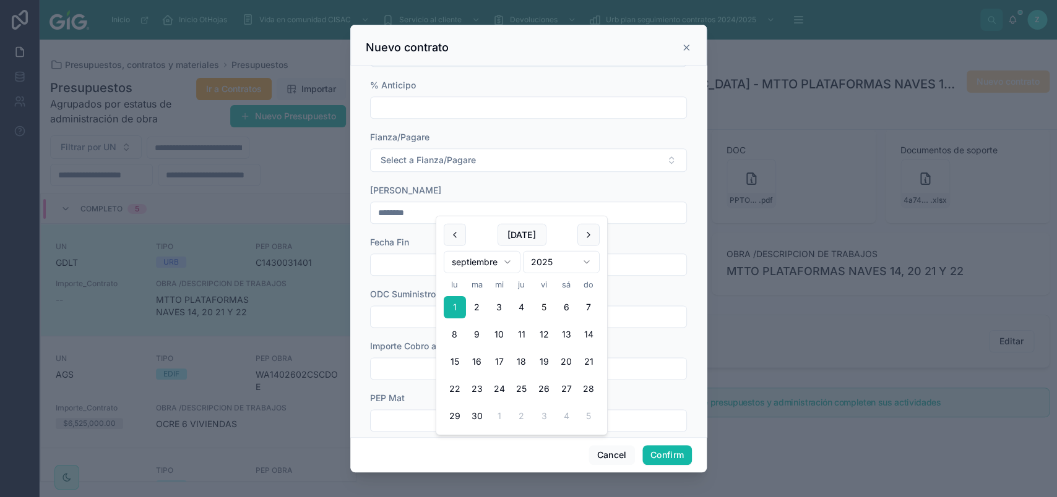
type input "********"
click at [415, 228] on div "**********" at bounding box center [528, 93] width 317 height 966
click at [427, 256] on input "text" at bounding box center [528, 264] width 315 height 17
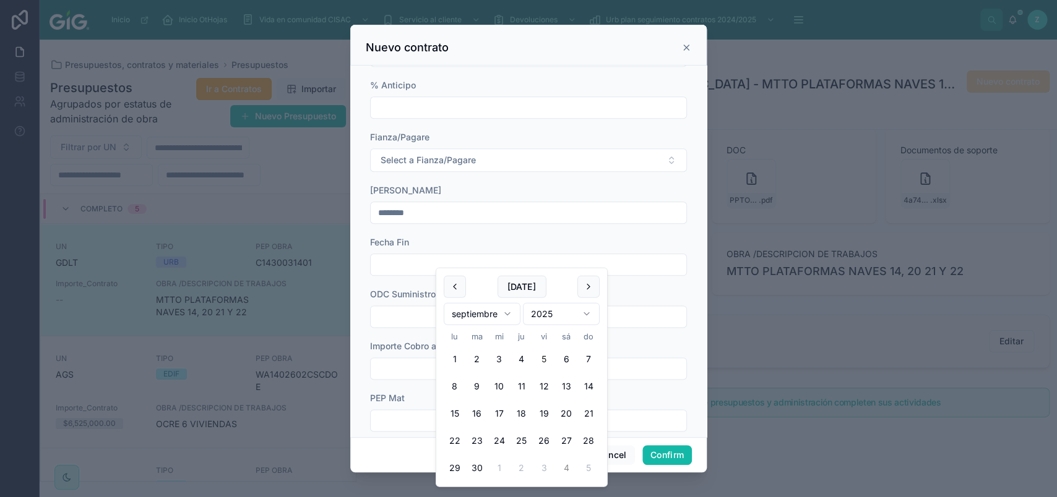
click at [571, 464] on button "4" at bounding box center [566, 468] width 22 height 22
type input "*********"
click at [401, 290] on span "ODC Suministro Materiales" at bounding box center [426, 294] width 112 height 11
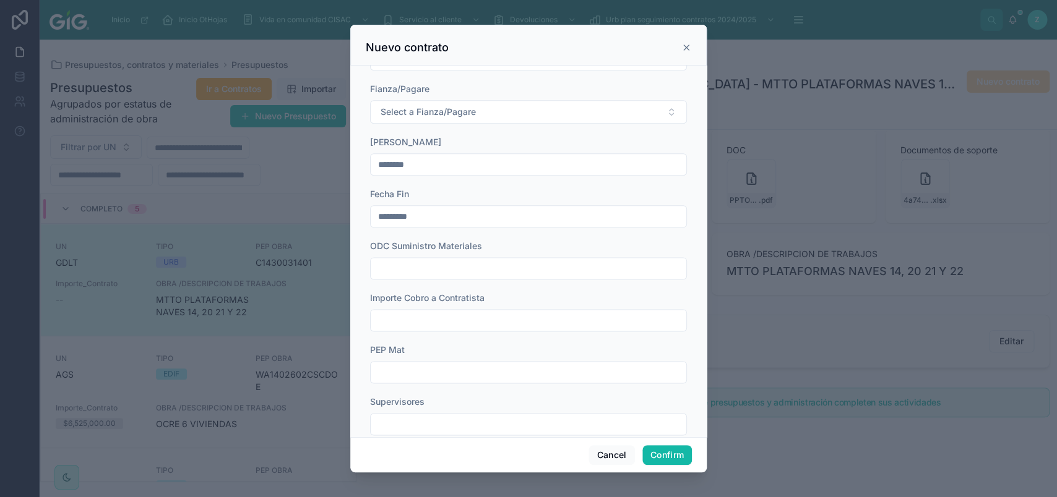
scroll to position [622, 0]
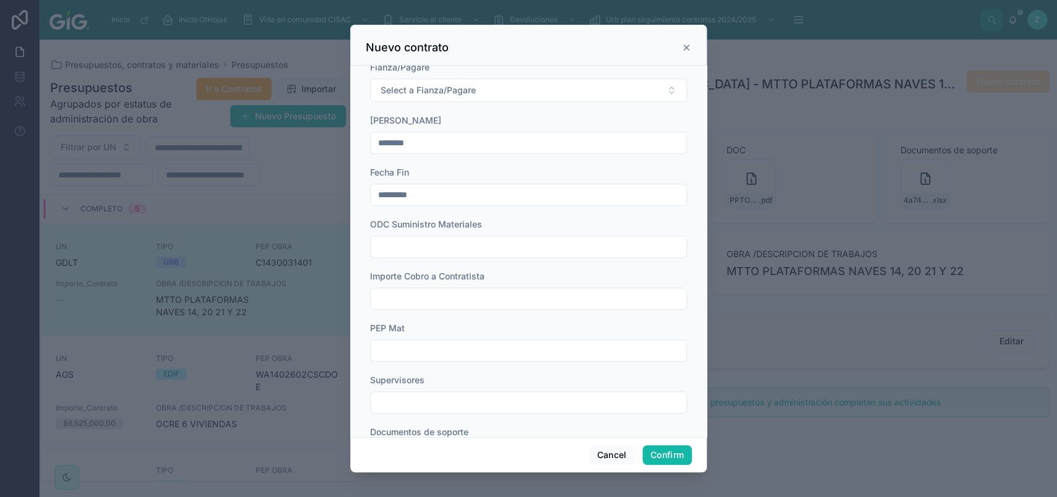
click at [501, 218] on div "ODC Suministro Materiales" at bounding box center [528, 224] width 317 height 12
click at [461, 324] on div "PEP Mat" at bounding box center [528, 328] width 317 height 12
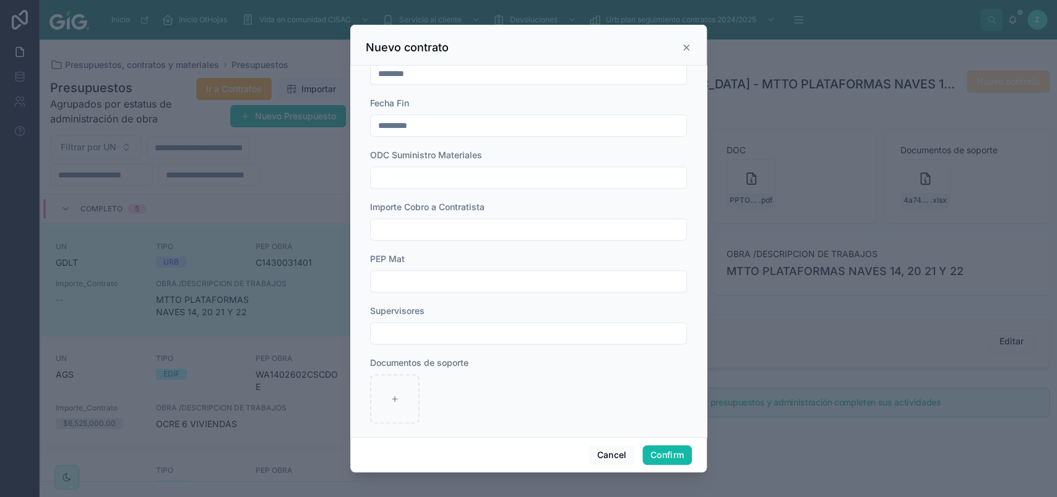
scroll to position [697, 0]
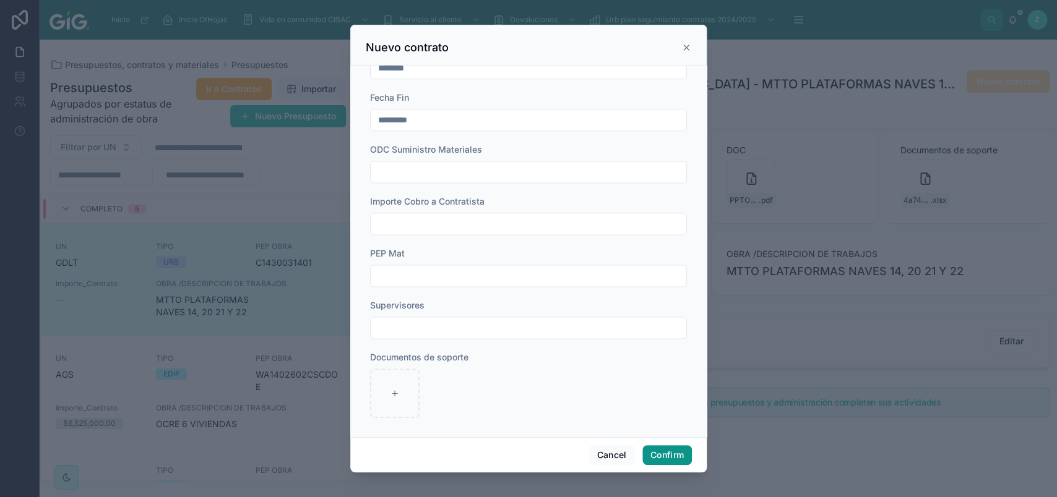
click at [661, 452] on button "Confirm" at bounding box center [666, 455] width 49 height 20
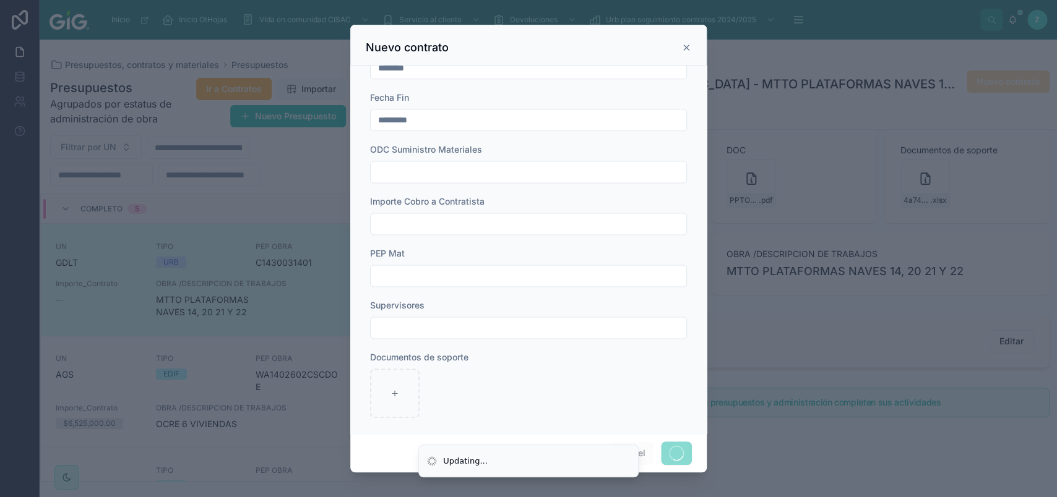
scroll to position [701, 0]
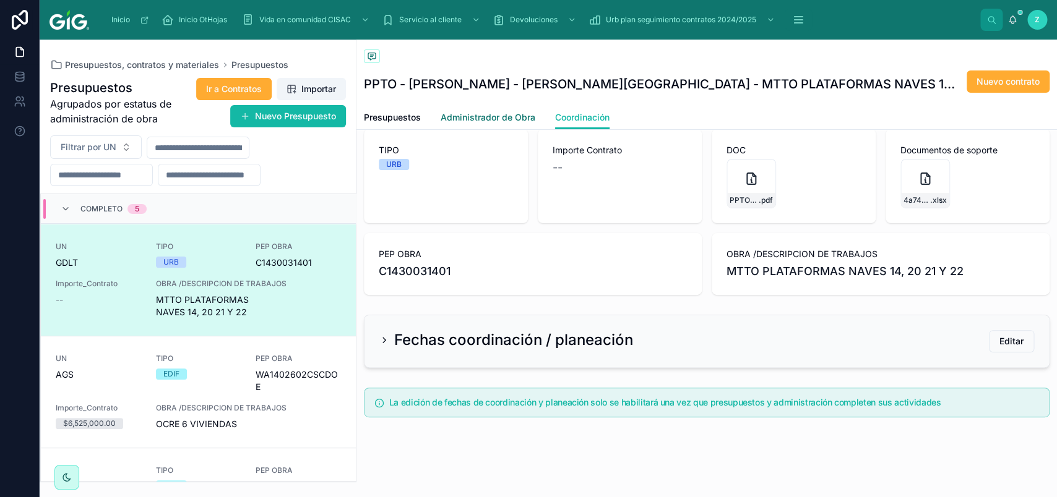
click at [494, 111] on span "Administrador de Obra" at bounding box center [487, 117] width 95 height 12
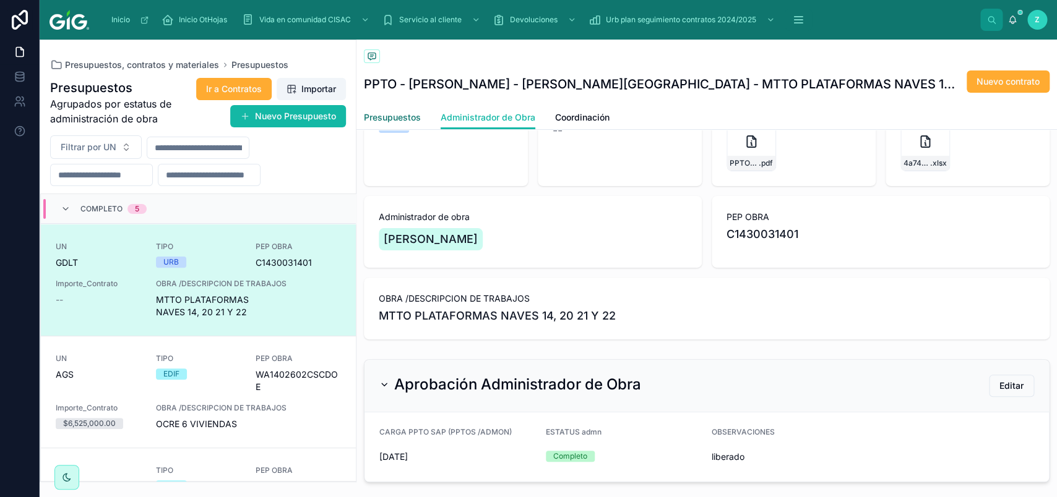
click at [409, 116] on span "Presupuestos" at bounding box center [392, 117] width 57 height 12
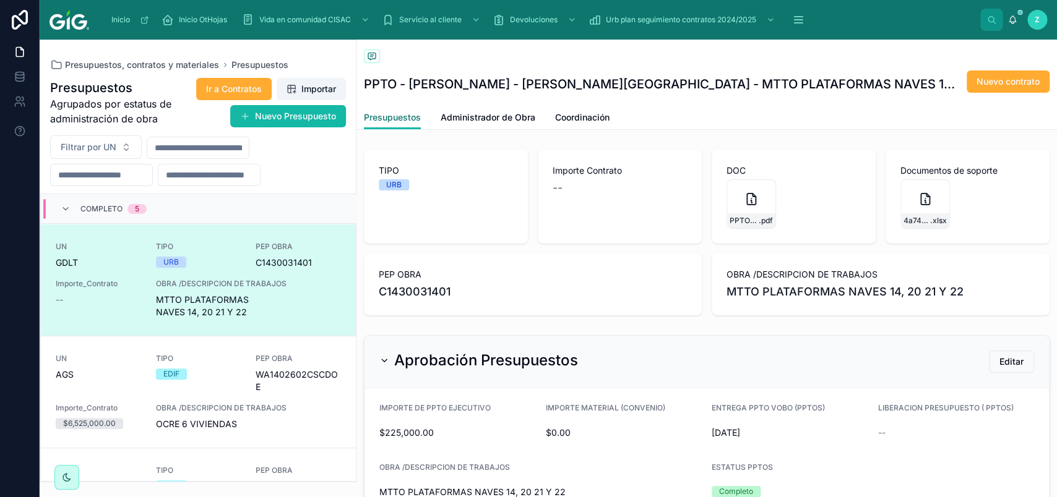
scroll to position [139, 0]
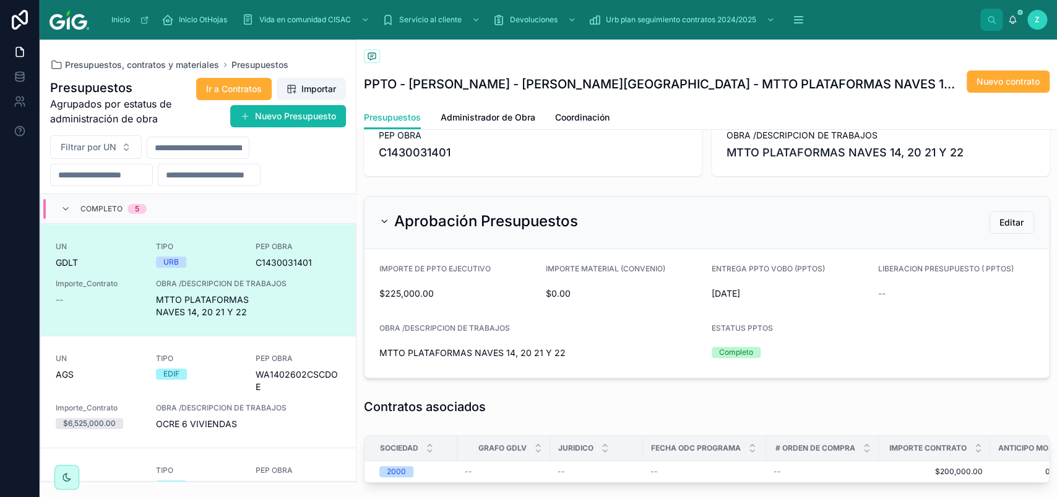
click at [423, 294] on span "$225,000.00" at bounding box center [457, 294] width 157 height 12
click at [563, 114] on span "Coordinación" at bounding box center [582, 117] width 54 height 12
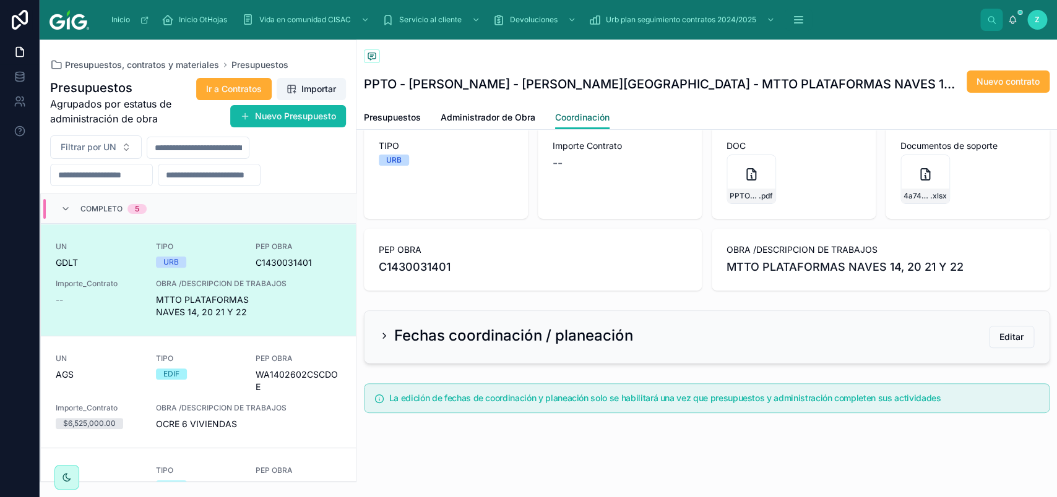
scroll to position [58, 0]
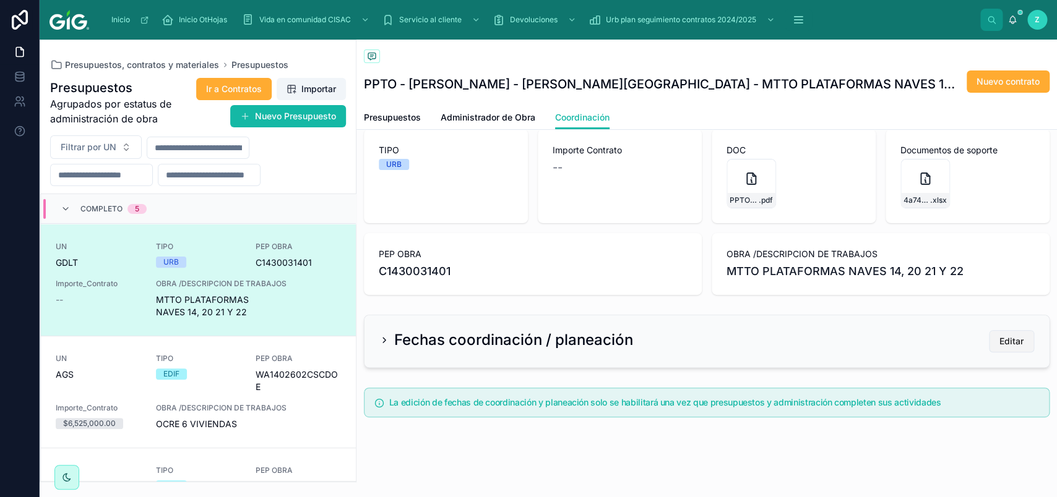
click at [999, 336] on span "Editar" at bounding box center [1011, 341] width 24 height 12
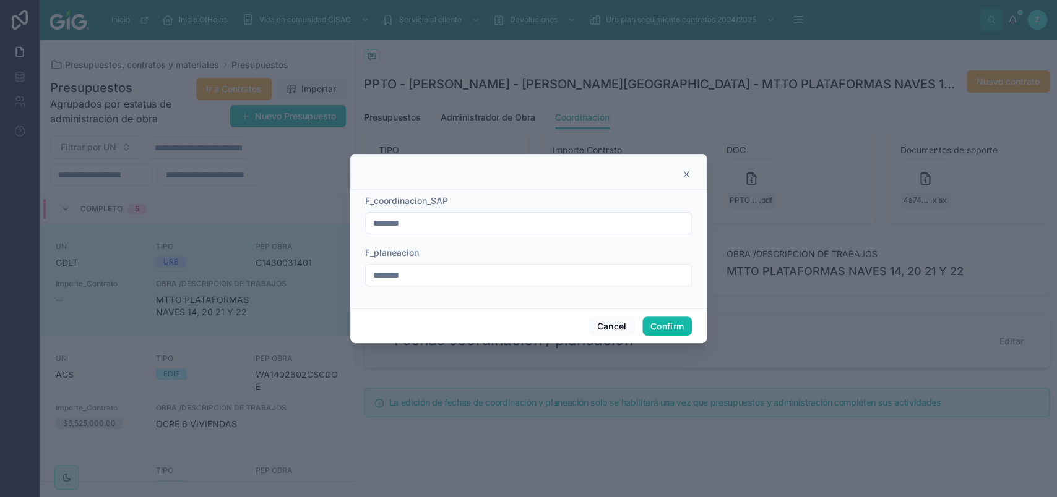
click at [681, 177] on icon at bounding box center [686, 175] width 10 height 10
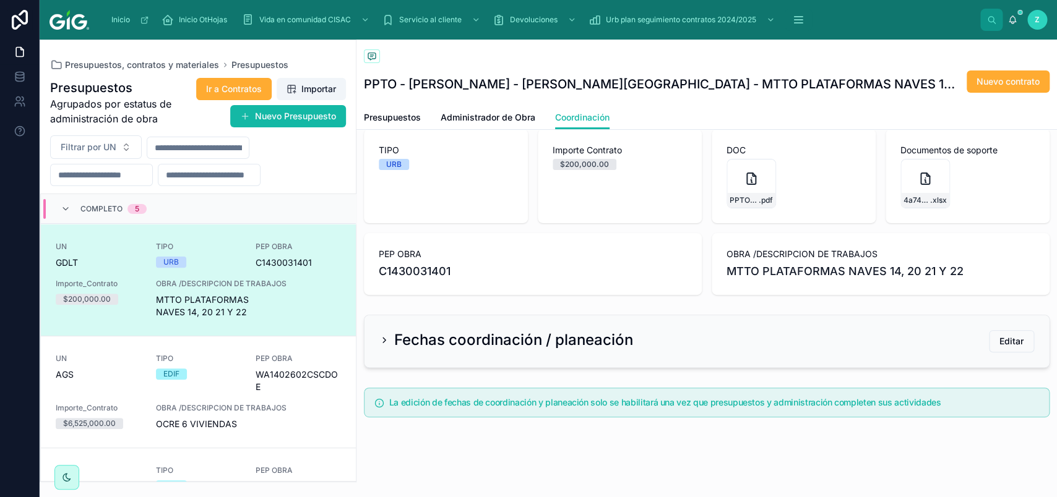
scroll to position [0, 0]
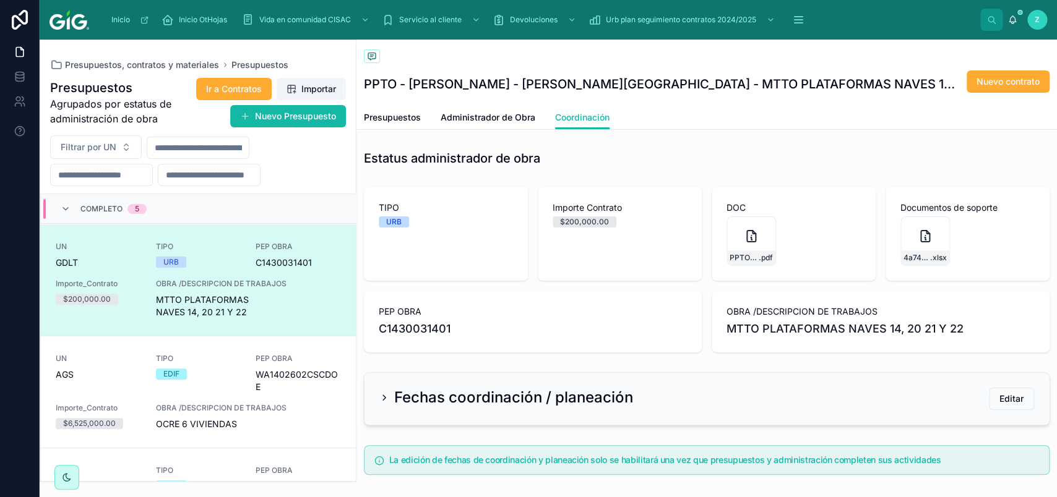
click at [625, 220] on div "$200,000.00" at bounding box center [619, 222] width 134 height 11
click at [1002, 388] on button "Editar" at bounding box center [1011, 399] width 45 height 22
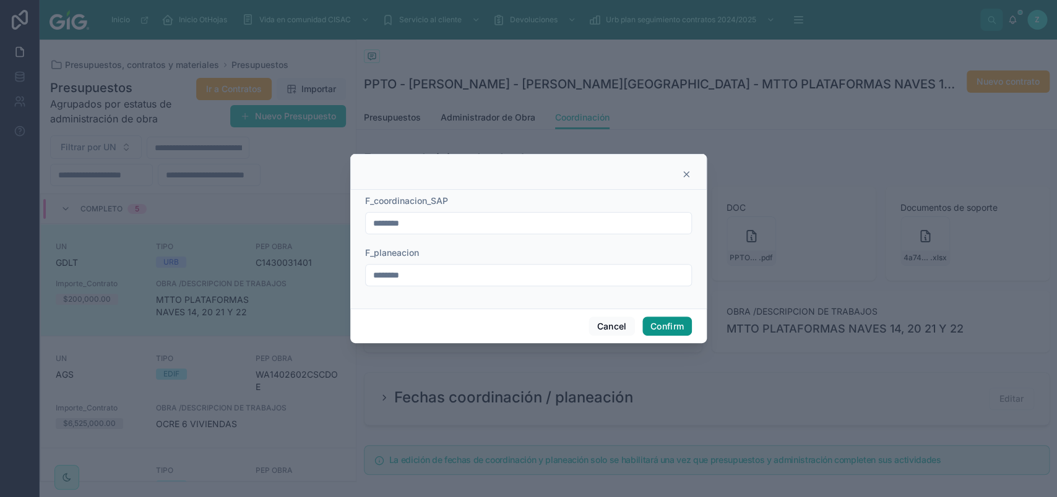
click at [658, 324] on button "Confirm" at bounding box center [666, 327] width 49 height 20
click at [678, 319] on button "Confirm" at bounding box center [666, 327] width 49 height 20
click at [485, 322] on div "Cancel Confirm" at bounding box center [528, 326] width 356 height 35
click at [663, 330] on button "Confirm" at bounding box center [666, 327] width 49 height 20
click at [642, 322] on div "Cancel Confirm" at bounding box center [528, 326] width 356 height 35
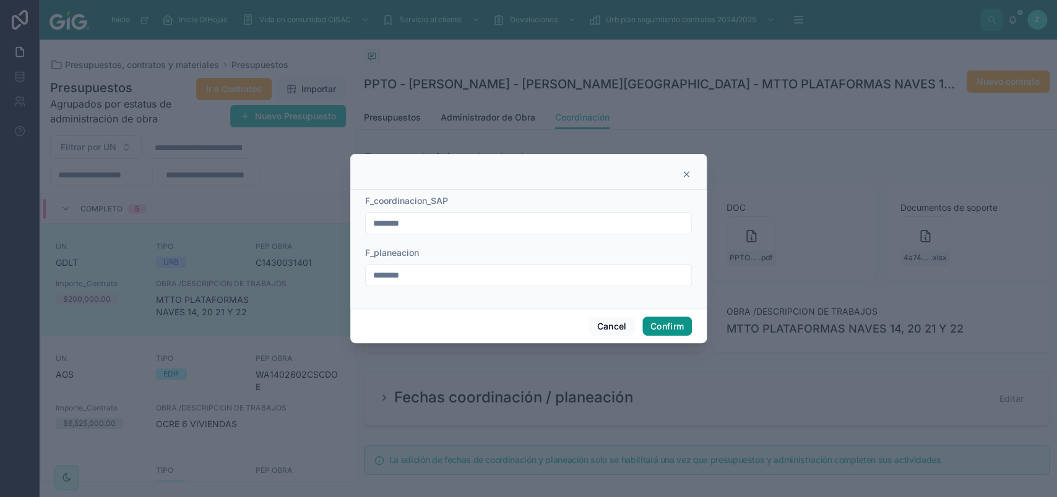
click at [655, 321] on button "Confirm" at bounding box center [666, 327] width 49 height 20
click at [618, 324] on button "Cancel" at bounding box center [611, 327] width 46 height 20
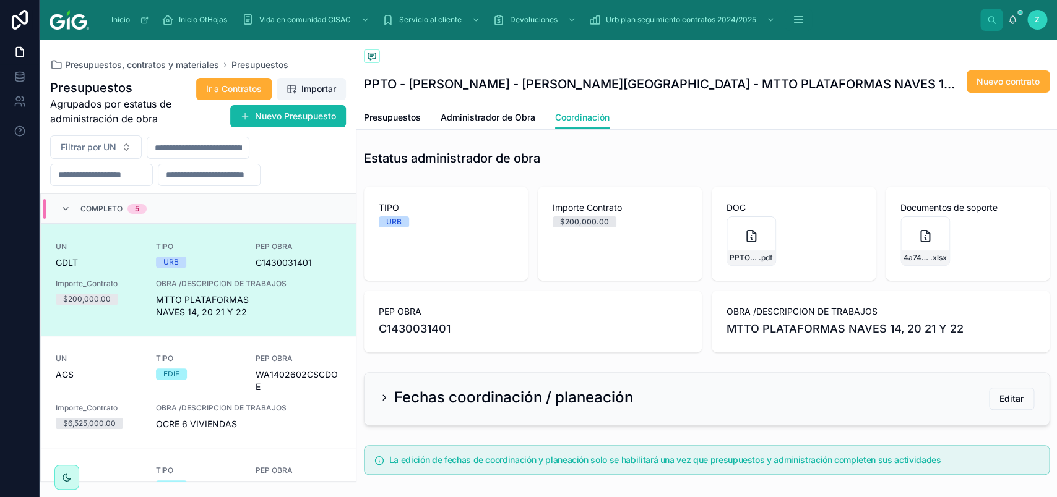
click at [565, 217] on div "$200,000.00" at bounding box center [584, 222] width 49 height 11
click at [500, 115] on span "Administrador de Obra" at bounding box center [487, 117] width 95 height 12
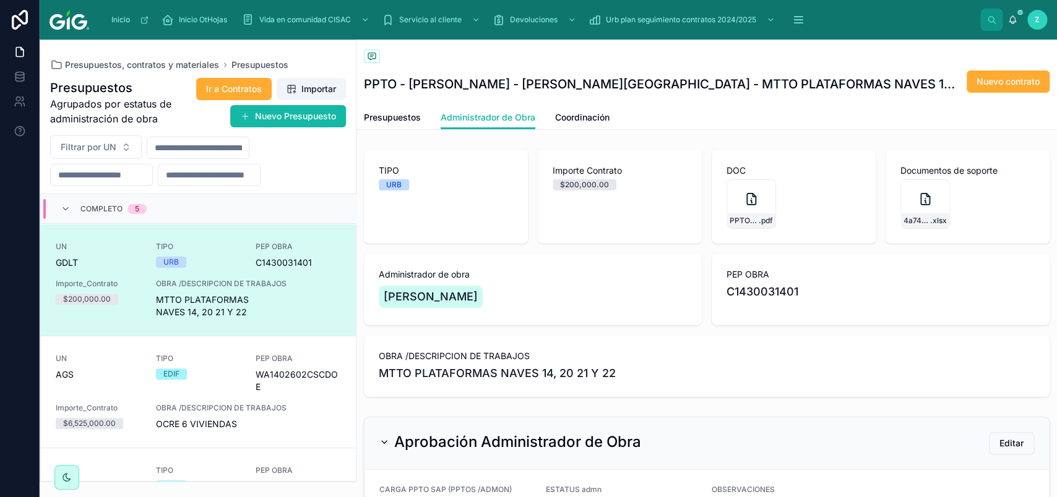
click at [635, 217] on div "Importe Contrato $200,000.00" at bounding box center [620, 197] width 164 height 94
drag, startPoint x: 593, startPoint y: 112, endPoint x: 961, endPoint y: 92, distance: 368.0
click at [594, 112] on span "Coordinación" at bounding box center [582, 117] width 54 height 12
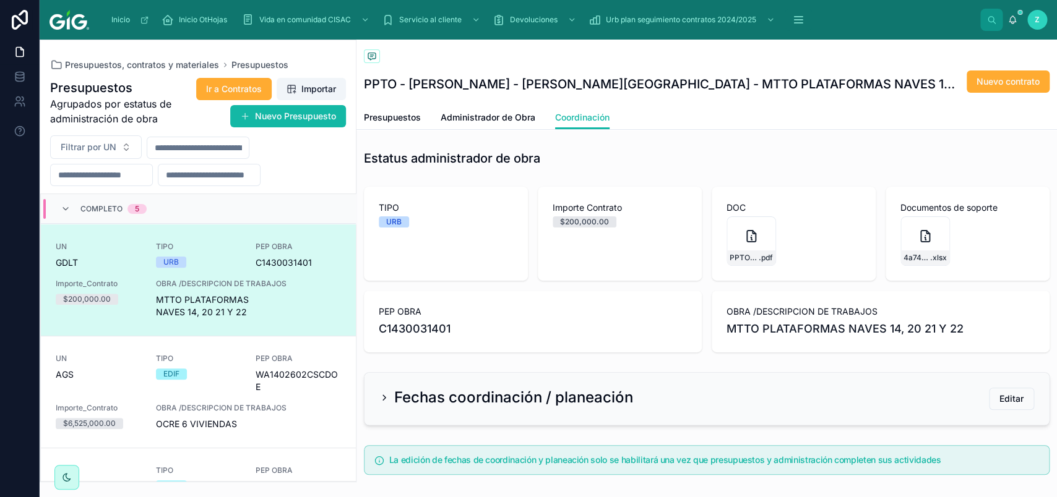
click at [264, 296] on span "MTTO PLATAFORMAS NAVES 14, 20 21 Y 22" at bounding box center [248, 306] width 185 height 25
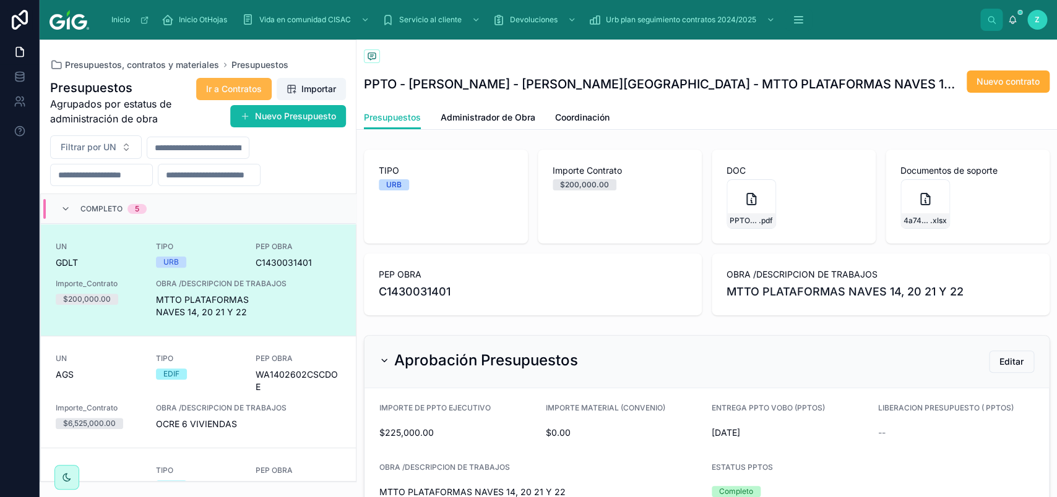
click at [244, 84] on span "Ir a Contratos" at bounding box center [234, 89] width 56 height 12
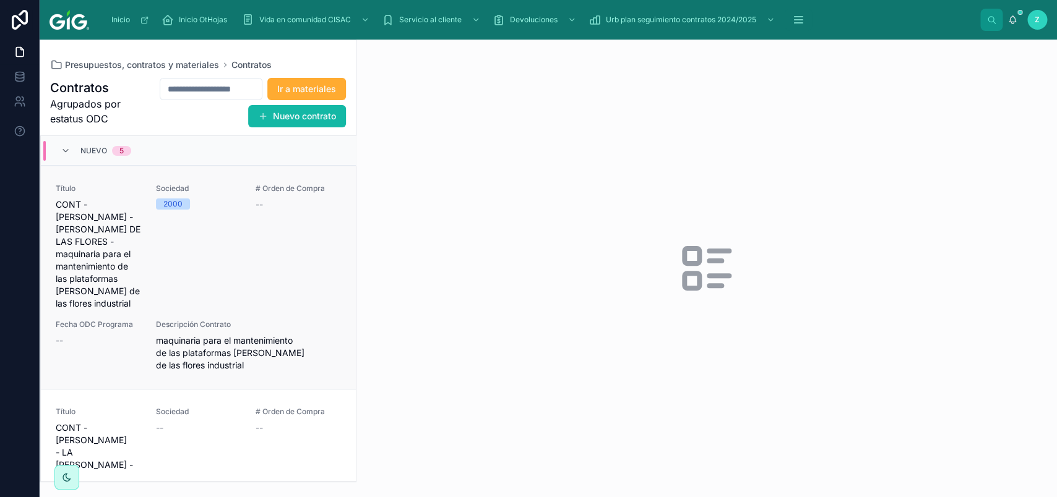
click at [168, 236] on div "Sociedad 2000" at bounding box center [198, 247] width 85 height 126
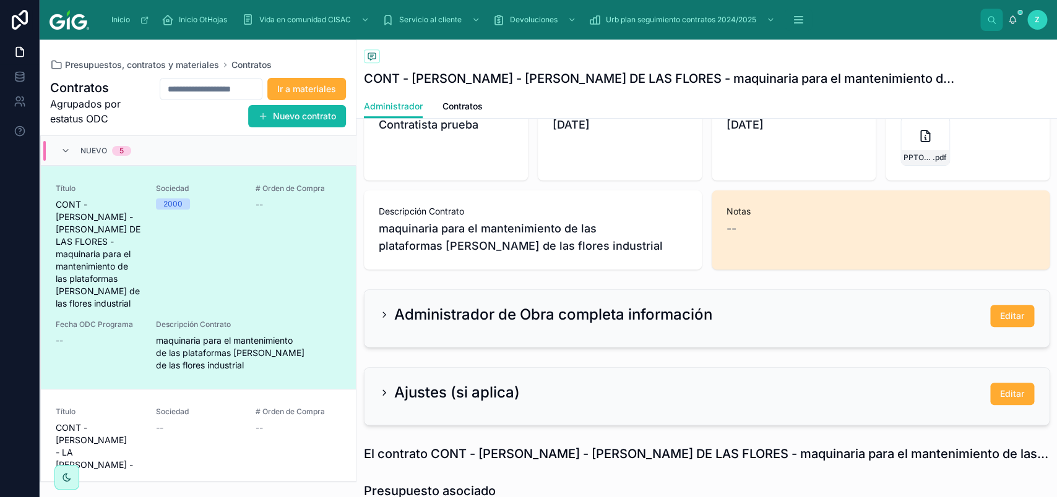
scroll to position [278, 0]
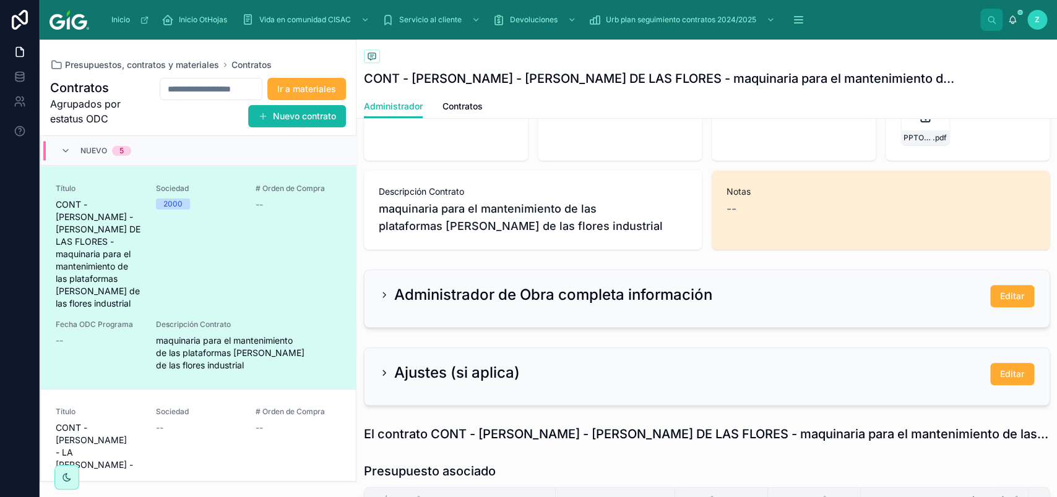
click at [723, 300] on div "Administrador de Obra completa información Editar" at bounding box center [706, 296] width 654 height 22
click at [390, 297] on div "Administrador de Obra completa información" at bounding box center [545, 295] width 333 height 20
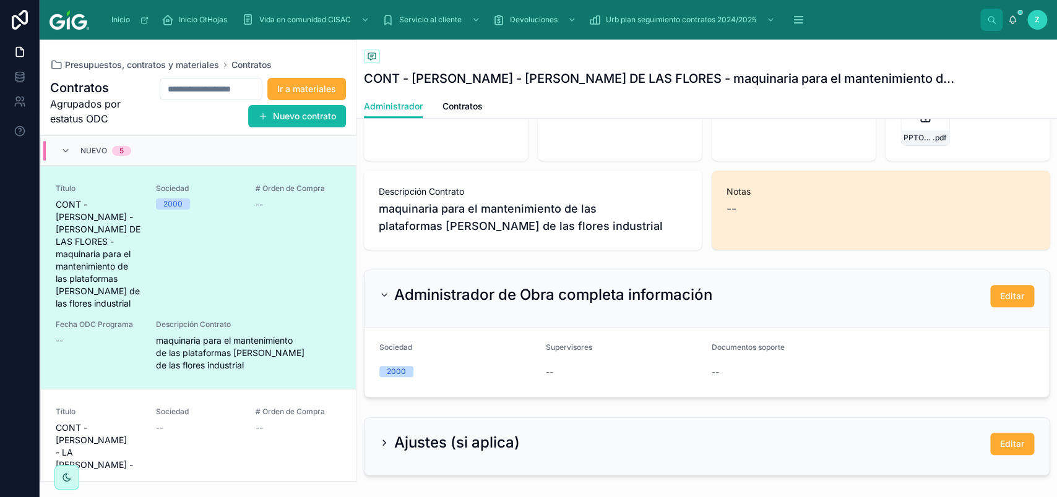
scroll to position [348, 0]
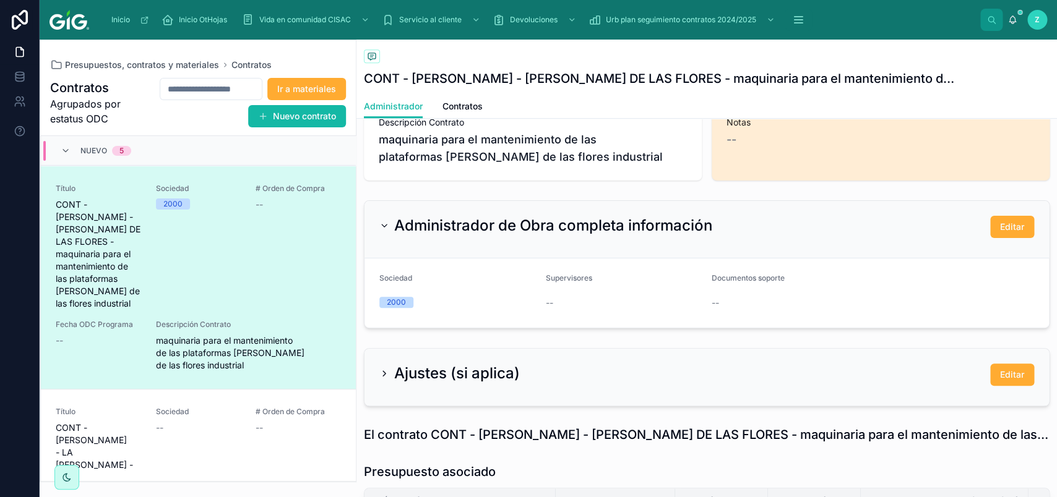
click at [411, 380] on h2 "Ajustes (si aplica)" at bounding box center [457, 374] width 126 height 20
click at [990, 223] on button "Editar" at bounding box center [1012, 227] width 44 height 22
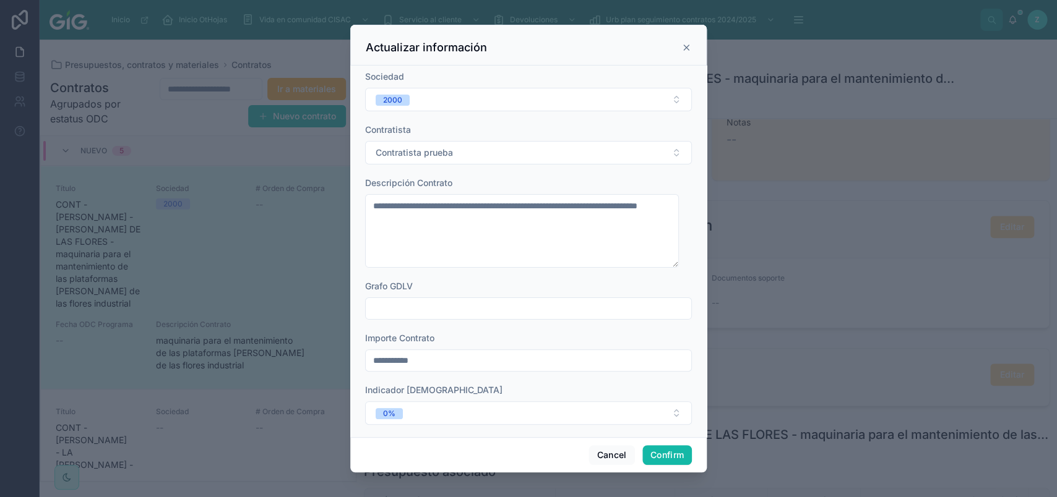
click at [387, 361] on input "**********" at bounding box center [528, 360] width 325 height 17
type input "**********"
click at [664, 451] on button "Confirm" at bounding box center [666, 455] width 49 height 20
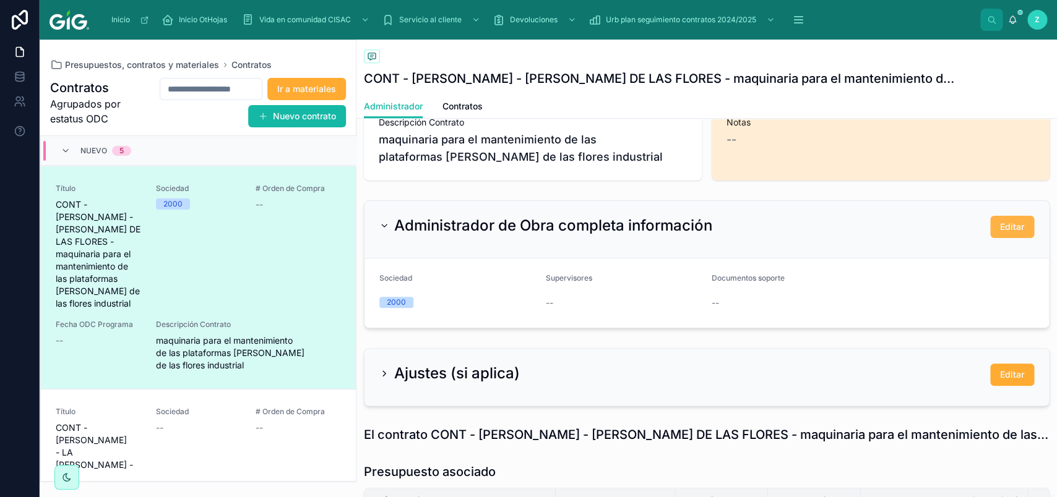
click at [990, 228] on button "Editar" at bounding box center [1012, 227] width 44 height 22
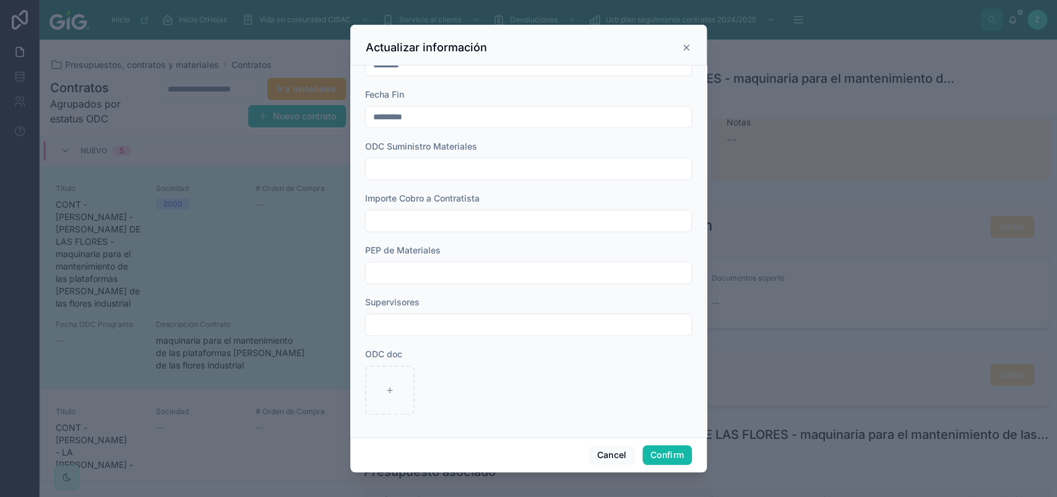
scroll to position [582, 0]
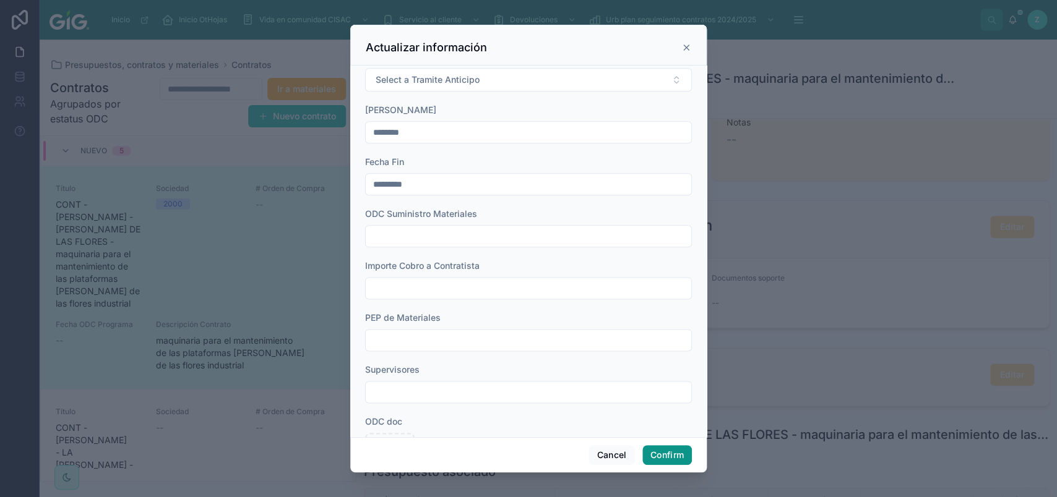
click at [664, 450] on button "Confirm" at bounding box center [666, 455] width 49 height 20
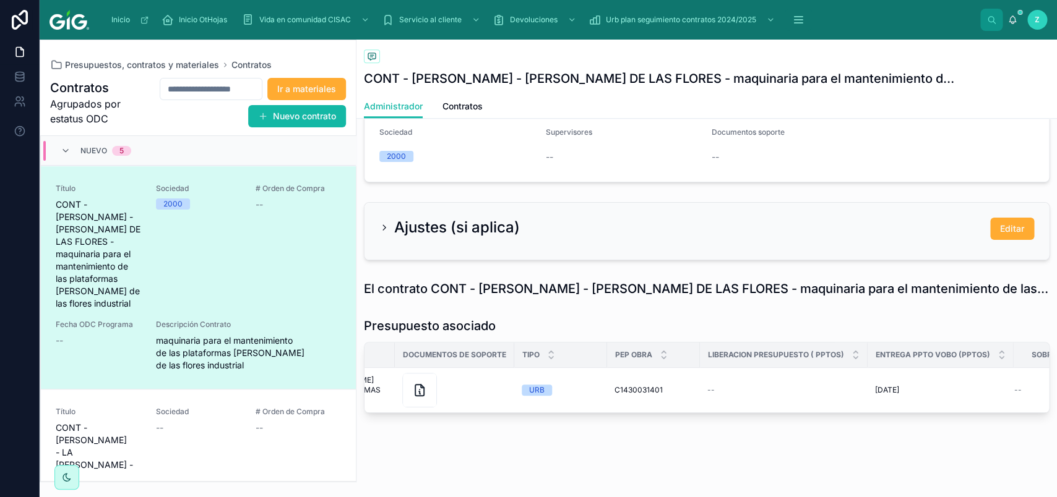
scroll to position [0, 231]
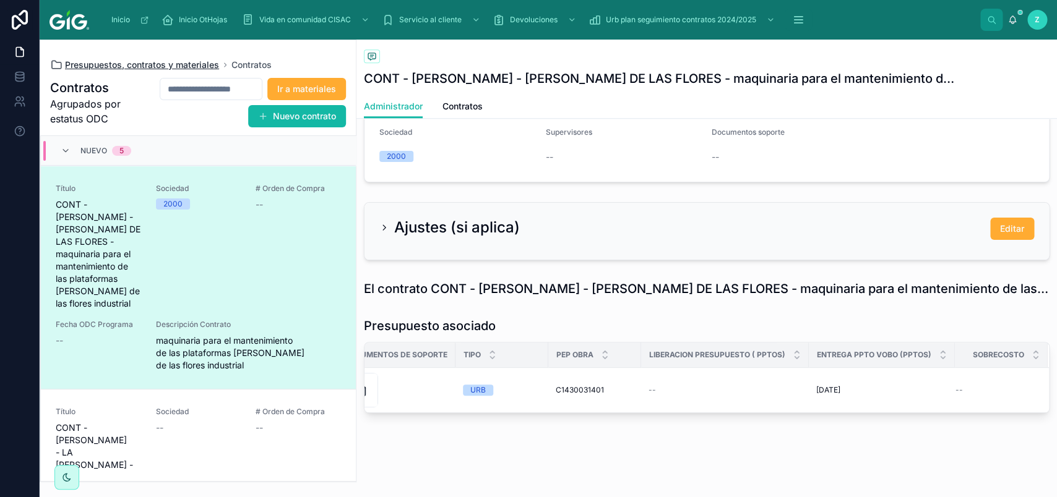
click at [127, 65] on span "Presupuestos, contratos y materiales" at bounding box center [142, 65] width 154 height 12
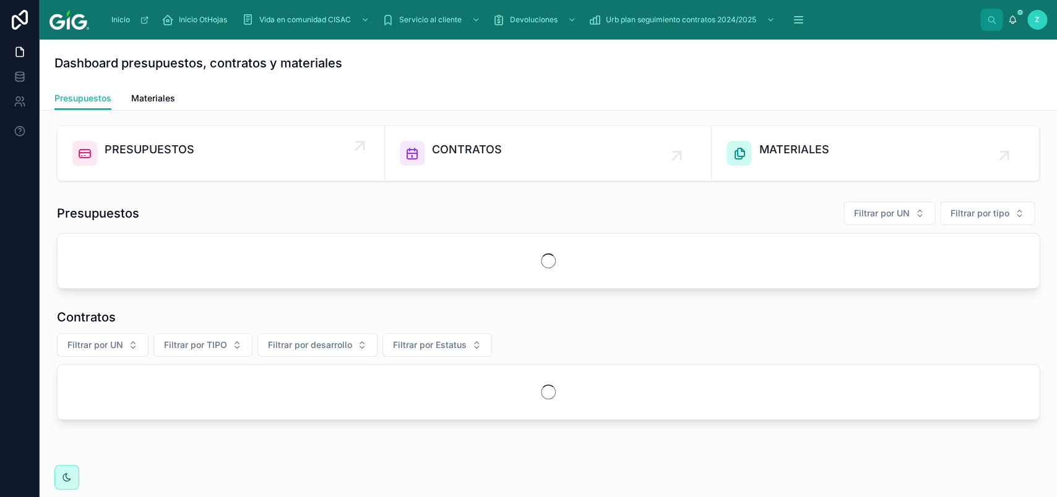
click at [145, 147] on span "PRESUPUESTOS" at bounding box center [150, 149] width 90 height 17
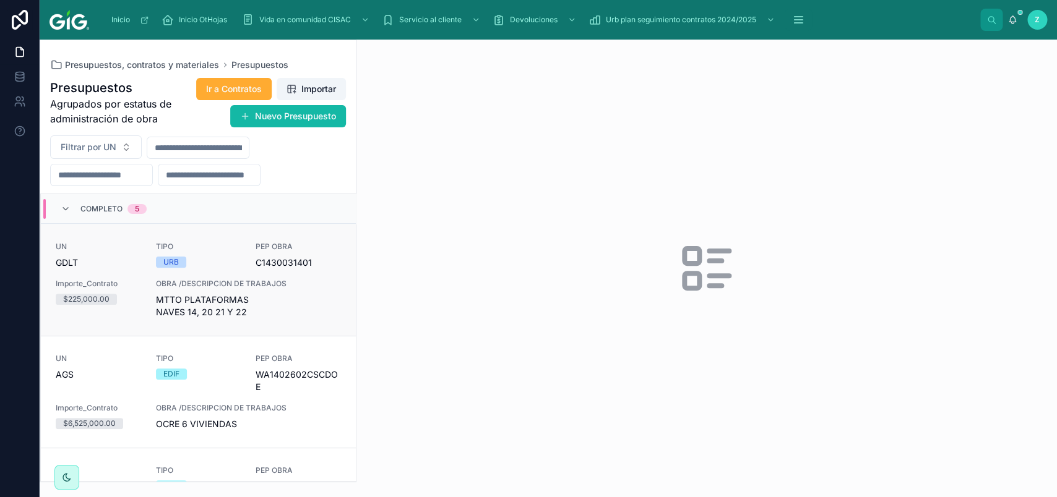
drag, startPoint x: 168, startPoint y: 293, endPoint x: 247, endPoint y: 293, distance: 79.2
click at [247, 293] on div "OBRA /DESCRIPCION DE TRABAJOS MTTO PLATAFORMAS NAVES 14, 20 21 Y 22" at bounding box center [248, 299] width 185 height 40
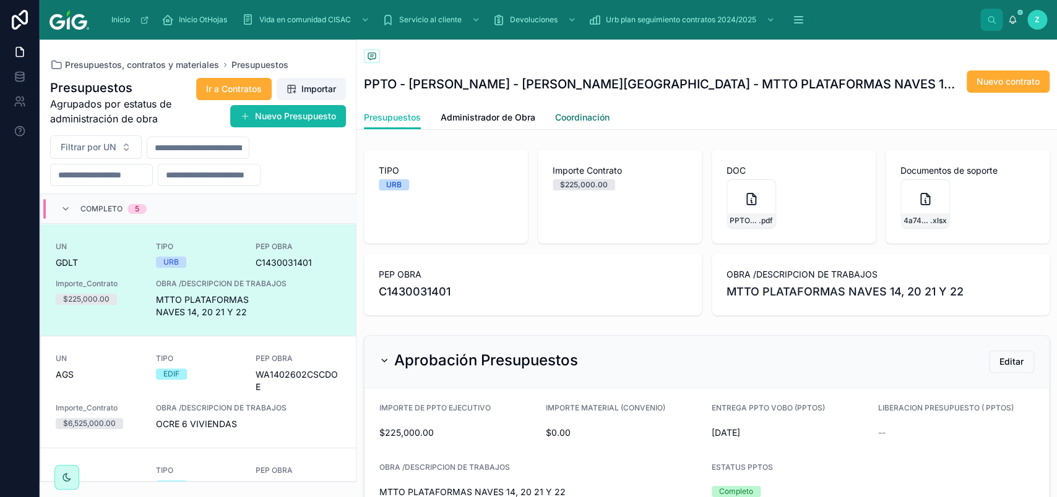
click at [602, 106] on link "Coordinación" at bounding box center [582, 118] width 54 height 25
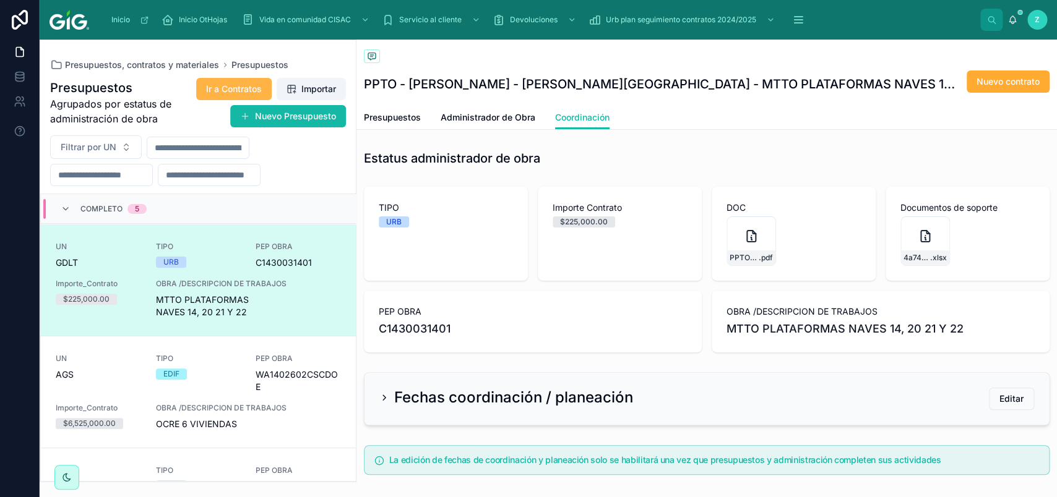
click at [260, 90] on span "Ir a Contratos" at bounding box center [234, 89] width 56 height 12
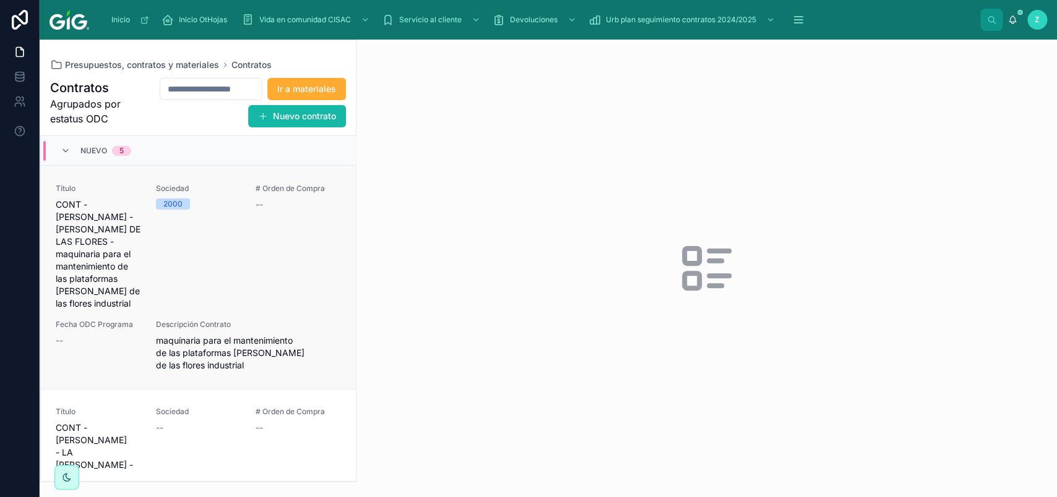
click at [282, 277] on div "# Orden de Compra --" at bounding box center [297, 247] width 85 height 126
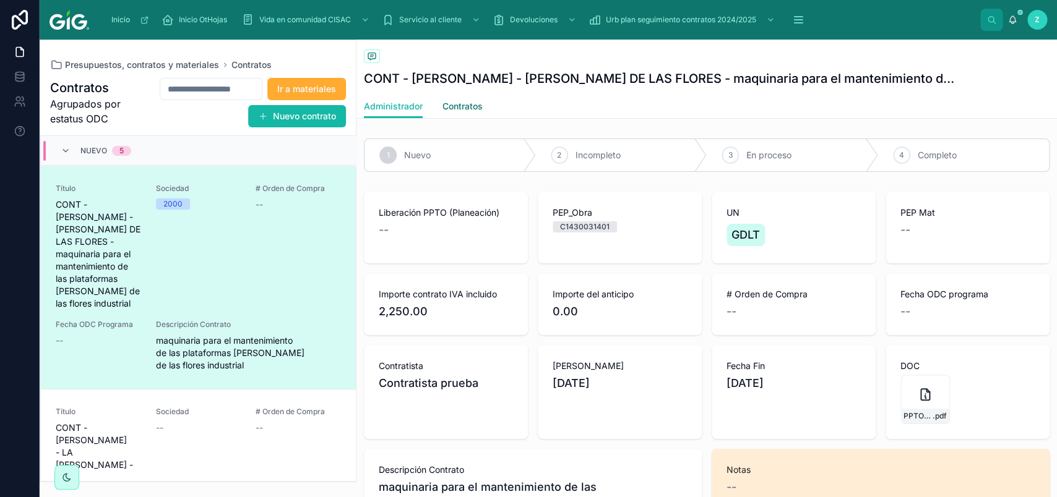
click at [467, 105] on span "Contratos" at bounding box center [462, 106] width 40 height 12
click at [405, 100] on link "Administrador" at bounding box center [393, 107] width 59 height 25
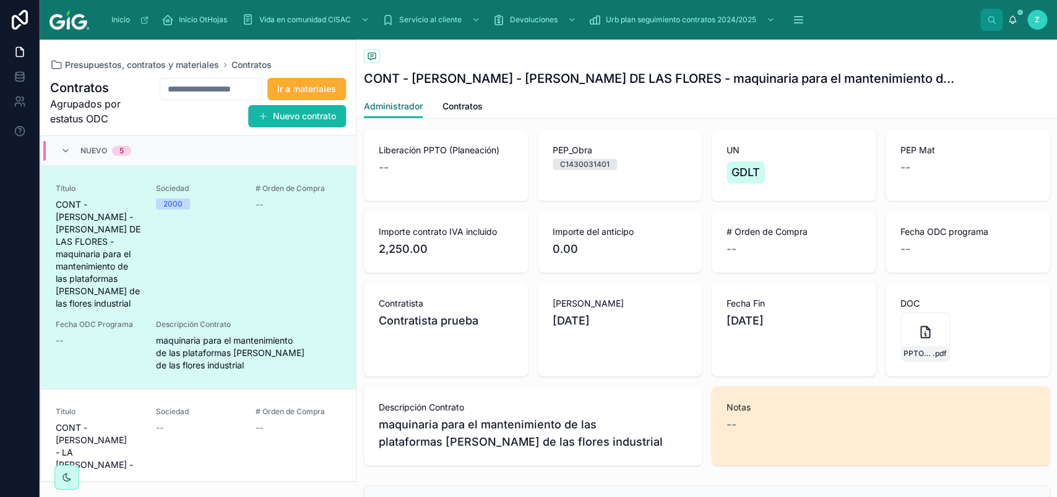
scroll to position [22, 0]
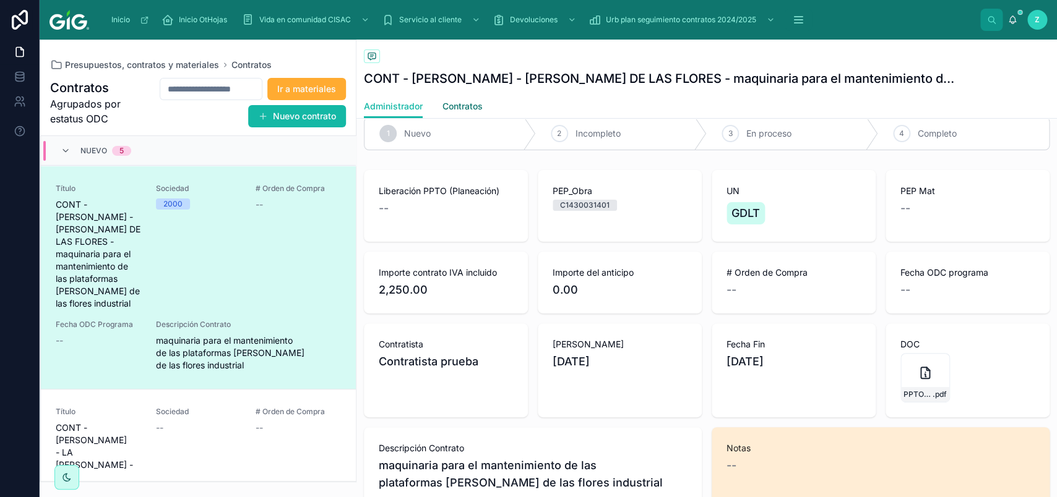
click at [466, 105] on span "Contratos" at bounding box center [462, 106] width 40 height 12
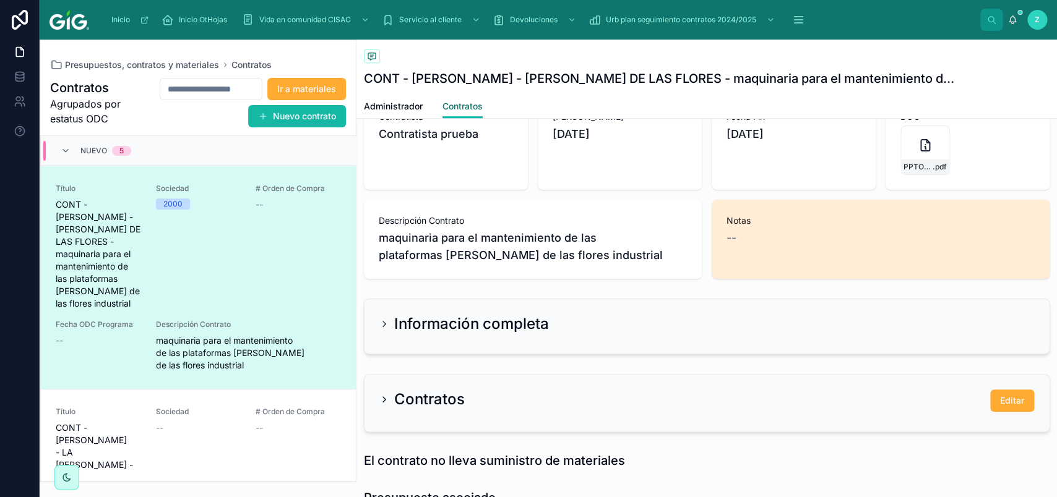
scroll to position [300, 0]
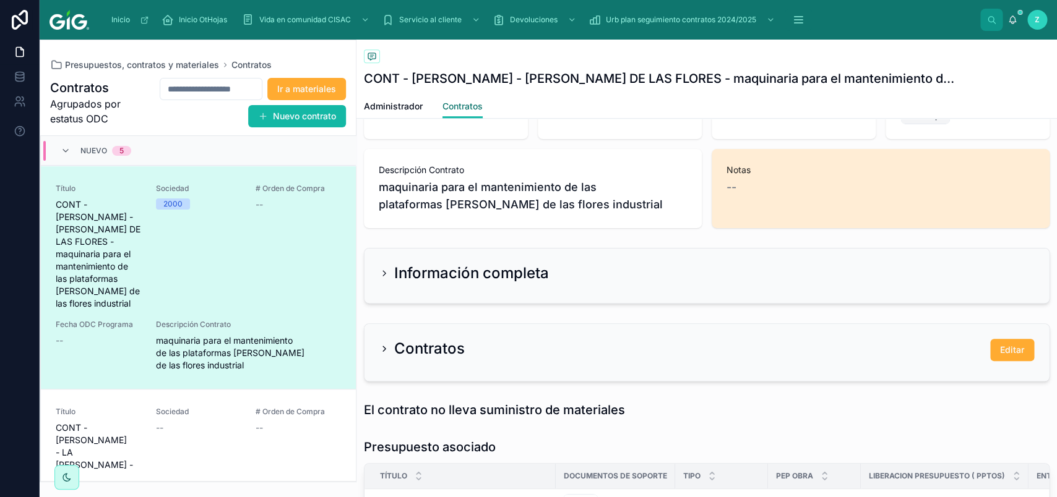
click at [469, 112] on span "Contratos" at bounding box center [462, 106] width 40 height 12
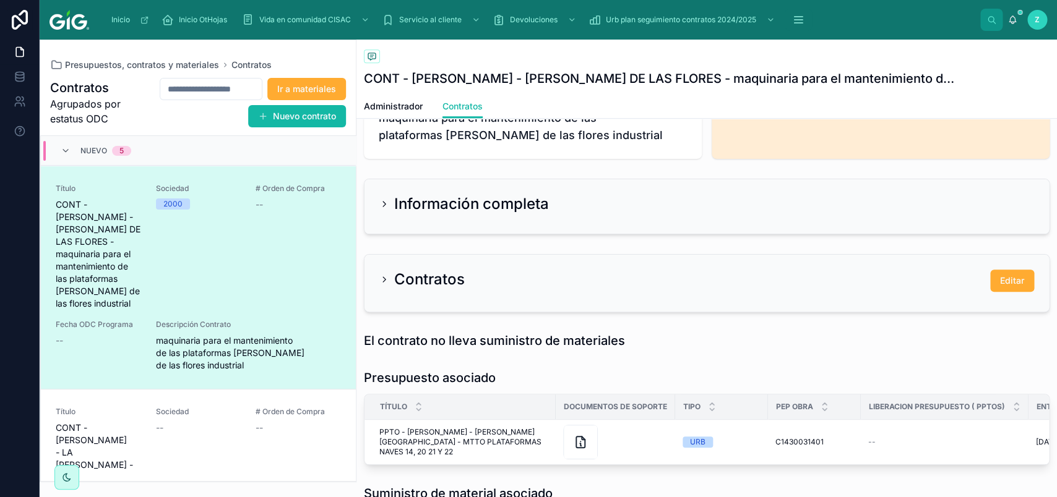
click at [468, 275] on div "Contratos Editar" at bounding box center [706, 281] width 654 height 22
click at [380, 207] on icon at bounding box center [384, 204] width 10 height 10
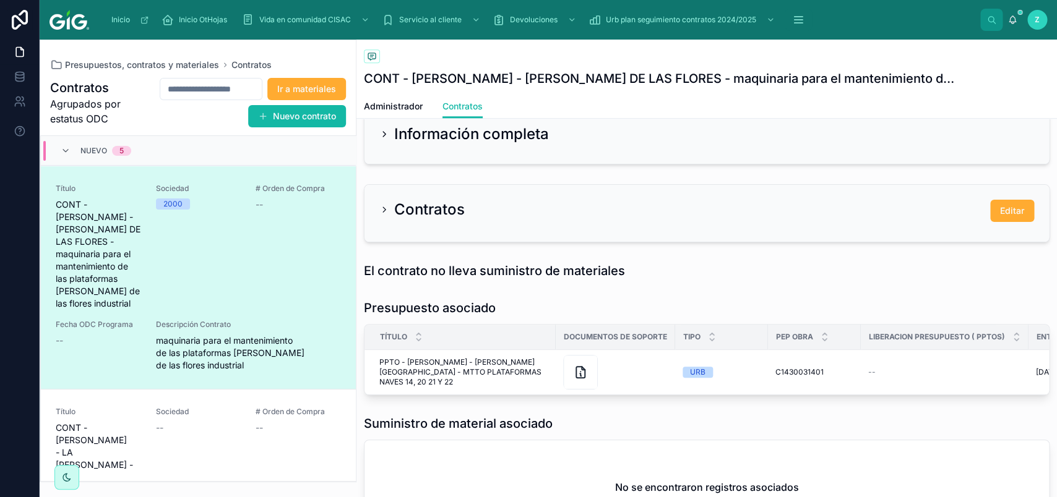
scroll to position [368, 0]
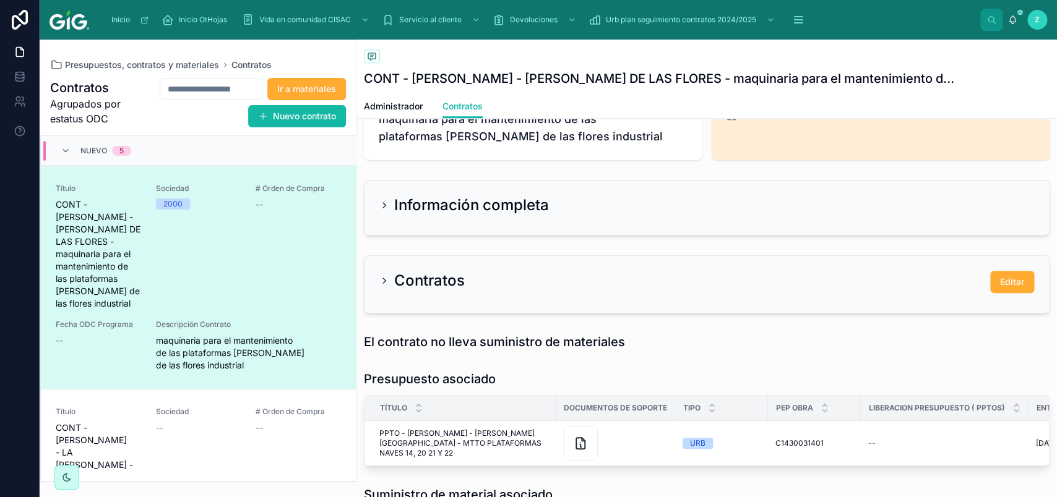
click at [402, 285] on h2 "Contratos" at bounding box center [429, 281] width 71 height 20
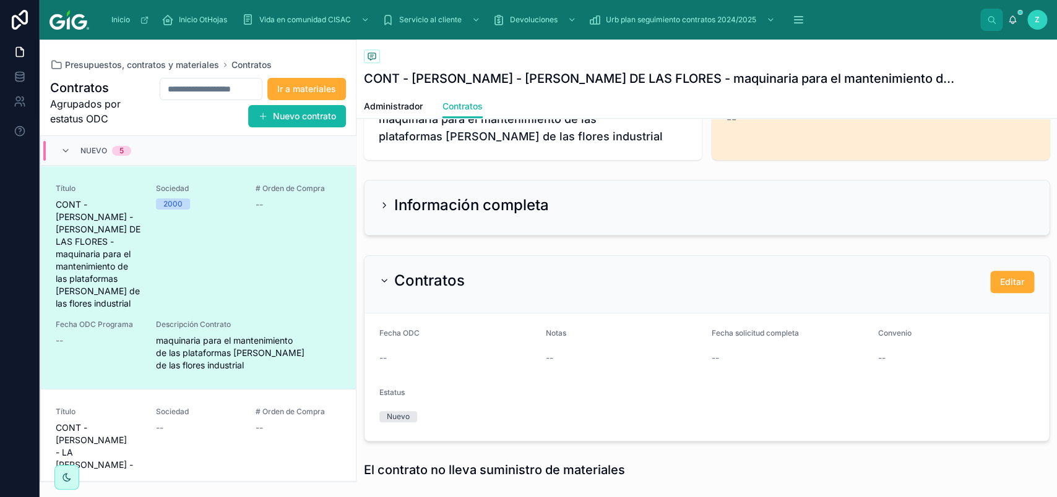
click at [436, 207] on h2 "Información completa" at bounding box center [471, 205] width 155 height 20
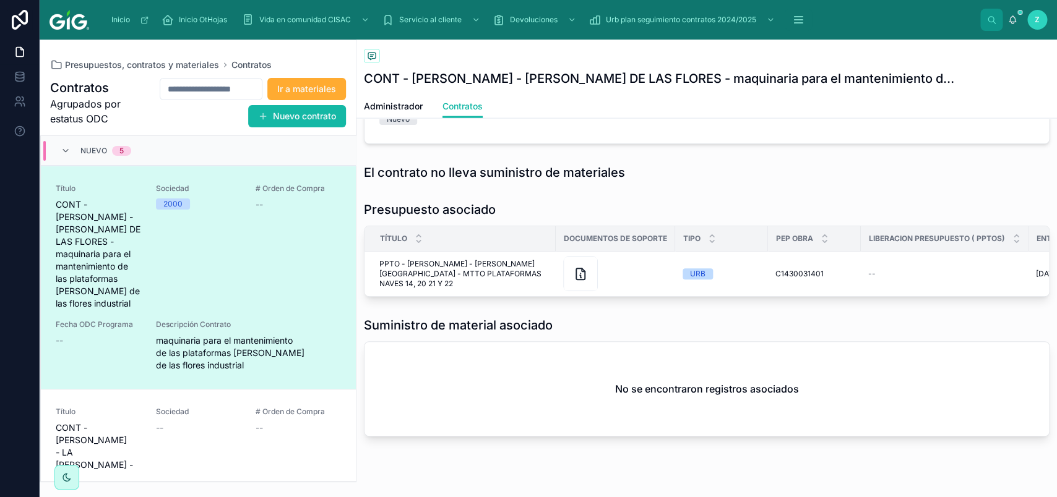
scroll to position [1311, 0]
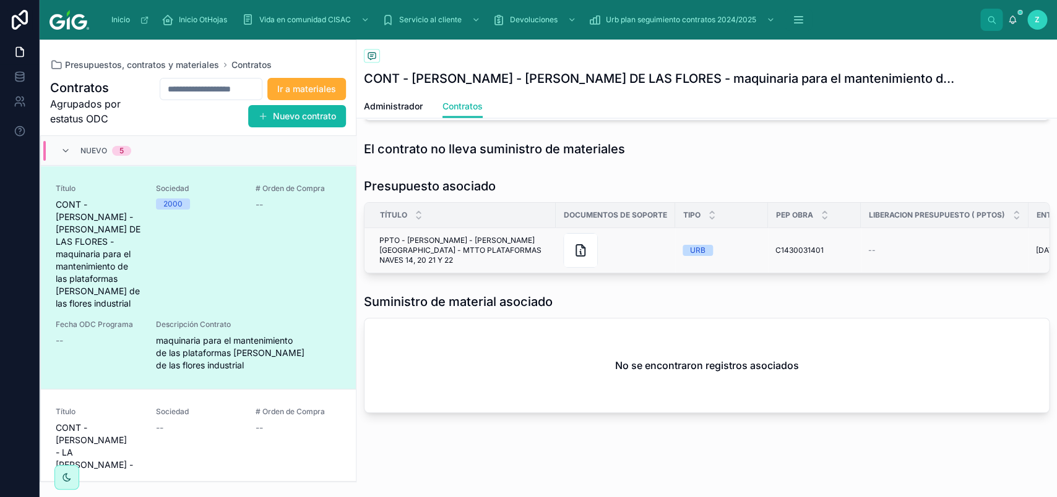
click at [499, 240] on span "PPTO - [PERSON_NAME] - [PERSON_NAME][GEOGRAPHIC_DATA] - MTTO PLATAFORMAS NAVES …" at bounding box center [463, 251] width 169 height 30
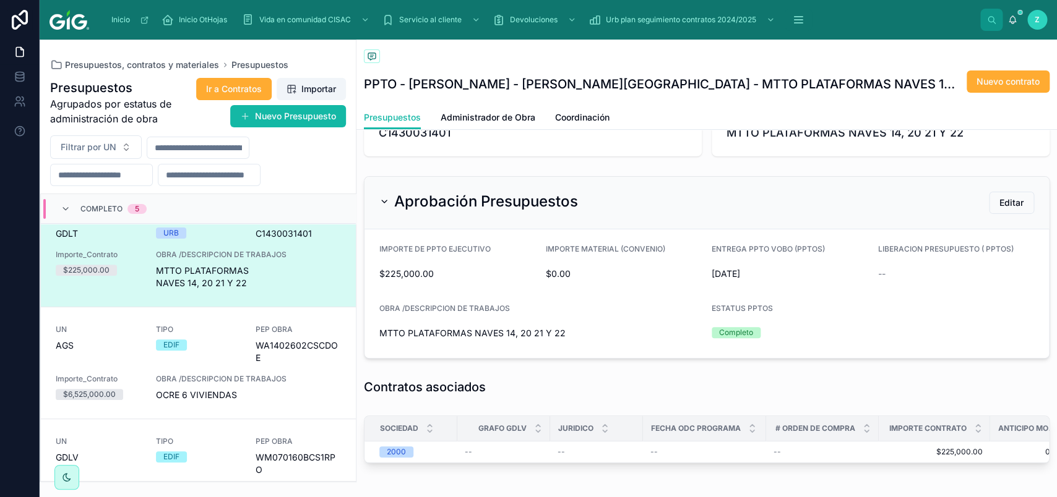
scroll to position [223, 0]
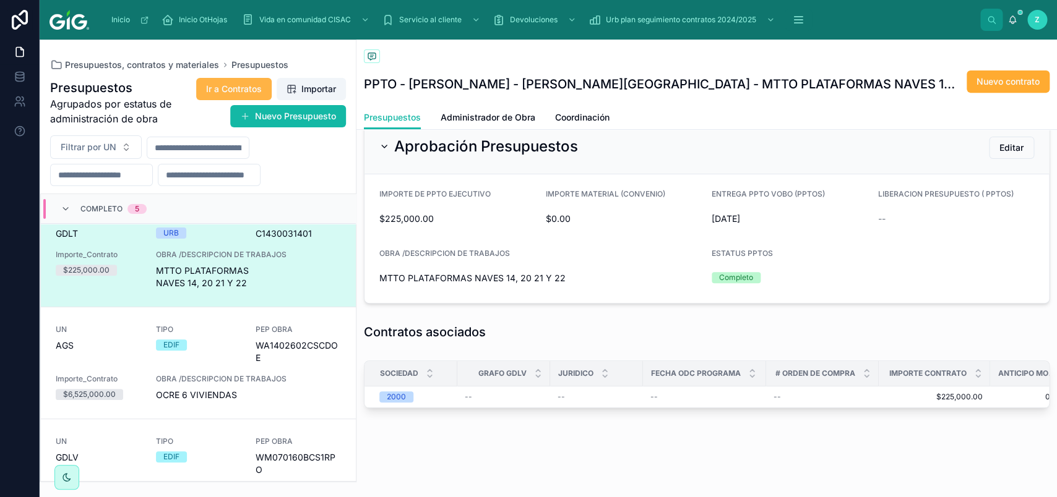
click at [221, 84] on span "Ir a Contratos" at bounding box center [234, 89] width 56 height 12
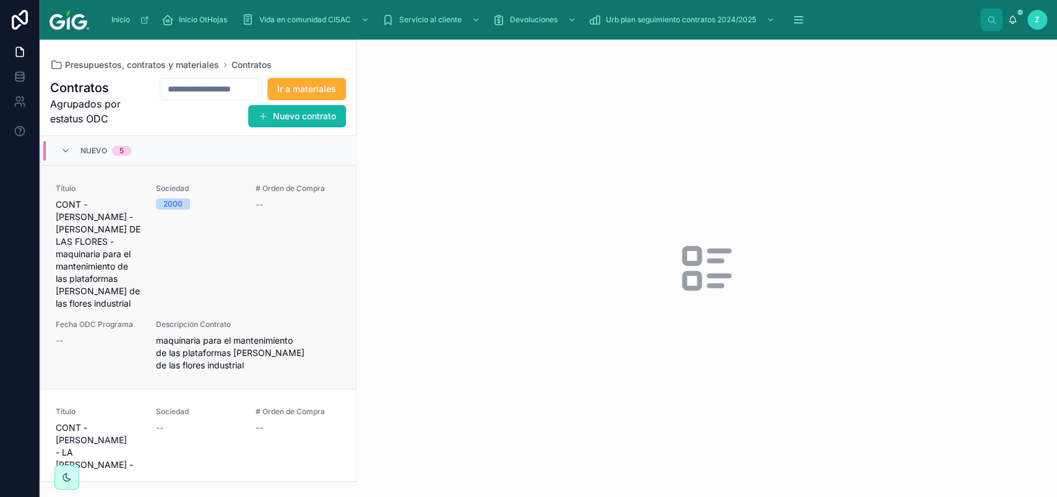
click at [217, 243] on div "Sociedad 2000" at bounding box center [198, 247] width 85 height 126
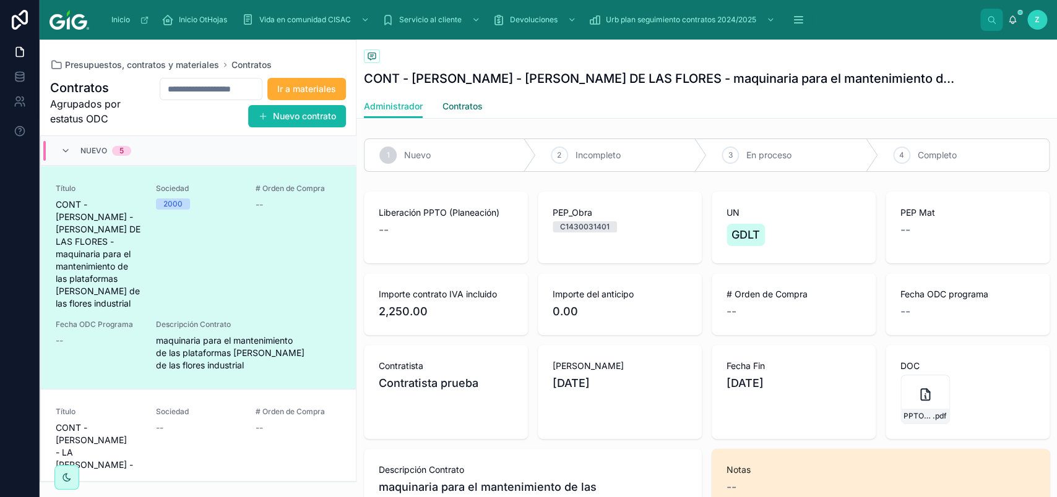
click at [468, 111] on span "Contratos" at bounding box center [462, 106] width 40 height 12
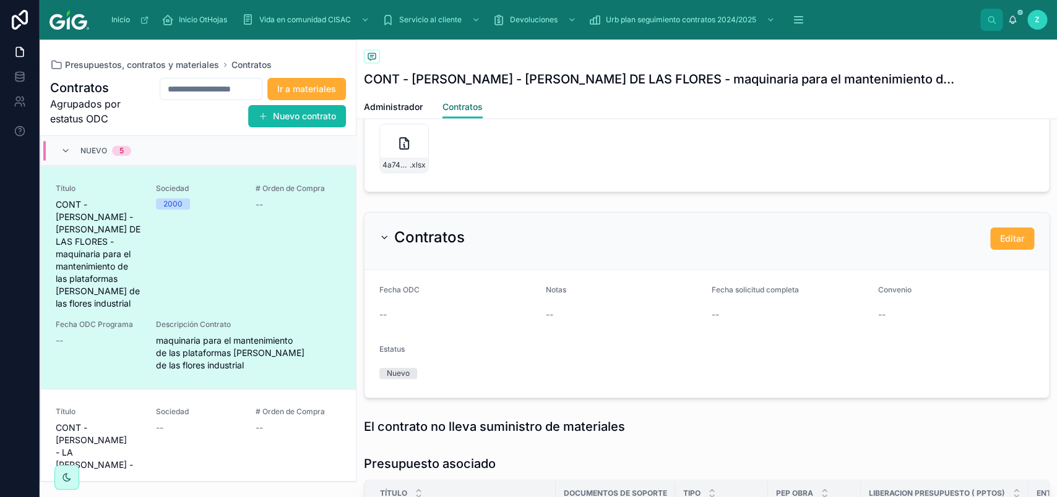
scroll to position [1044, 0]
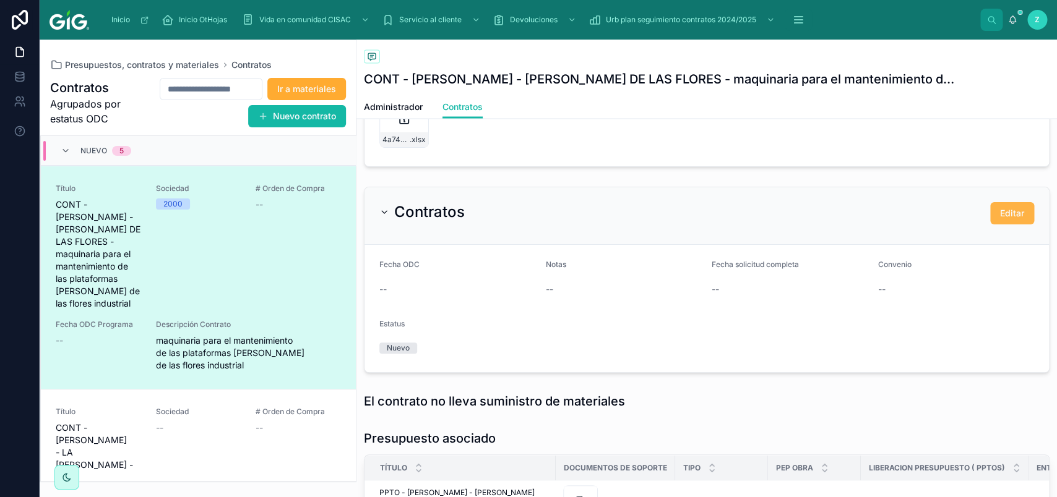
click at [990, 208] on button "Editar" at bounding box center [1012, 213] width 44 height 22
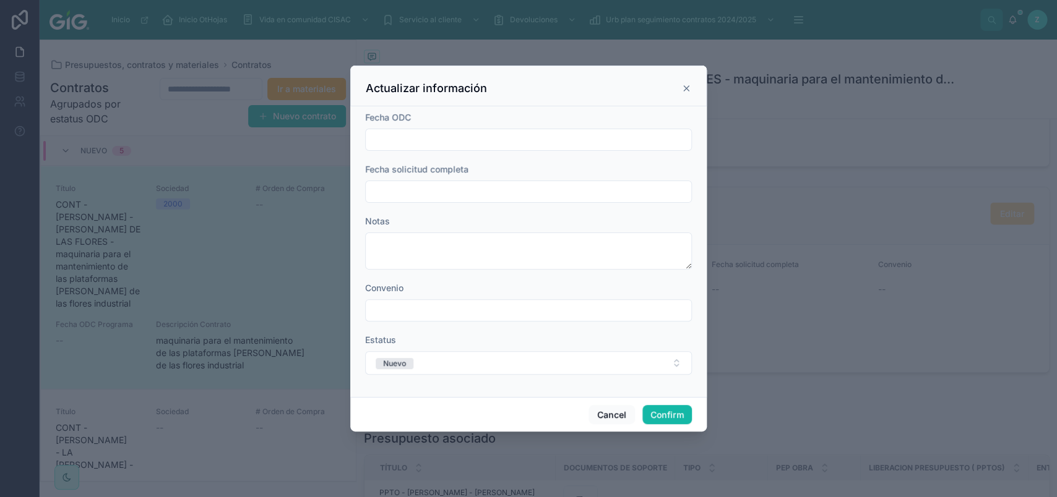
click at [466, 146] on input "text" at bounding box center [528, 139] width 325 height 17
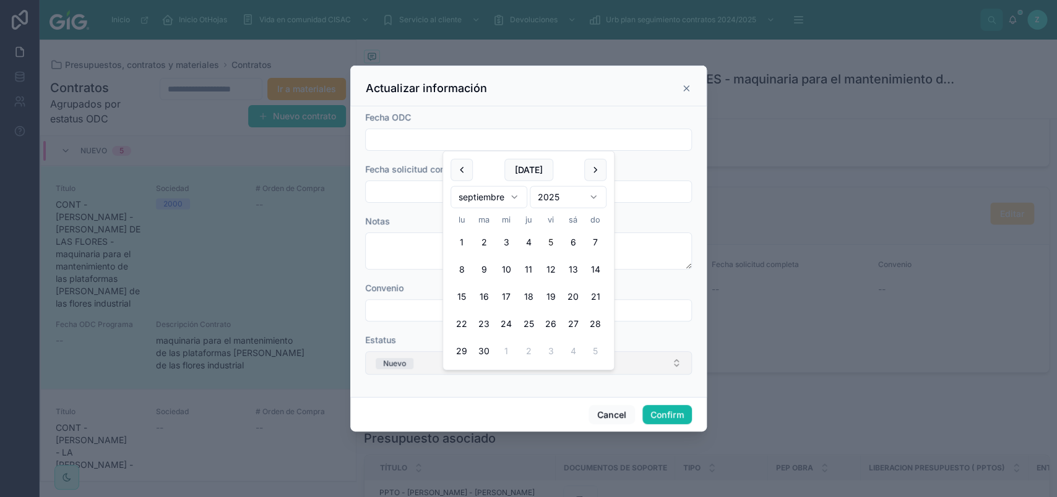
click at [377, 364] on span "Nuevo" at bounding box center [395, 363] width 38 height 11
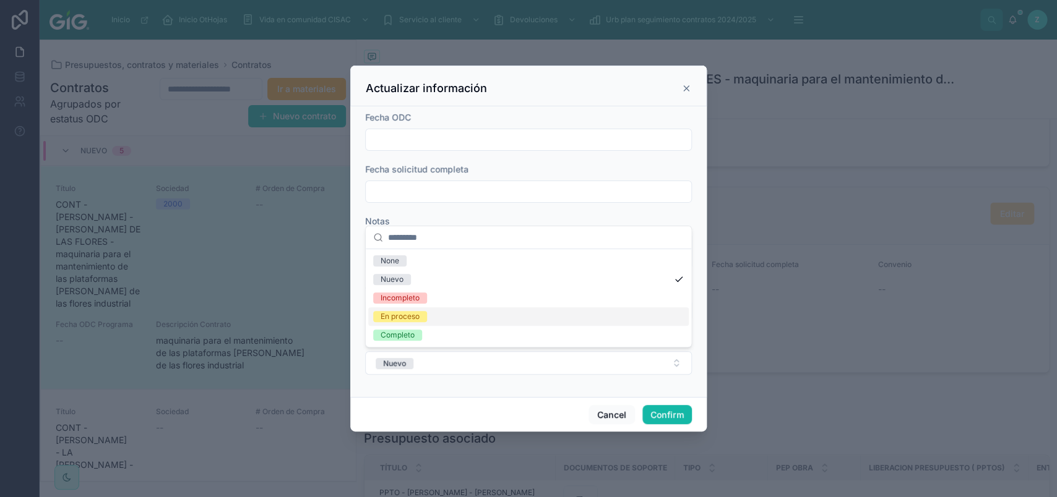
click at [427, 313] on span "En proceso" at bounding box center [400, 316] width 54 height 11
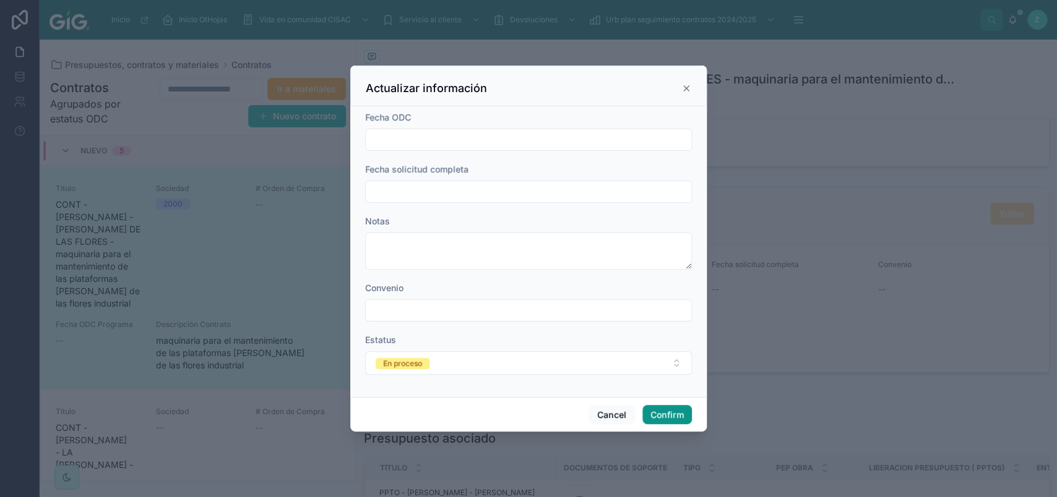
click at [664, 410] on button "Confirm" at bounding box center [666, 415] width 49 height 20
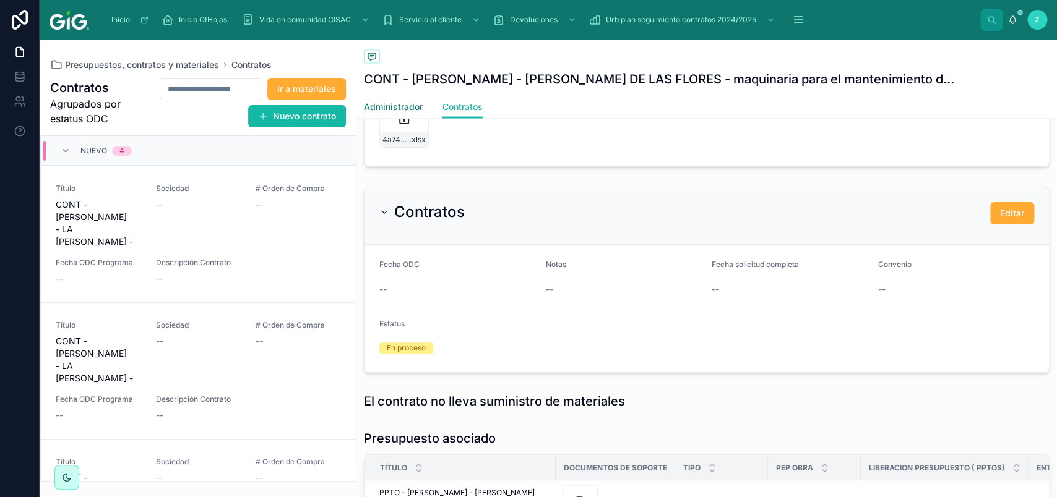
click at [404, 105] on span "Administrador" at bounding box center [393, 106] width 59 height 12
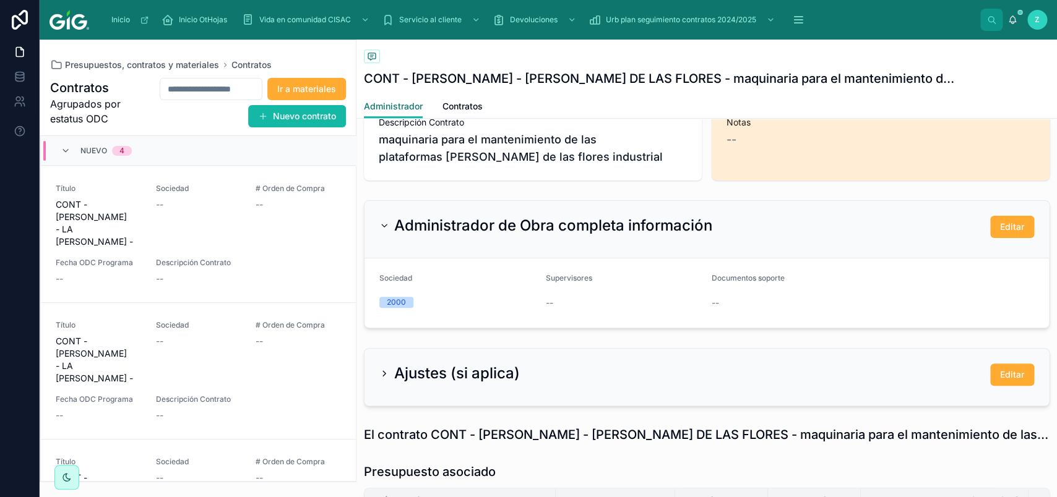
scroll to position [382, 0]
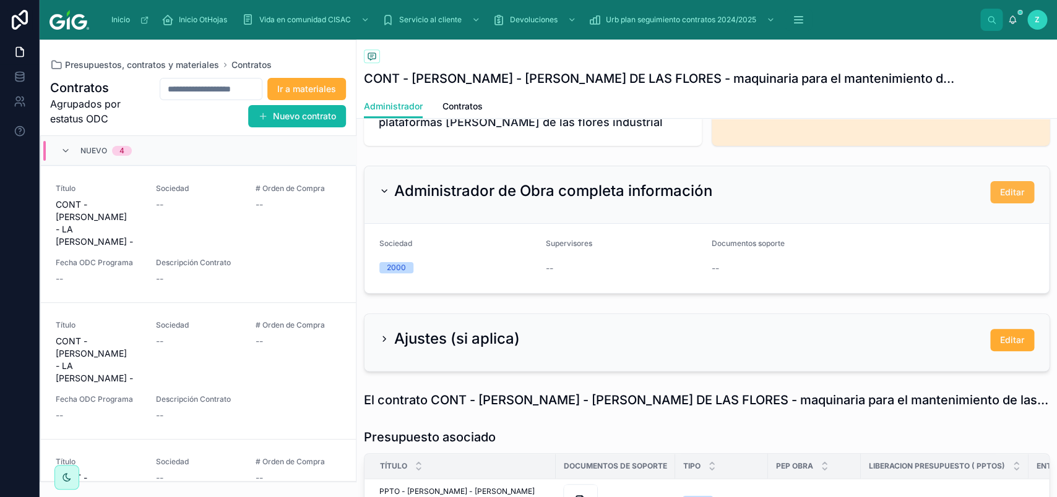
click at [1001, 195] on span "Editar" at bounding box center [1012, 192] width 24 height 12
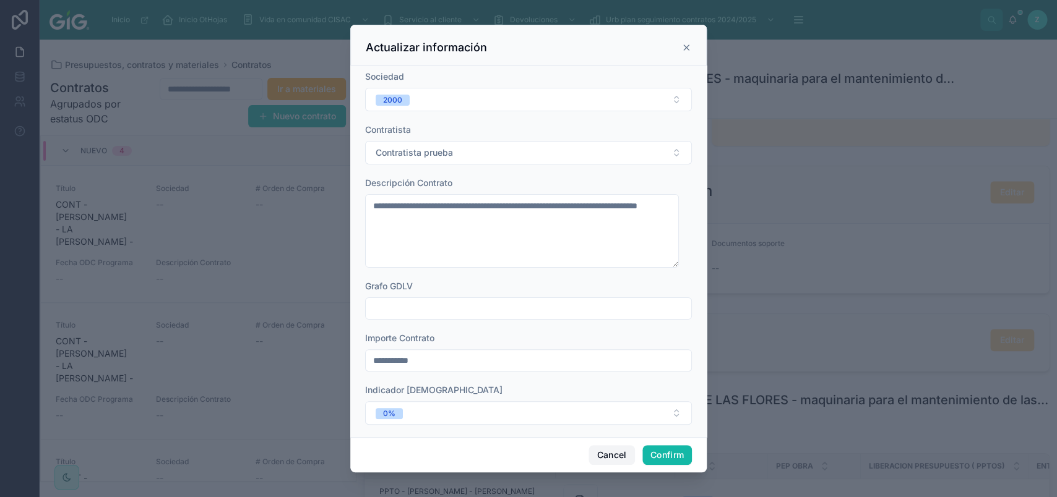
click at [599, 451] on button "Cancel" at bounding box center [611, 455] width 46 height 20
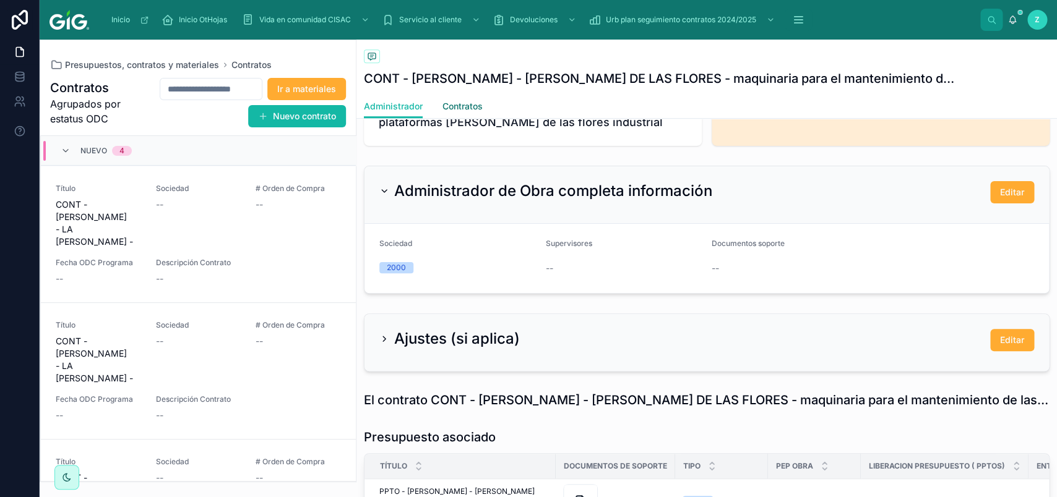
click at [467, 111] on span "Contratos" at bounding box center [462, 106] width 40 height 12
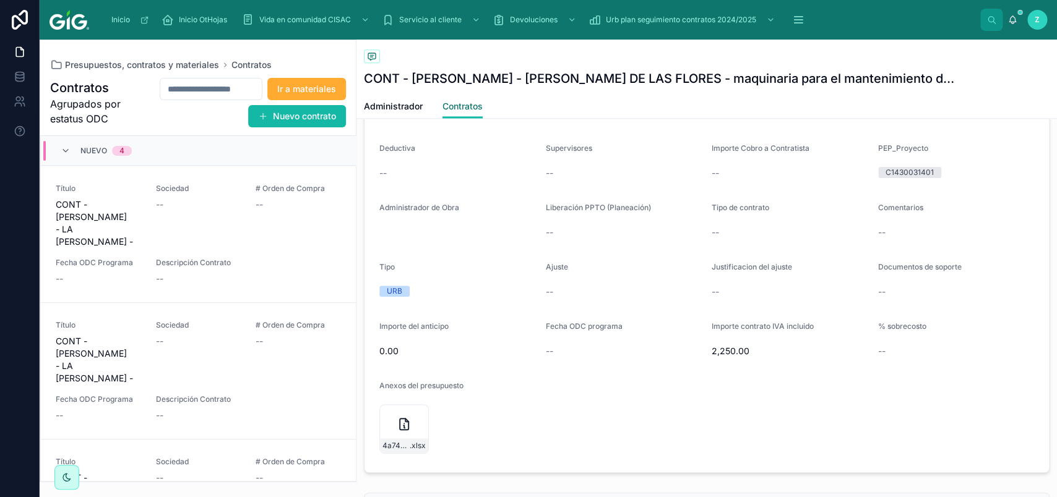
scroll to position [1092, 0]
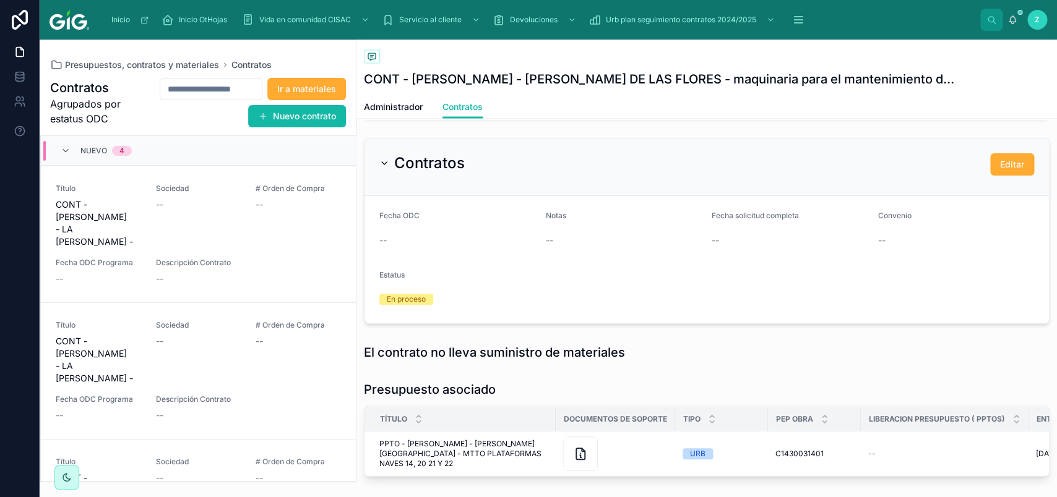
click at [996, 178] on div "Contratos Editar" at bounding box center [706, 168] width 684 height 58
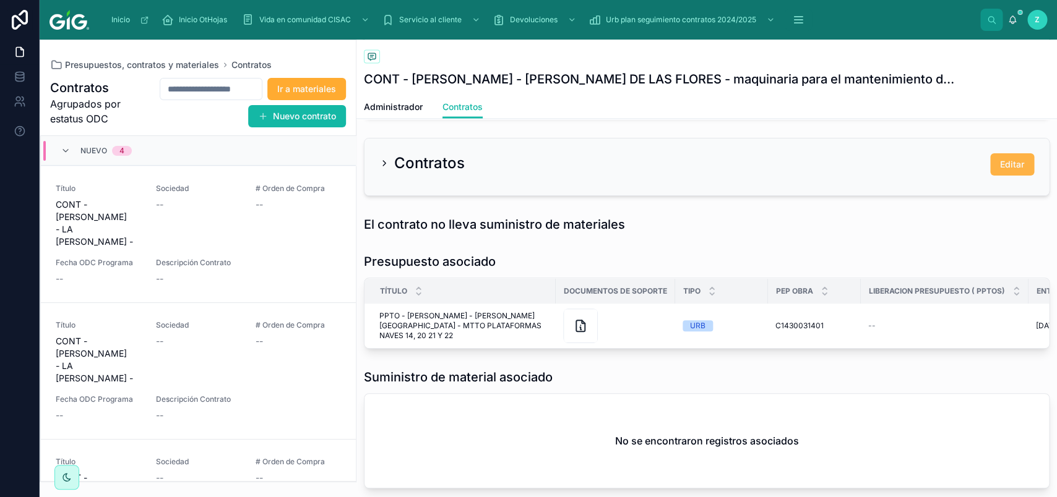
click at [1000, 171] on span "Editar" at bounding box center [1012, 164] width 24 height 12
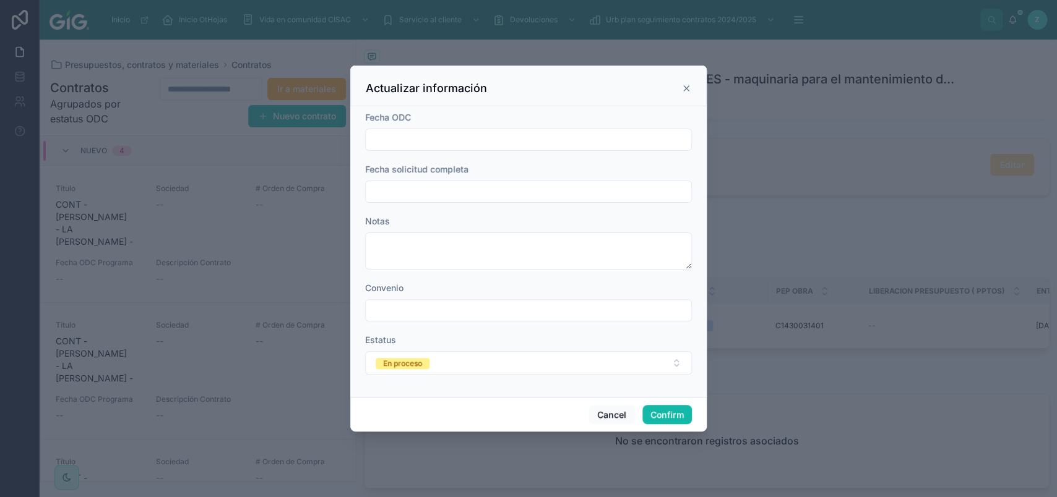
click at [458, 136] on input "text" at bounding box center [528, 139] width 325 height 17
click at [551, 248] on button "5" at bounding box center [550, 242] width 22 height 22
type input "********"
click at [420, 194] on input "text" at bounding box center [528, 191] width 325 height 17
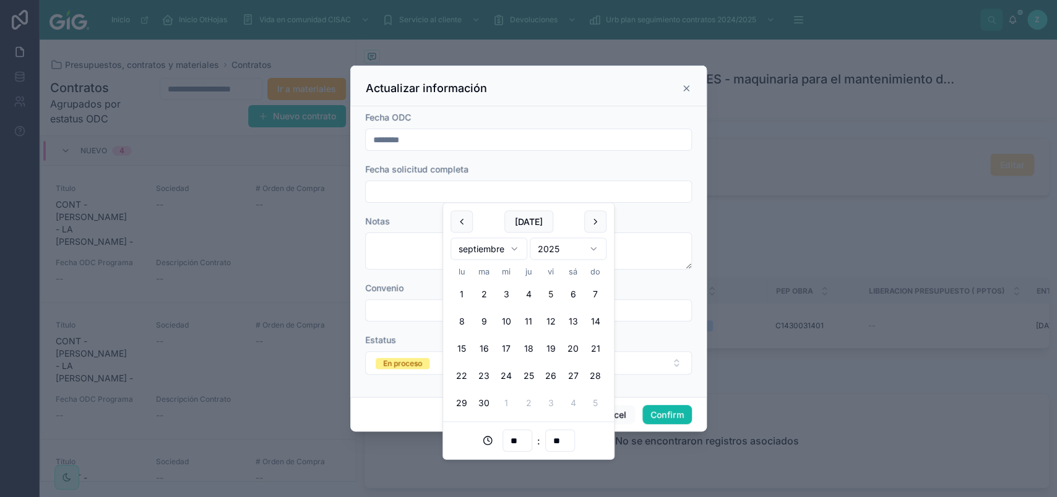
click at [554, 288] on button "5" at bounding box center [550, 294] width 22 height 22
click at [486, 161] on form "**********" at bounding box center [528, 249] width 327 height 276
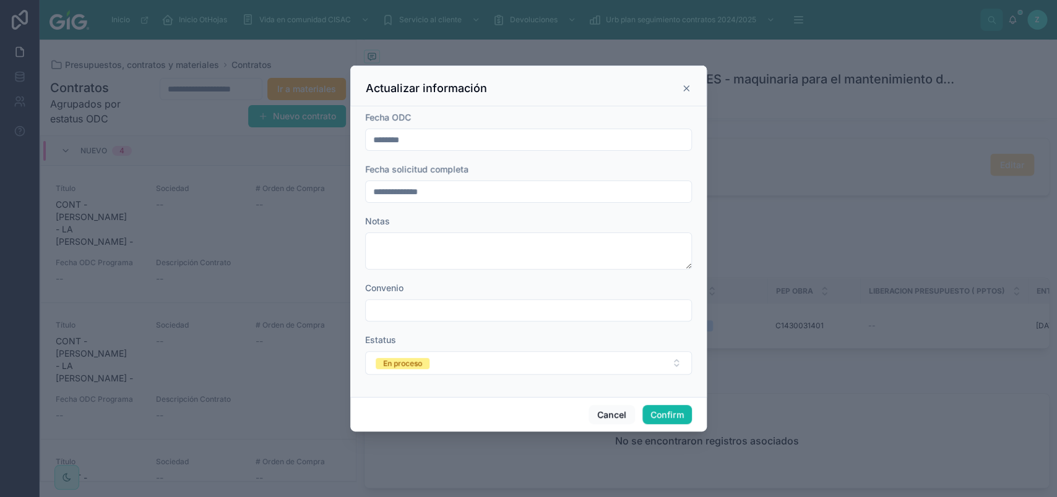
click at [421, 310] on input "text" at bounding box center [528, 310] width 325 height 17
click at [458, 197] on input "**********" at bounding box center [528, 191] width 325 height 17
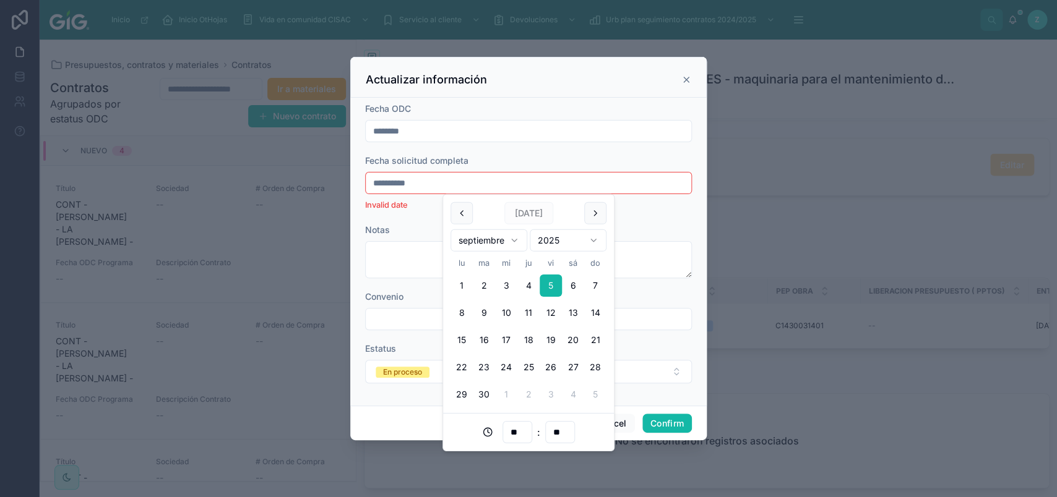
type input "**********"
click at [418, 220] on form "**********" at bounding box center [528, 249] width 327 height 293
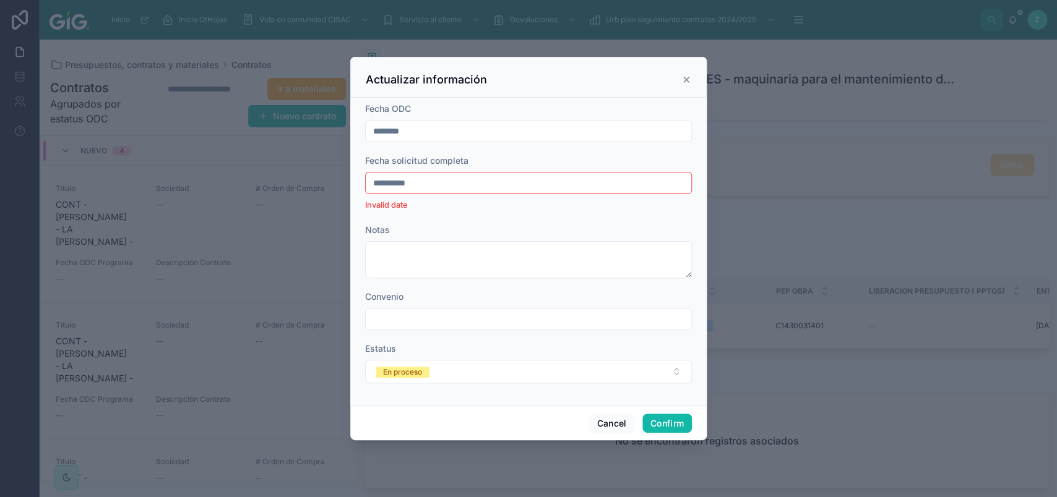
drag, startPoint x: 426, startPoint y: 186, endPoint x: 276, endPoint y: 209, distance: 151.4
click at [366, 192] on input "**********" at bounding box center [528, 182] width 325 height 17
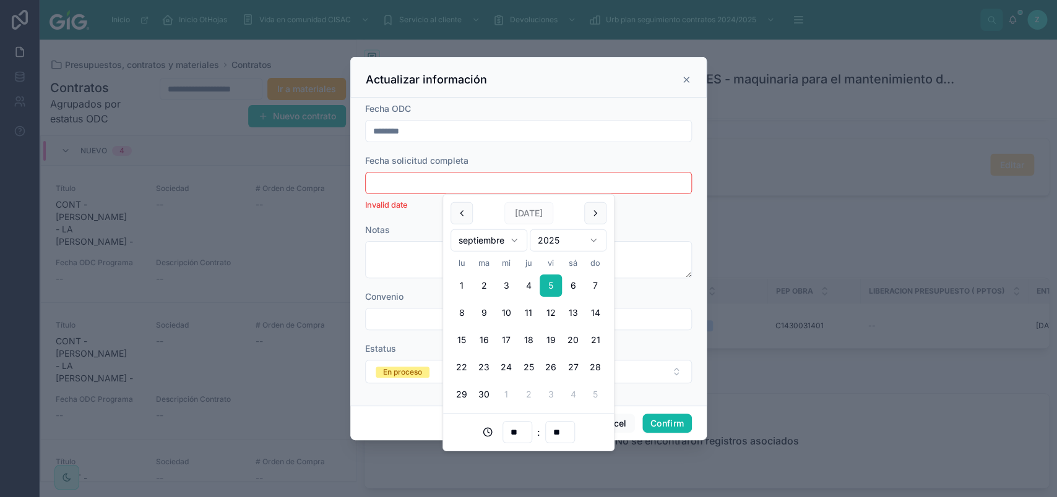
click at [479, 142] on div "********" at bounding box center [528, 131] width 327 height 22
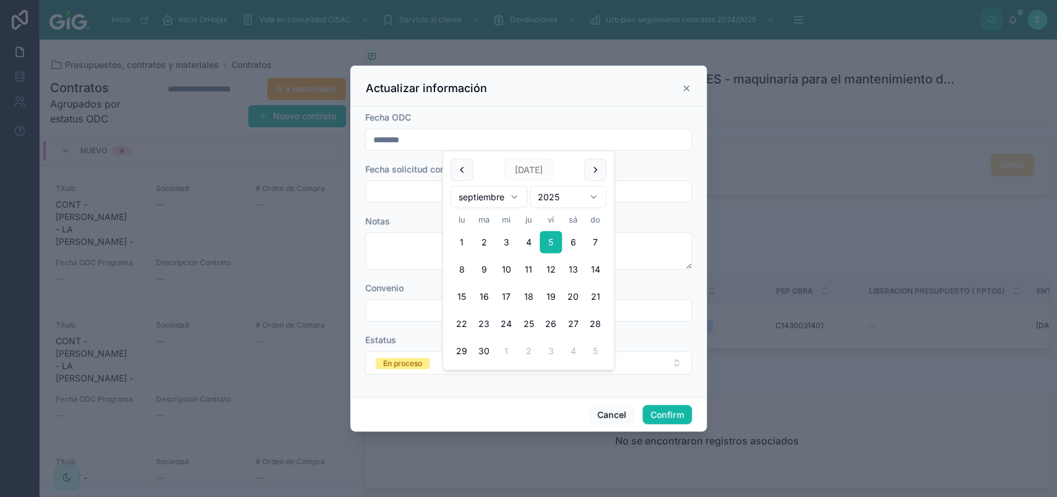
drag, startPoint x: 465, startPoint y: 145, endPoint x: 167, endPoint y: 225, distance: 308.1
click at [366, 148] on input "********" at bounding box center [528, 139] width 325 height 17
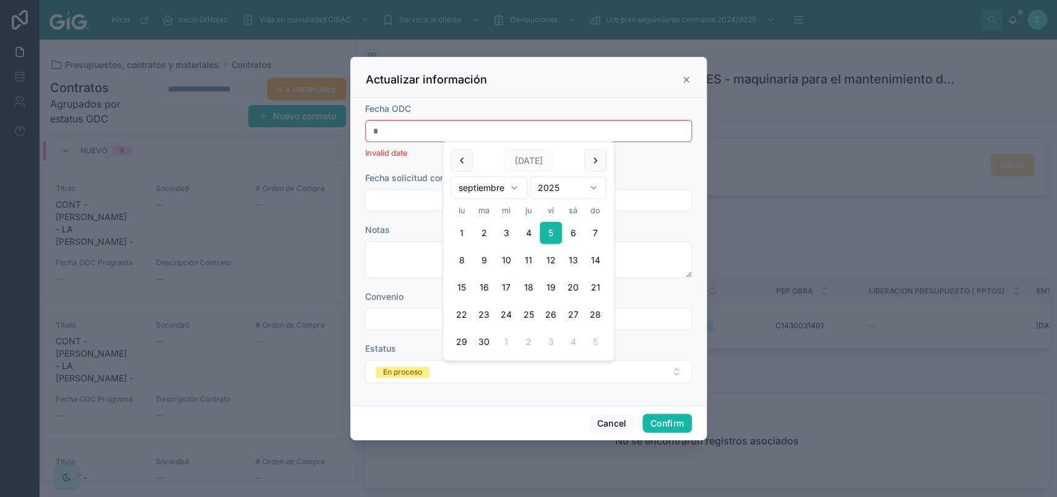
click at [415, 206] on input "text" at bounding box center [528, 200] width 325 height 17
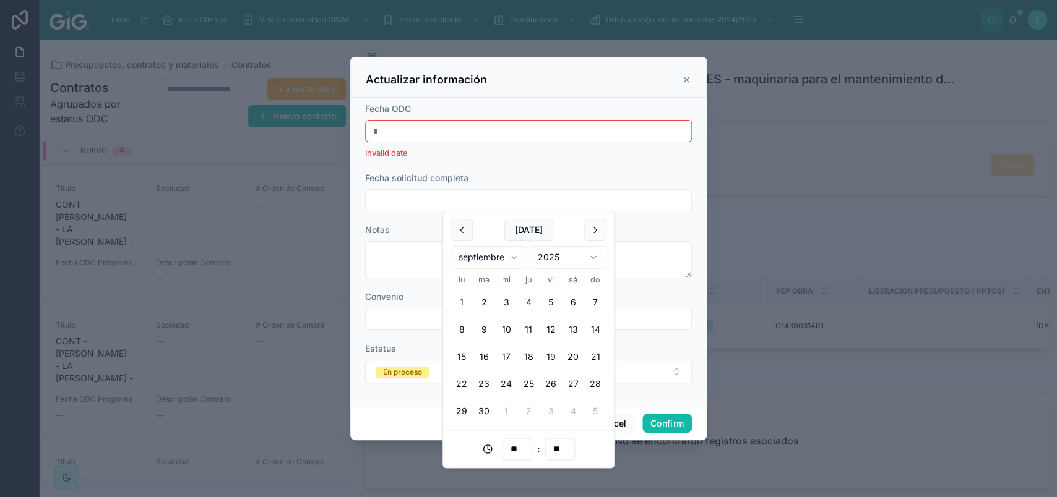
click at [393, 127] on input "text" at bounding box center [528, 130] width 325 height 17
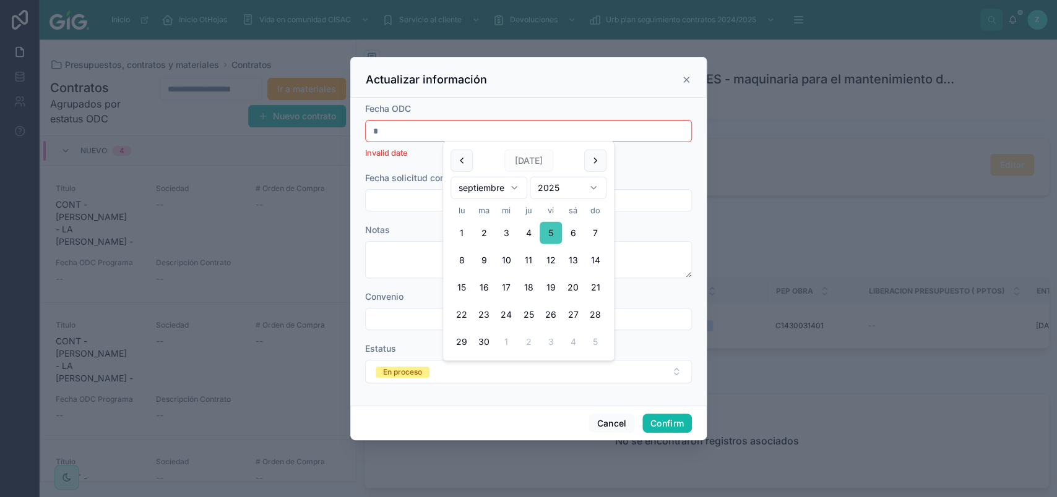
click at [551, 238] on button "5" at bounding box center [550, 233] width 22 height 22
click at [557, 231] on button "5" at bounding box center [550, 233] width 22 height 22
click at [551, 235] on button "5" at bounding box center [550, 233] width 22 height 22
click at [395, 163] on form "Fecha ODC Invalid date Fecha solicitud completa Notas Convenio Estatus En proce…" at bounding box center [528, 249] width 327 height 293
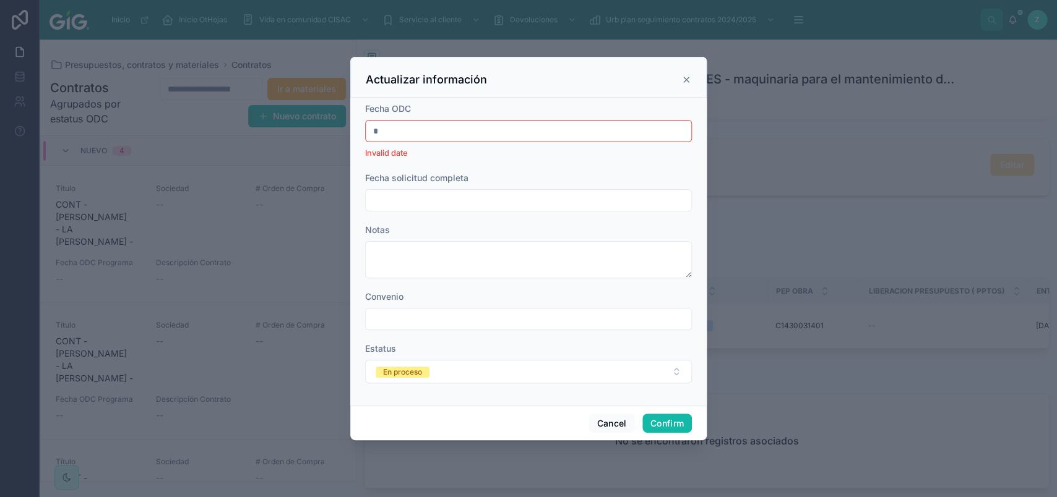
click at [408, 207] on input "text" at bounding box center [528, 200] width 325 height 17
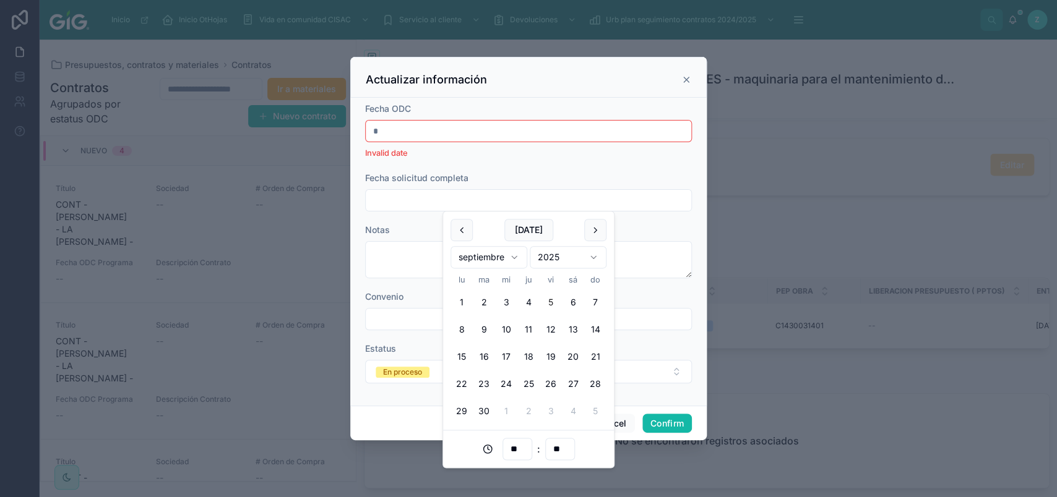
click at [552, 299] on button "5" at bounding box center [550, 302] width 22 height 22
type input "**********"
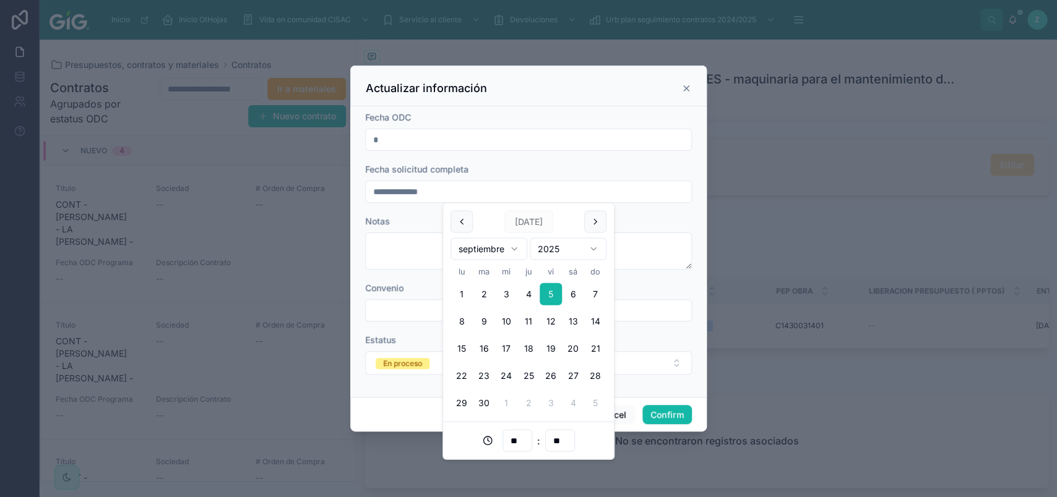
type input "********"
click at [411, 206] on form "**********" at bounding box center [528, 249] width 327 height 276
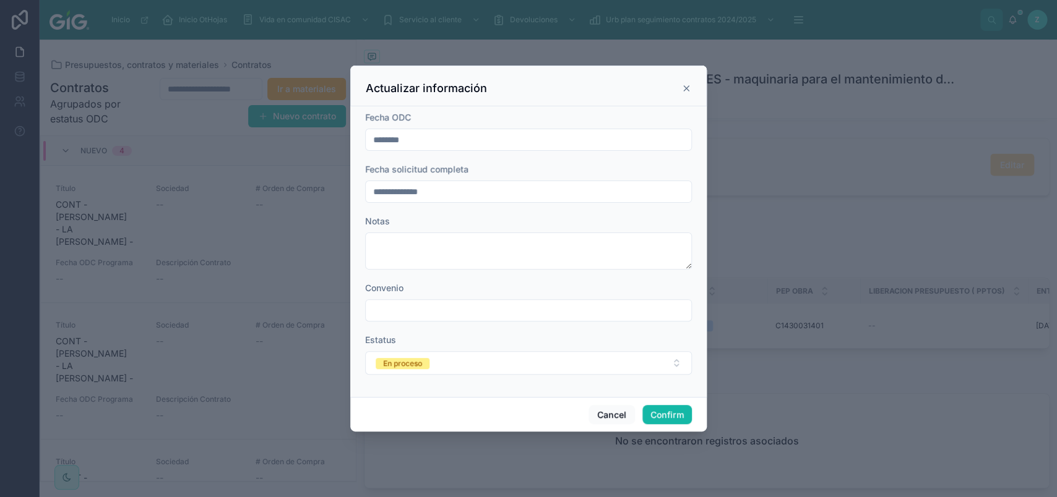
click at [435, 314] on input "text" at bounding box center [528, 310] width 325 height 17
type input "**********"
click at [458, 367] on button "En proceso" at bounding box center [528, 363] width 327 height 24
click at [441, 337] on div "Completo" at bounding box center [528, 335] width 320 height 19
click at [665, 408] on button "Confirm" at bounding box center [666, 415] width 49 height 20
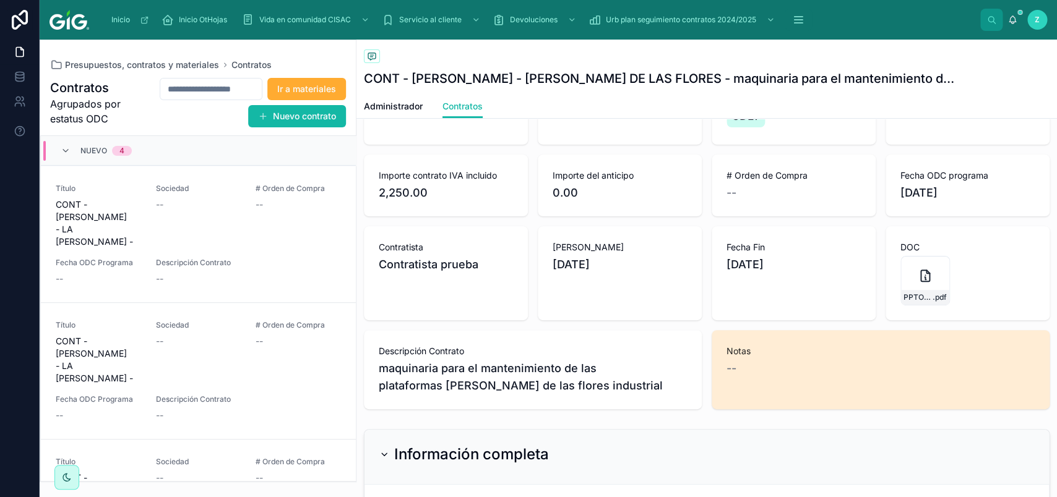
scroll to position [0, 0]
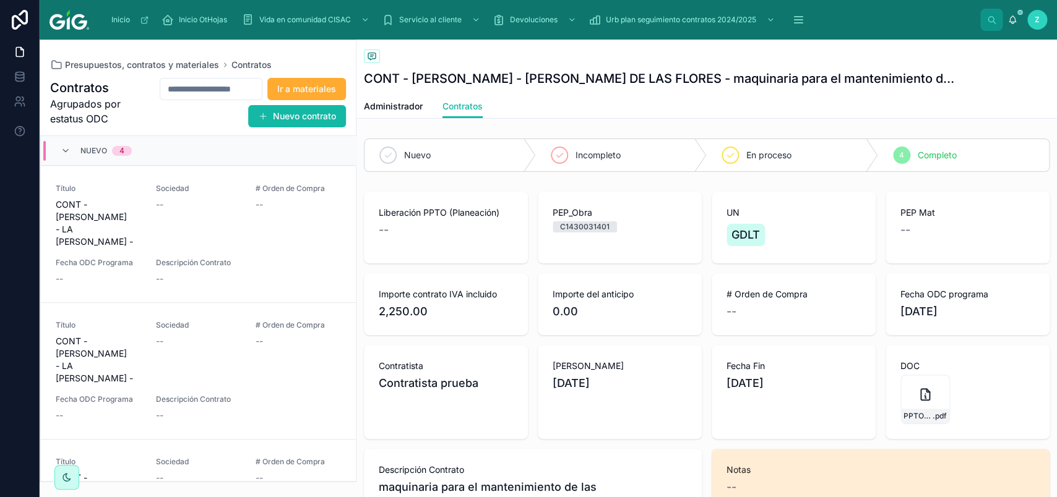
click at [131, 155] on div "4" at bounding box center [122, 151] width 20 height 10
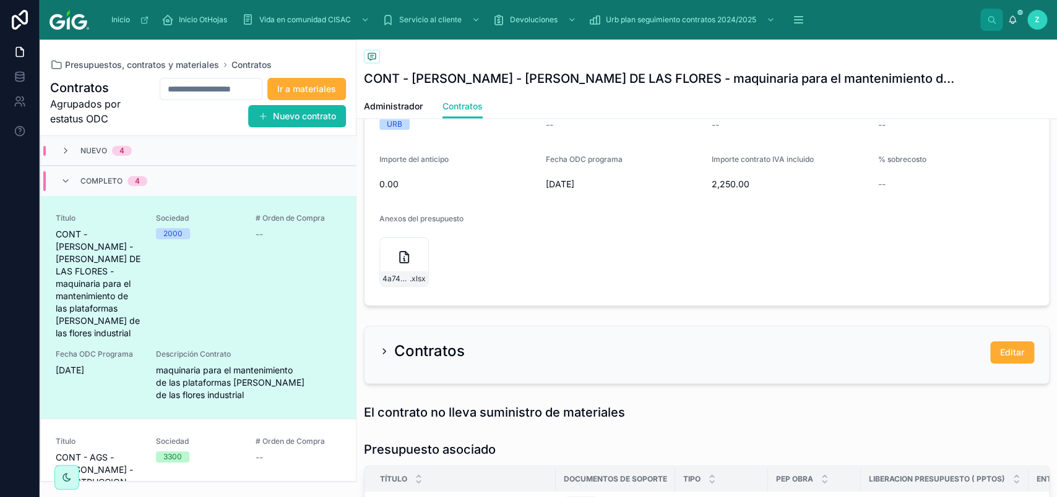
scroll to position [974, 0]
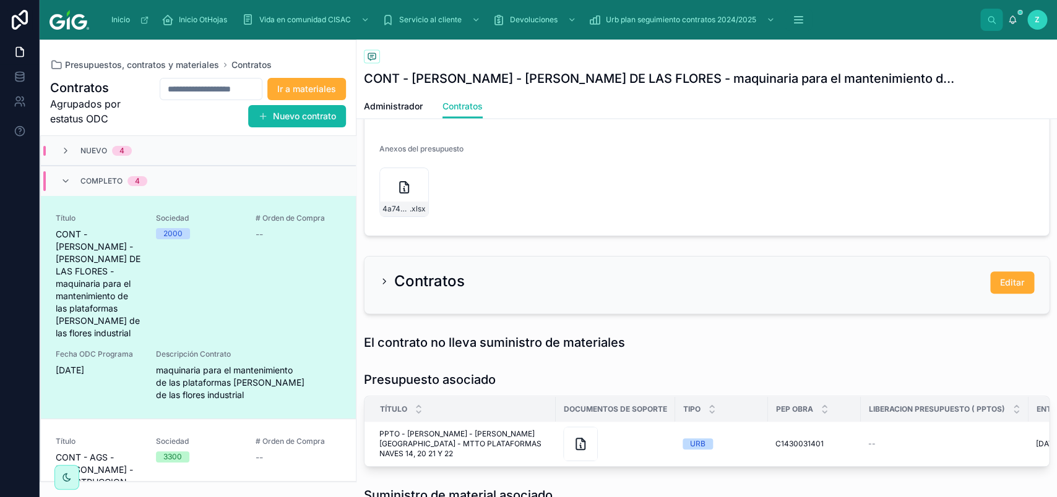
click at [433, 293] on div "Contratos Editar" at bounding box center [706, 283] width 654 height 22
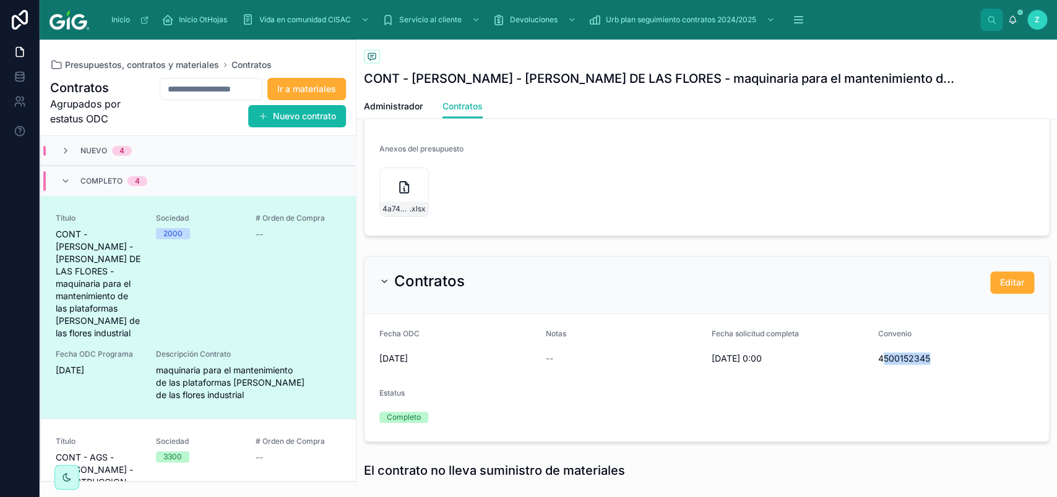
drag, startPoint x: 875, startPoint y: 361, endPoint x: 922, endPoint y: 364, distance: 47.7
click at [924, 364] on span "4500152345" at bounding box center [956, 359] width 157 height 12
click at [860, 407] on form "Fecha ODC [DATE] Notas -- Fecha solicitud completa [DATE] 0:00 Convenio 4500152…" at bounding box center [706, 377] width 684 height 127
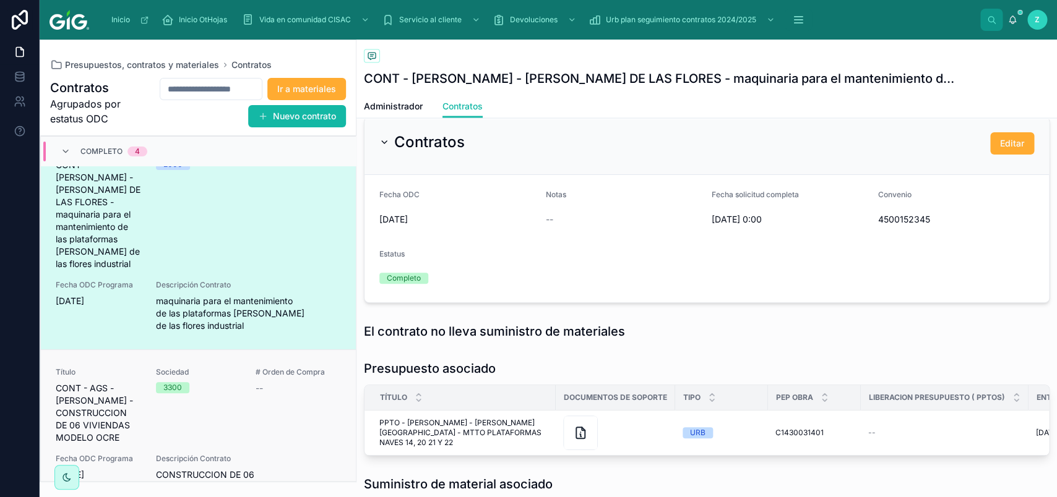
scroll to position [0, 0]
